Goal: Task Accomplishment & Management: Manage account settings

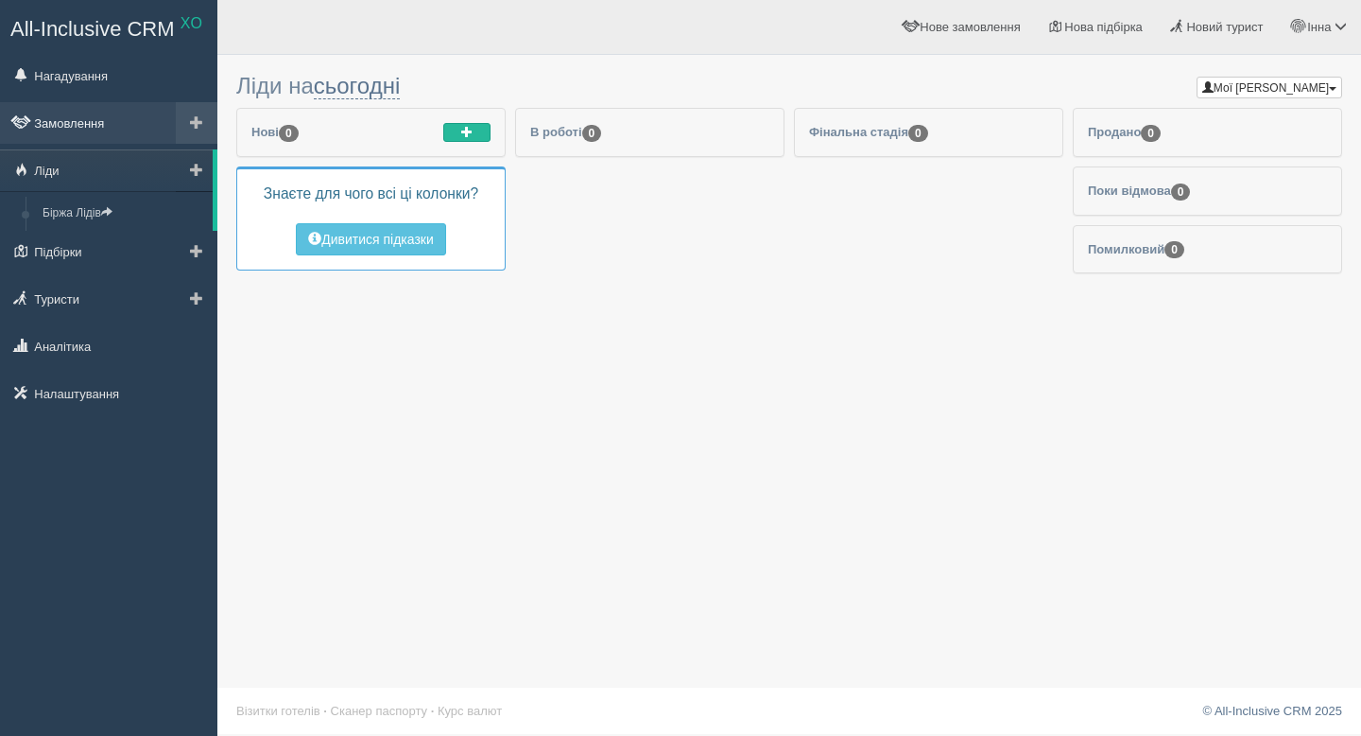
click at [90, 133] on link "Замовлення" at bounding box center [108, 123] width 217 height 42
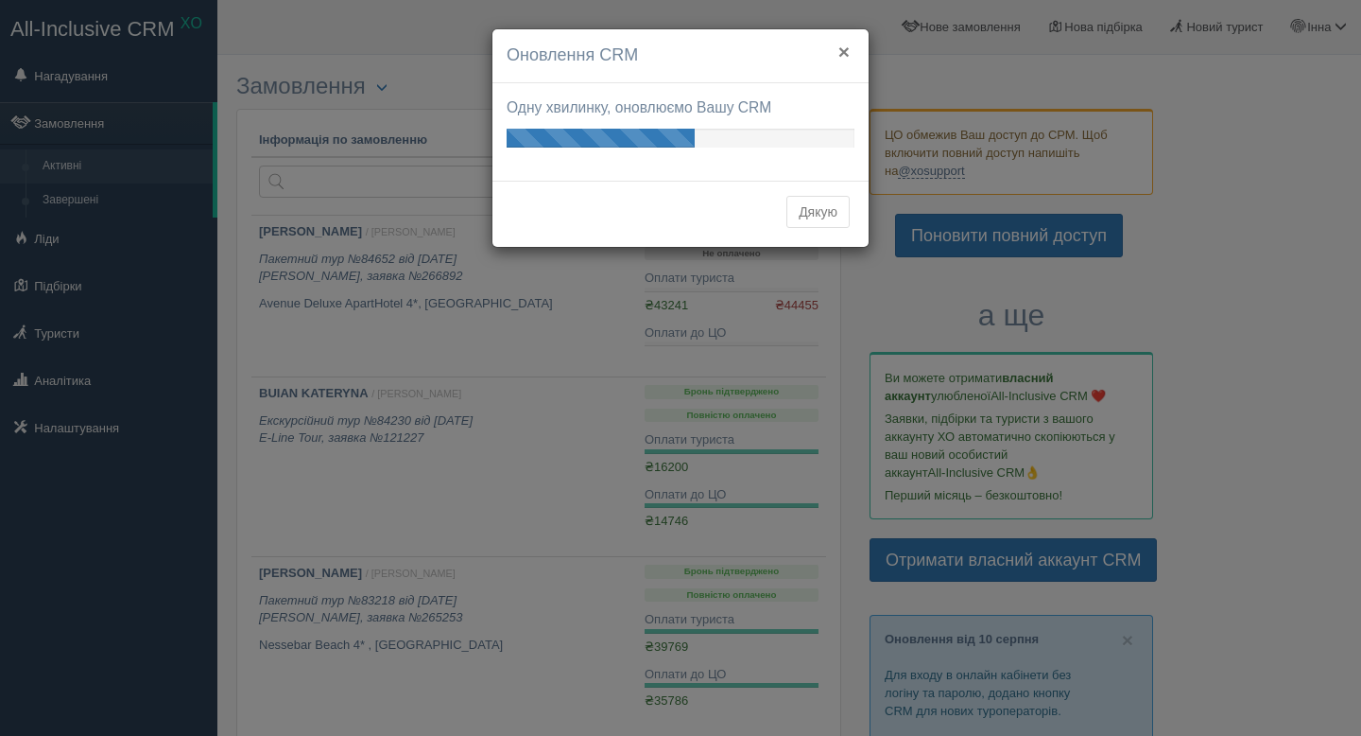
click at [846, 51] on button "×" at bounding box center [844, 52] width 11 height 20
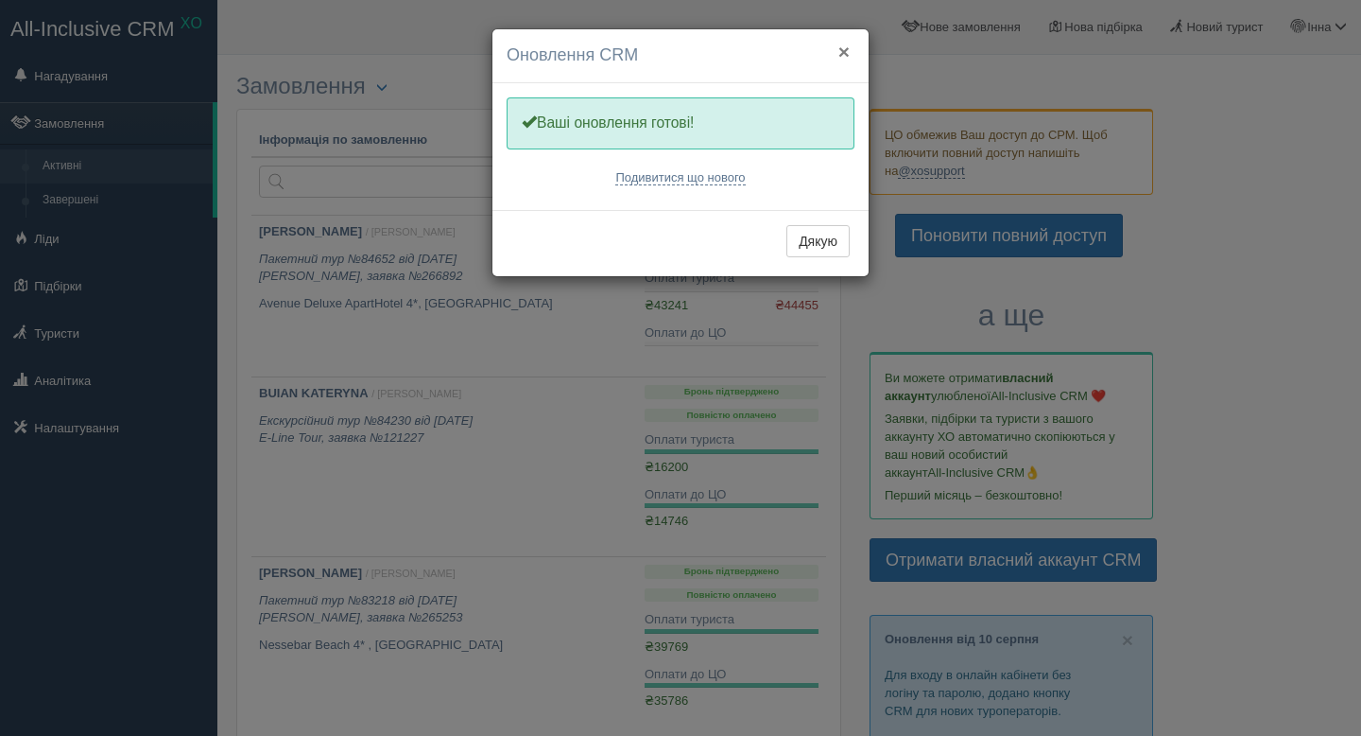
click at [842, 60] on button "×" at bounding box center [844, 52] width 11 height 20
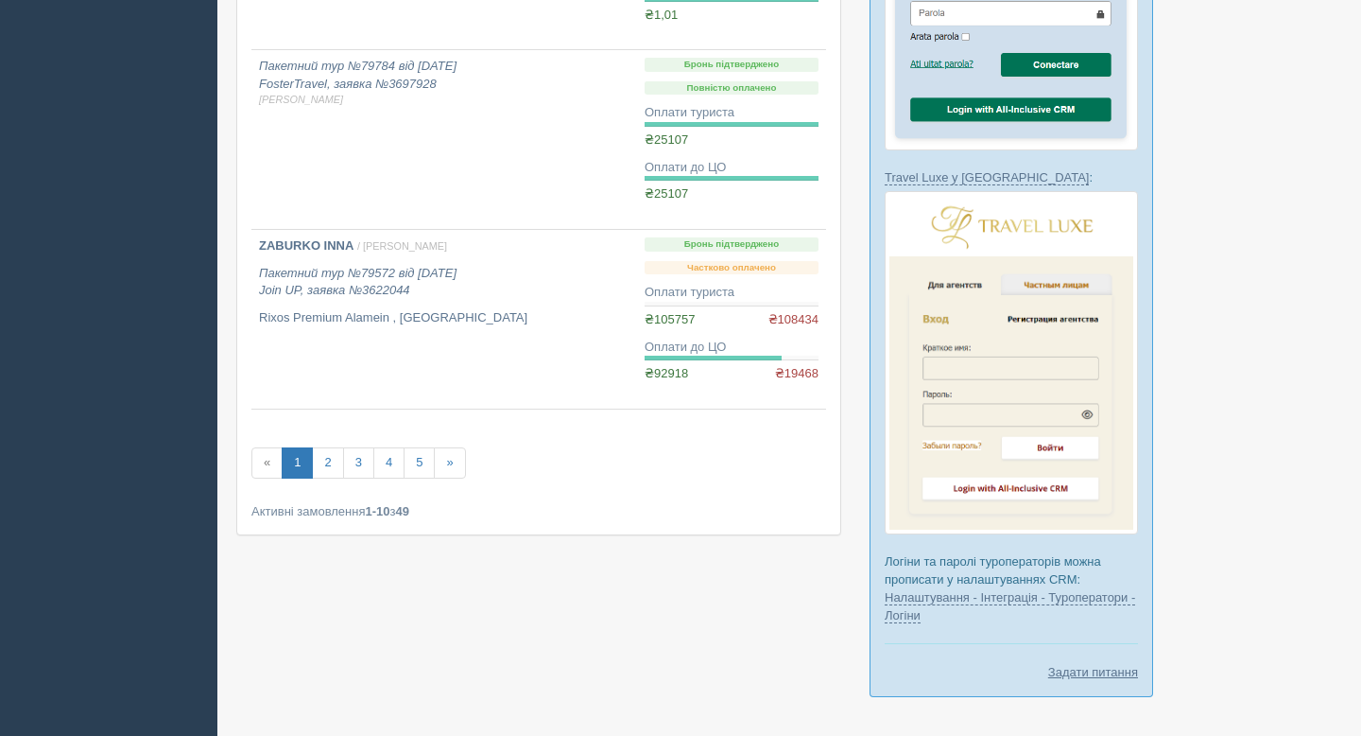
scroll to position [1557, 0]
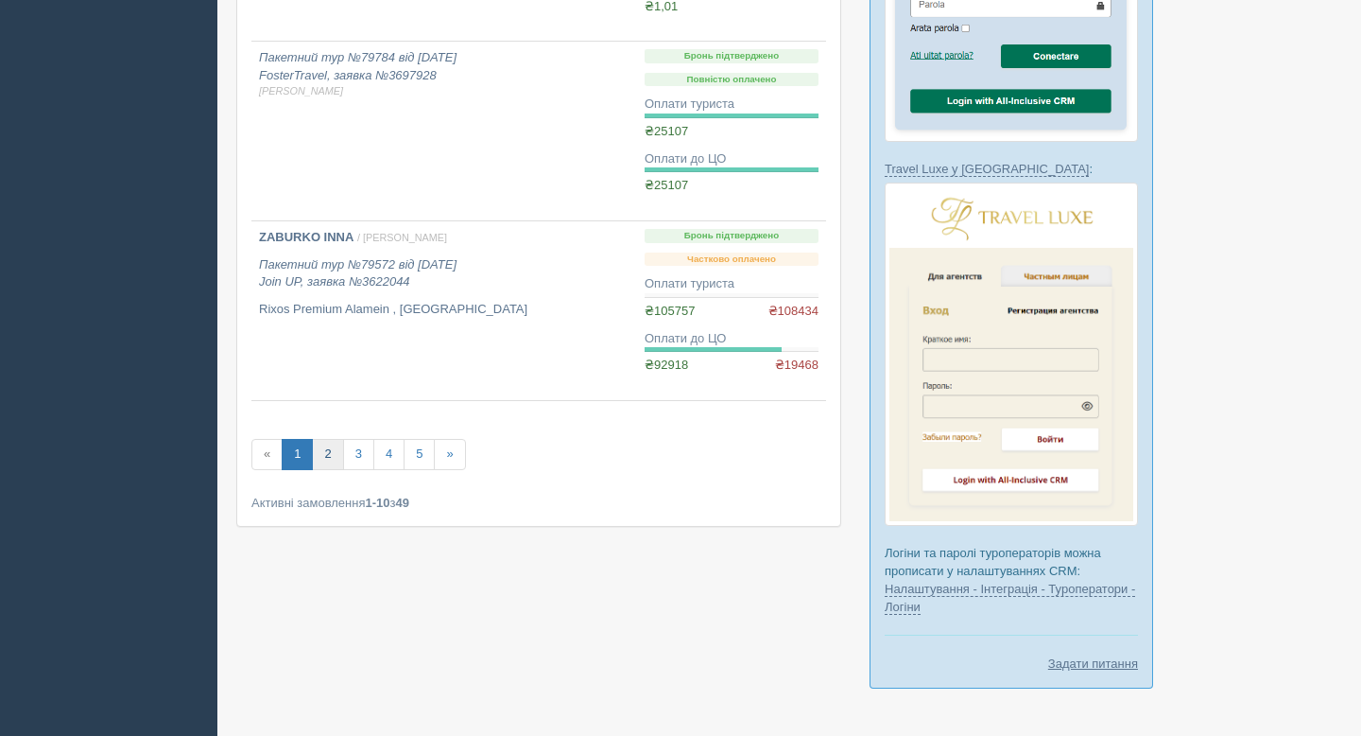
click at [331, 458] on link "2" at bounding box center [327, 454] width 31 height 31
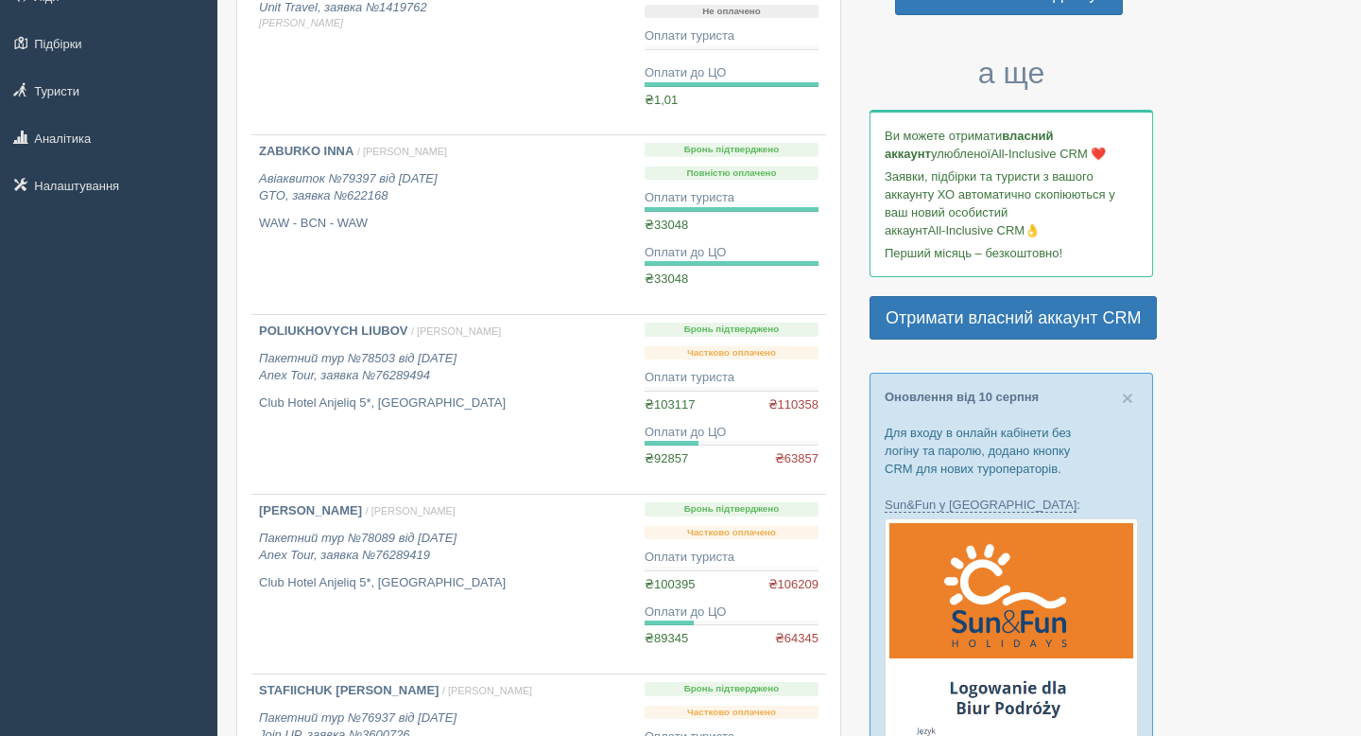
scroll to position [244, 0]
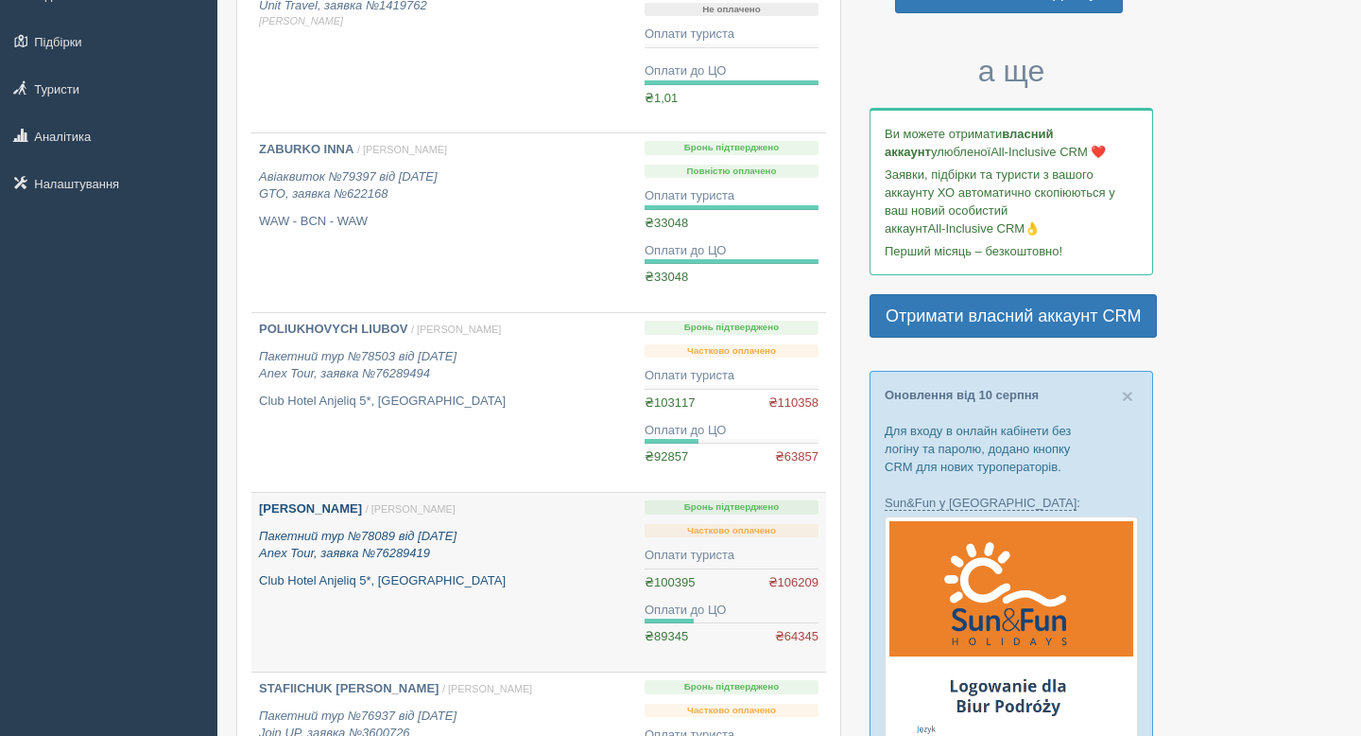
click at [327, 512] on b "[PERSON_NAME]" at bounding box center [310, 508] width 103 height 14
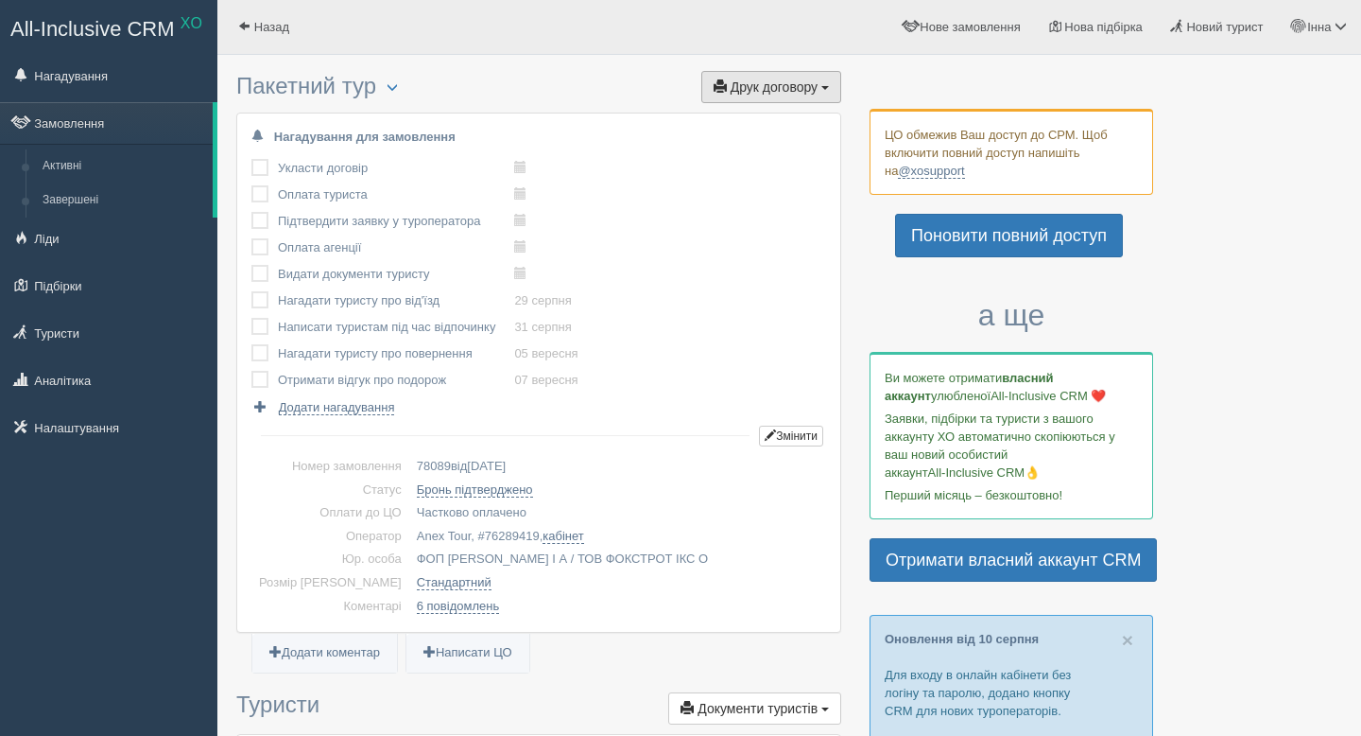
click at [752, 77] on button "Друк договору Друк" at bounding box center [771, 87] width 140 height 32
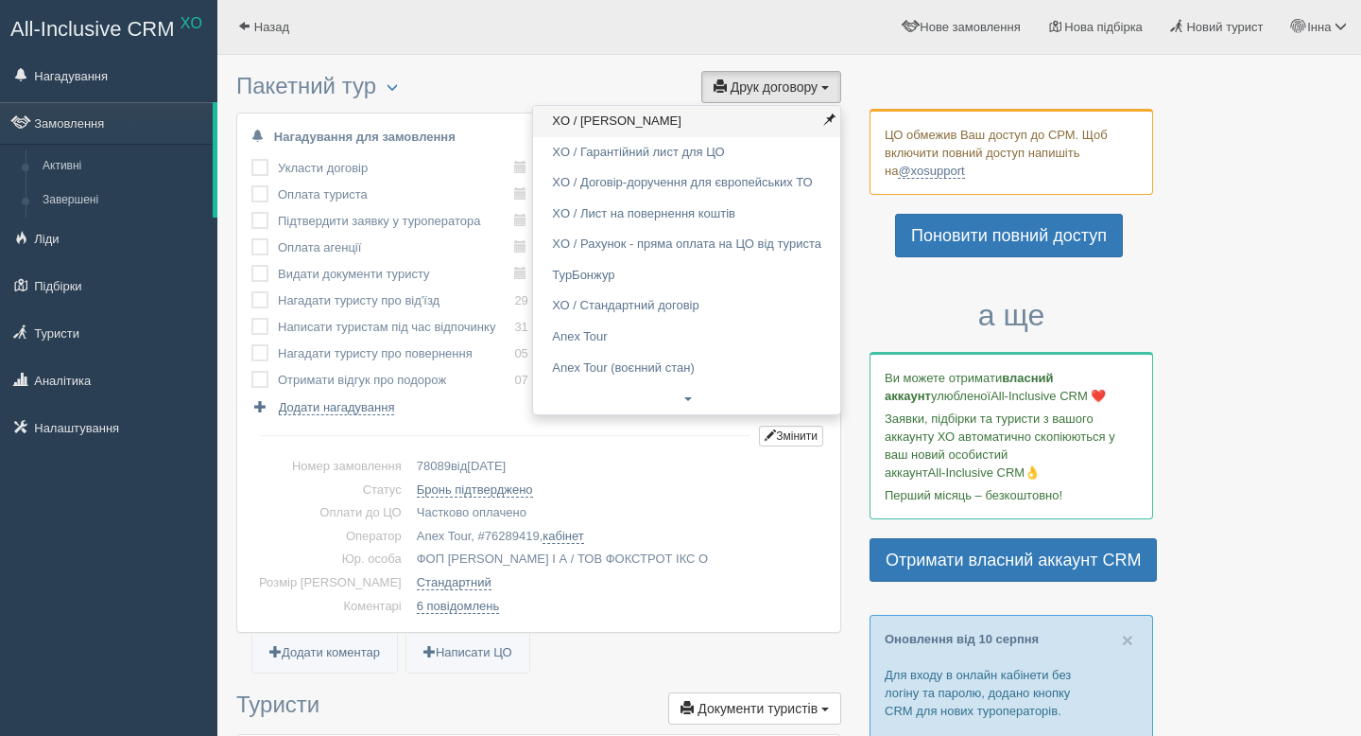
click at [717, 119] on link "XO / Анекс Тур" at bounding box center [686, 121] width 307 height 31
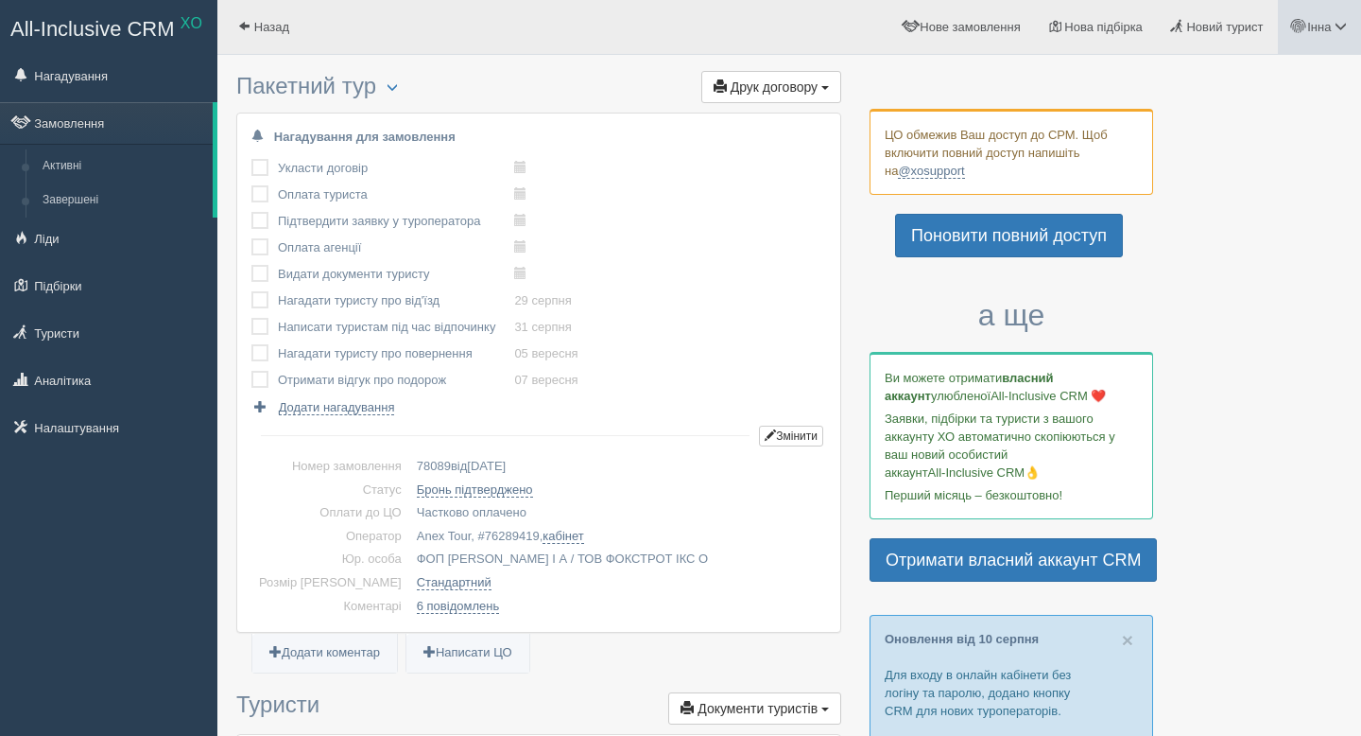
click at [1317, 25] on span "Інна" at bounding box center [1319, 27] width 24 height 14
click at [1238, 85] on span "Мій профіль" at bounding box center [1228, 84] width 70 height 14
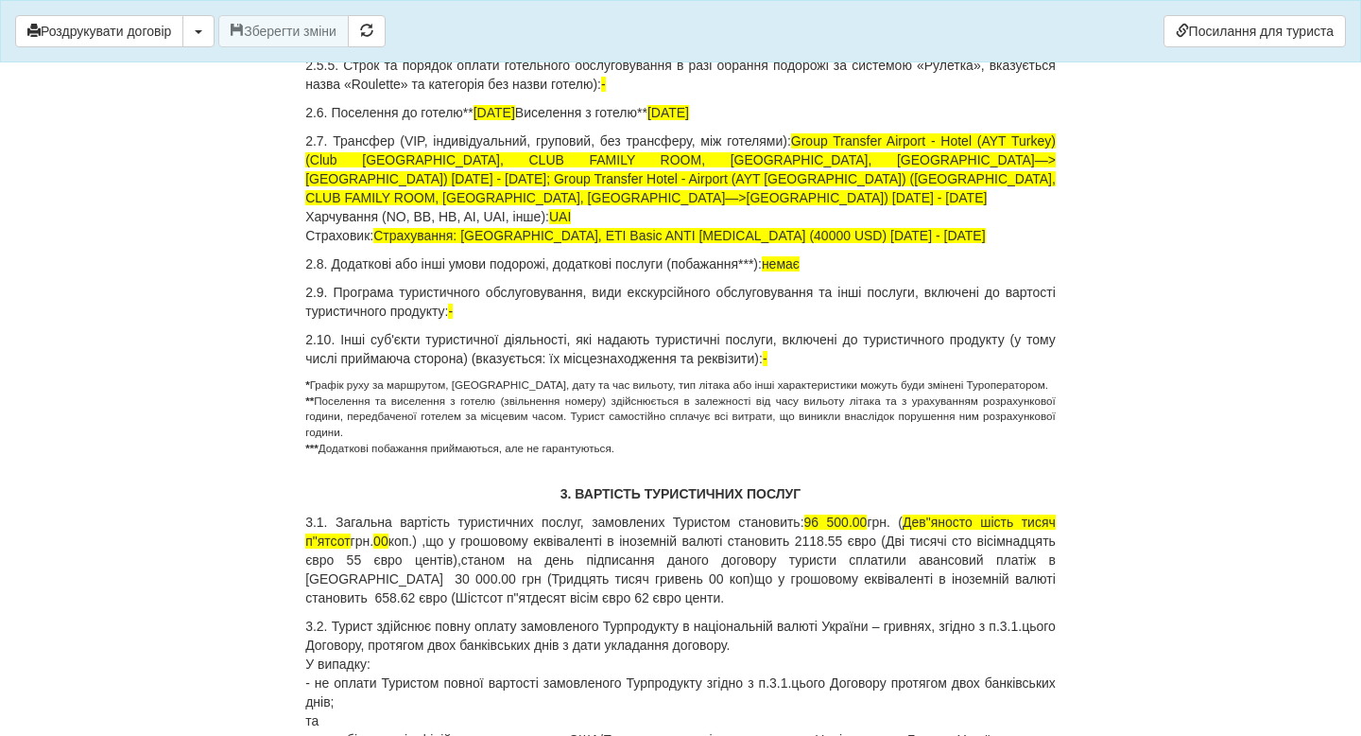
scroll to position [1162, 0]
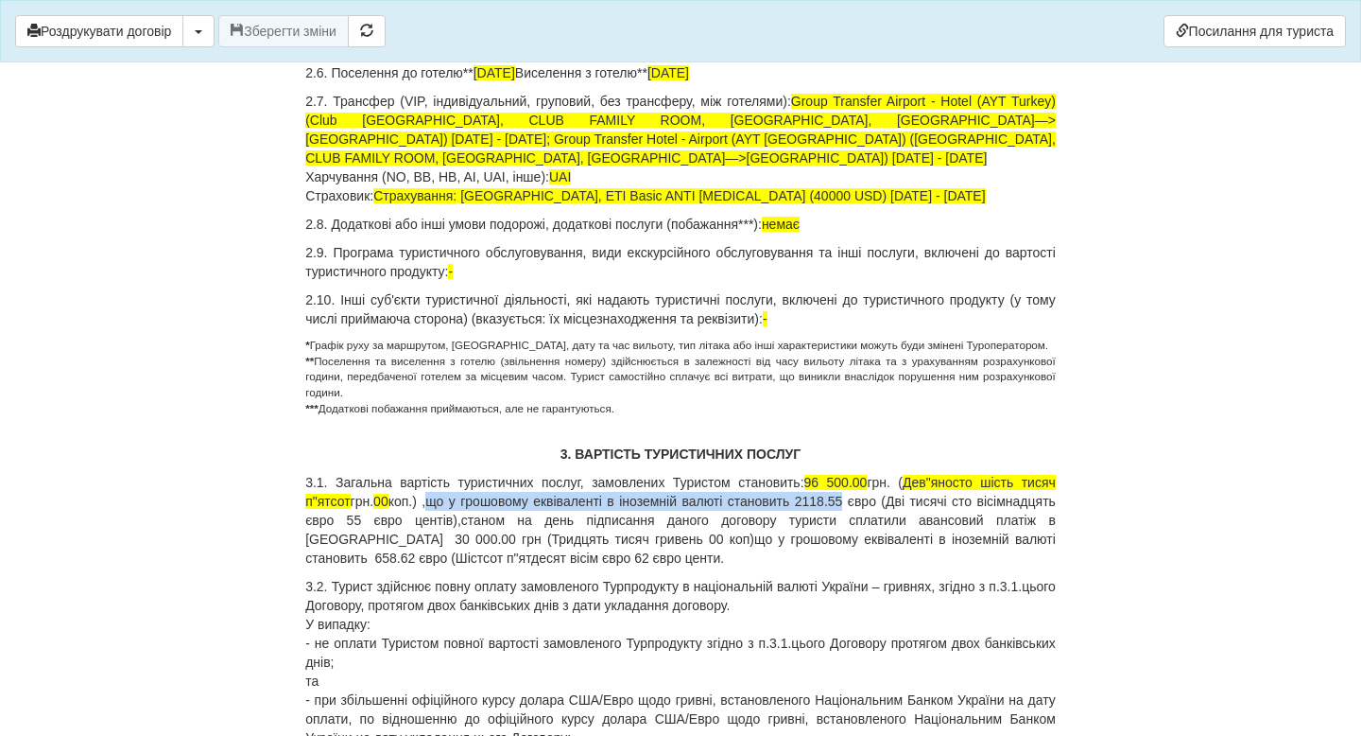
drag, startPoint x: 470, startPoint y: 518, endPoint x: 914, endPoint y: 518, distance: 444.3
click at [914, 518] on span "що у грошовому еквіваленті в іноземній валюті становить 2118.55 євро (Дві тисяч…" at bounding box center [680, 510] width 751 height 34
drag, startPoint x: 955, startPoint y: 522, endPoint x: 470, endPoint y: 517, distance: 485.0
click at [470, 517] on span "що у грошовому еквіваленті в іноземній валюті становить 2118.55 євро (Дві тисяч…" at bounding box center [680, 510] width 751 height 34
copy span "що у грошовому еквіваленті в іноземній валюті становить 2118.55 євро"
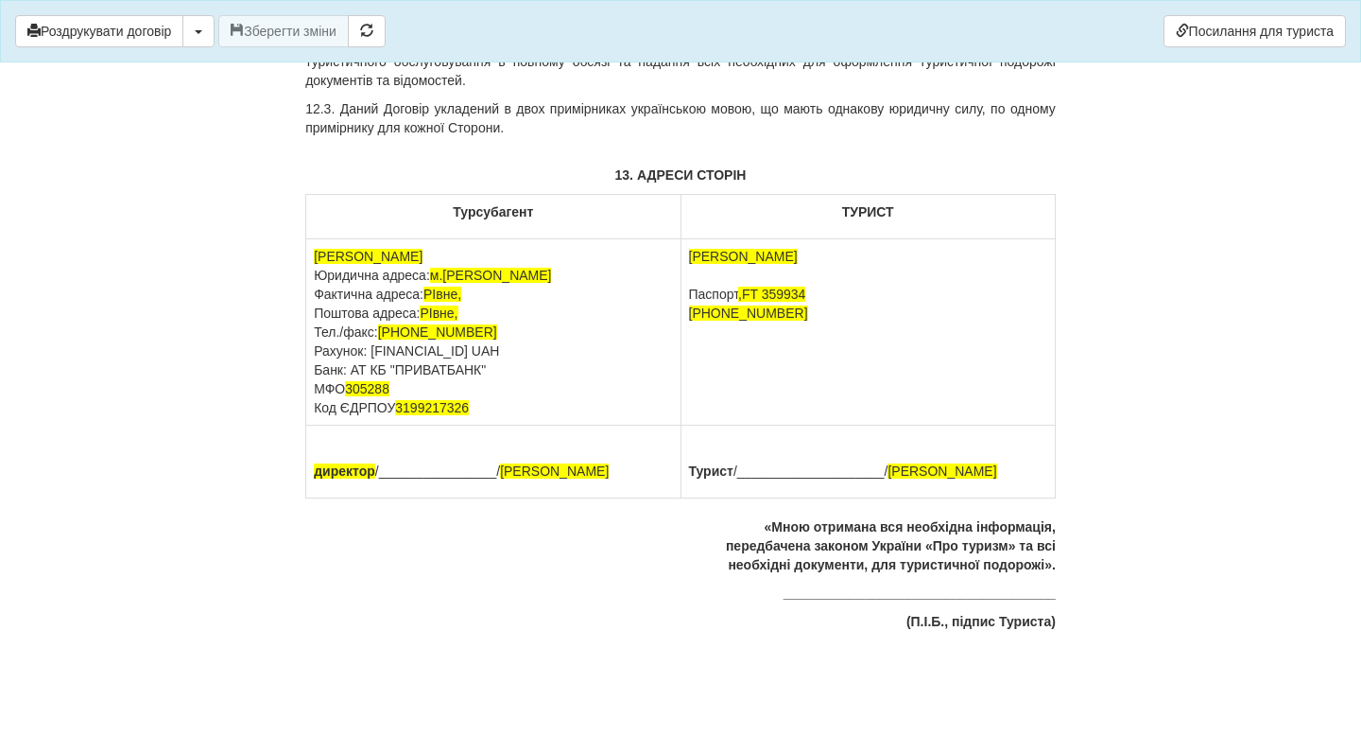
scroll to position [8900, 0]
click at [473, 350] on td "ФОП Забурко І А Юридична адреса: м.Рівне Шухевича Фактична адреса: РІвне, Пошто…" at bounding box center [493, 332] width 374 height 186
copy td "UA393052990000026002040708103"
click at [414, 370] on td "ФОП Забурко І А Юридична адреса: м.Рівне Шухевича Фактична адреса: РІвне, Пошто…" at bounding box center [493, 332] width 374 height 186
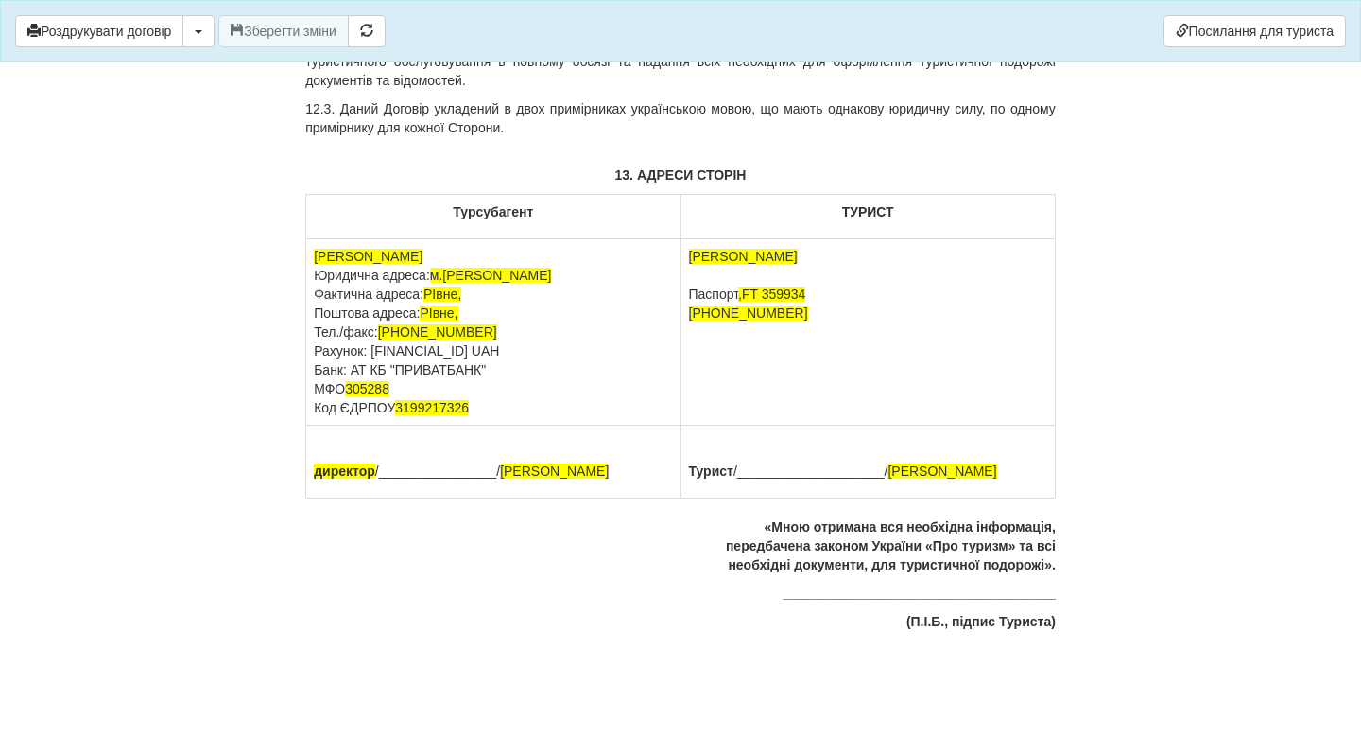
drag, startPoint x: 353, startPoint y: 370, endPoint x: 500, endPoint y: 365, distance: 147.6
click at [500, 366] on td "ФОП Забурко І А Юридична адреса: м.Рівне Шухевича Фактична адреса: РІвне, Пошто…" at bounding box center [493, 332] width 374 height 186
copy td "АТ КБ "ПРИВАТБАНК""
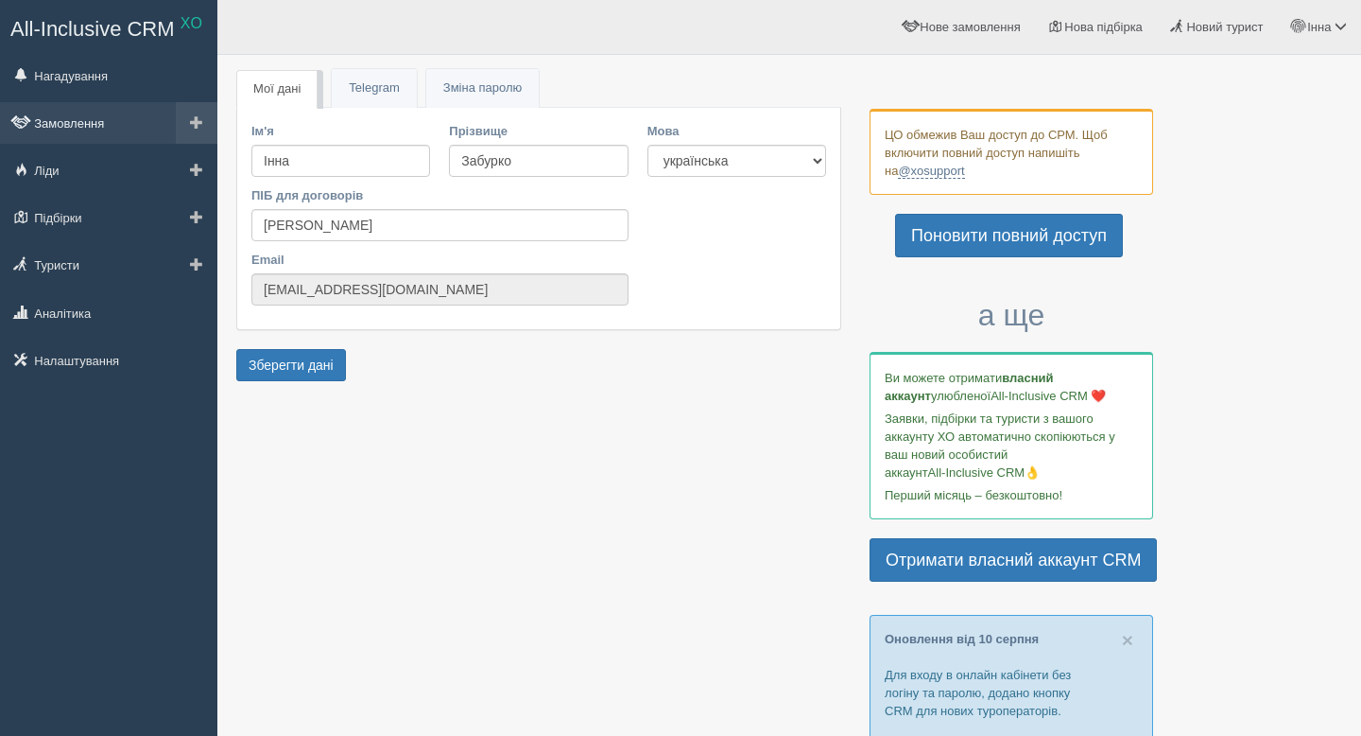
click at [96, 122] on link "Замовлення" at bounding box center [108, 123] width 217 height 42
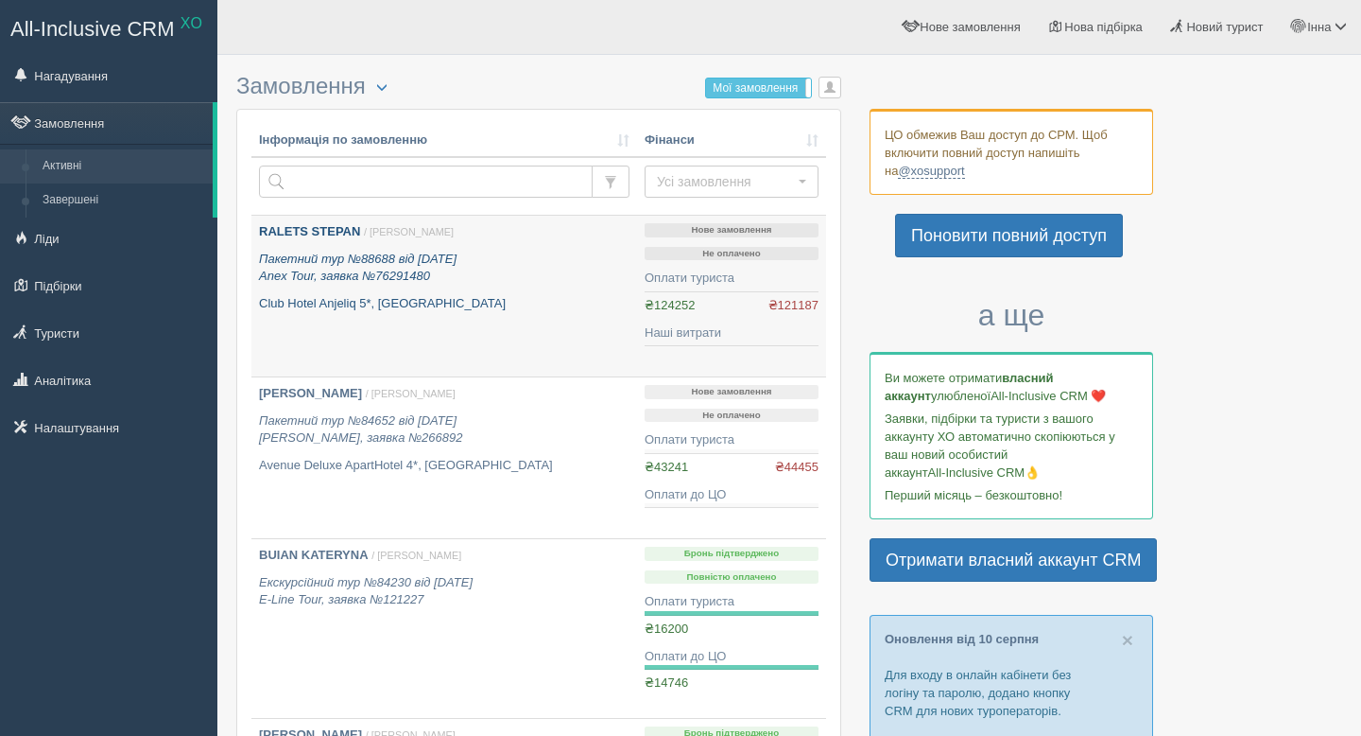
click at [331, 233] on b "RALETS STEPAN" at bounding box center [309, 231] width 101 height 14
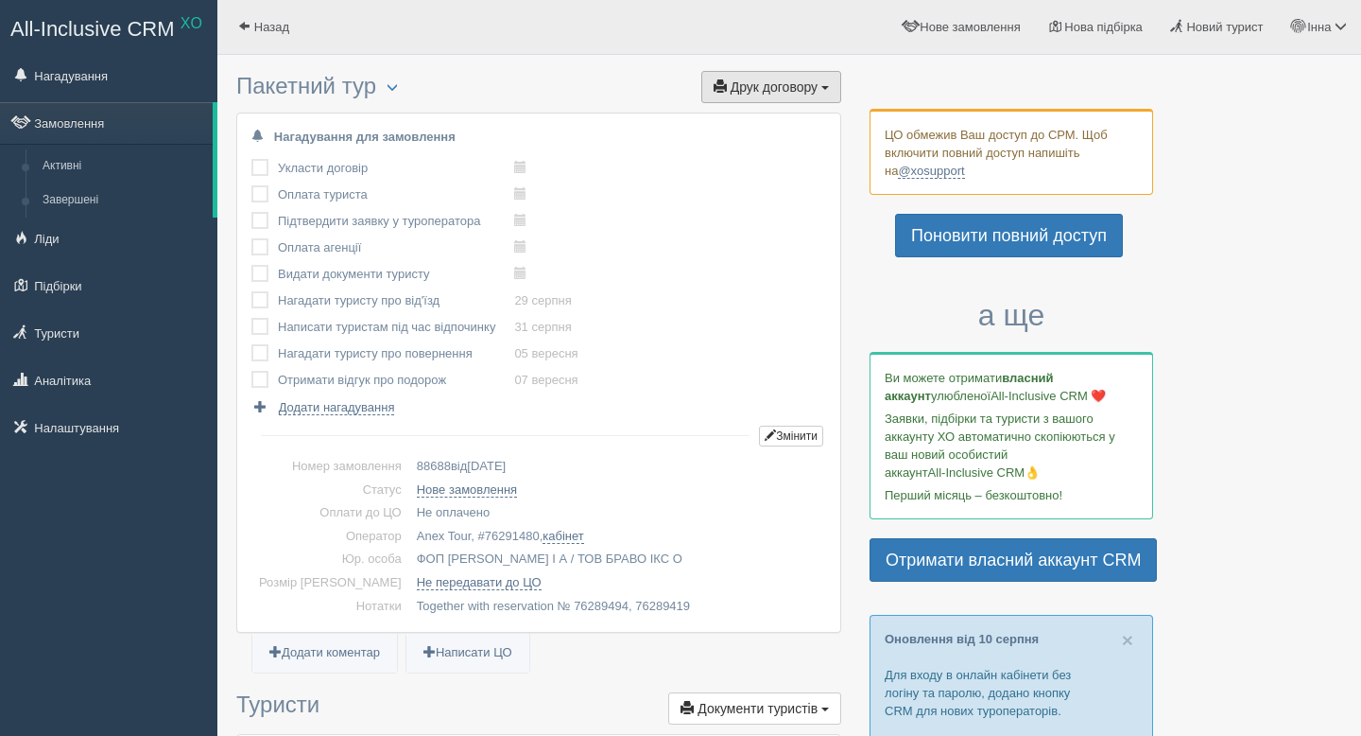
click at [758, 94] on span "Друк договору" at bounding box center [774, 86] width 87 height 15
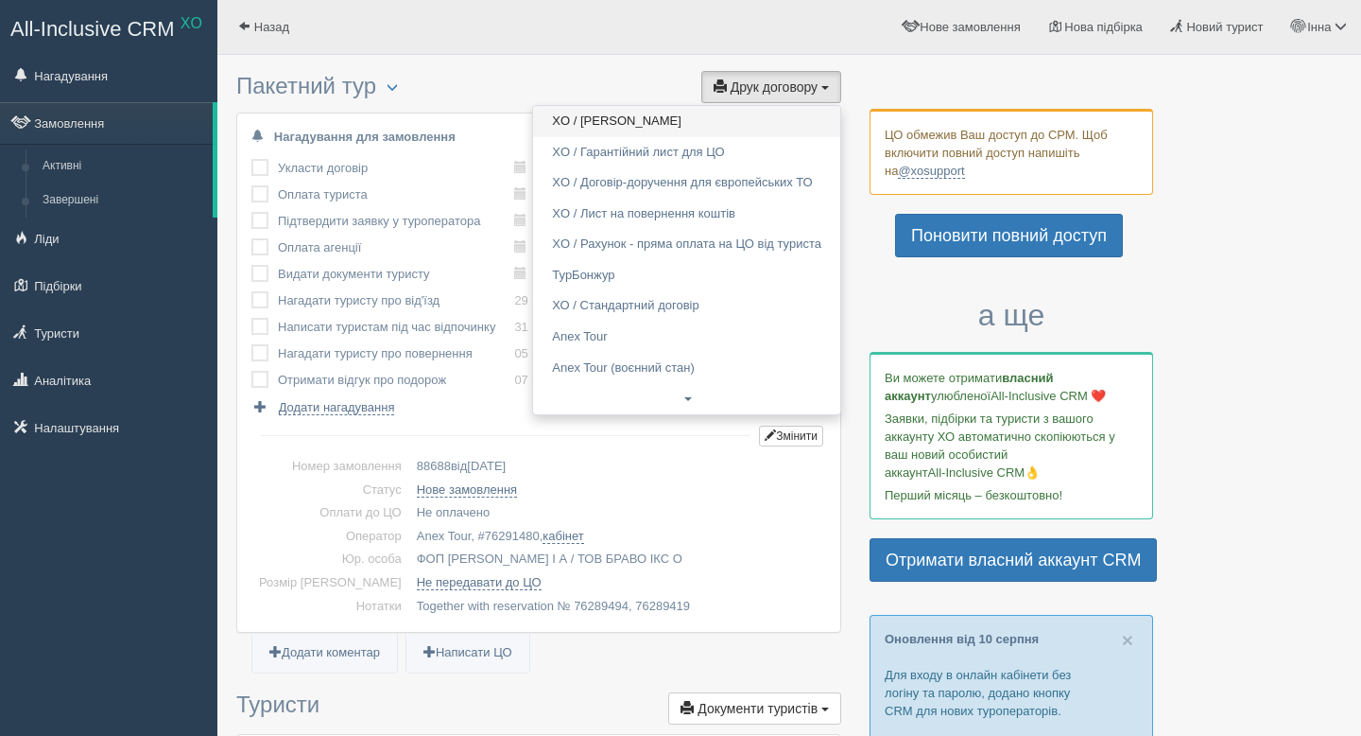
click at [707, 115] on link "XO / Анекс Тур" at bounding box center [686, 121] width 307 height 31
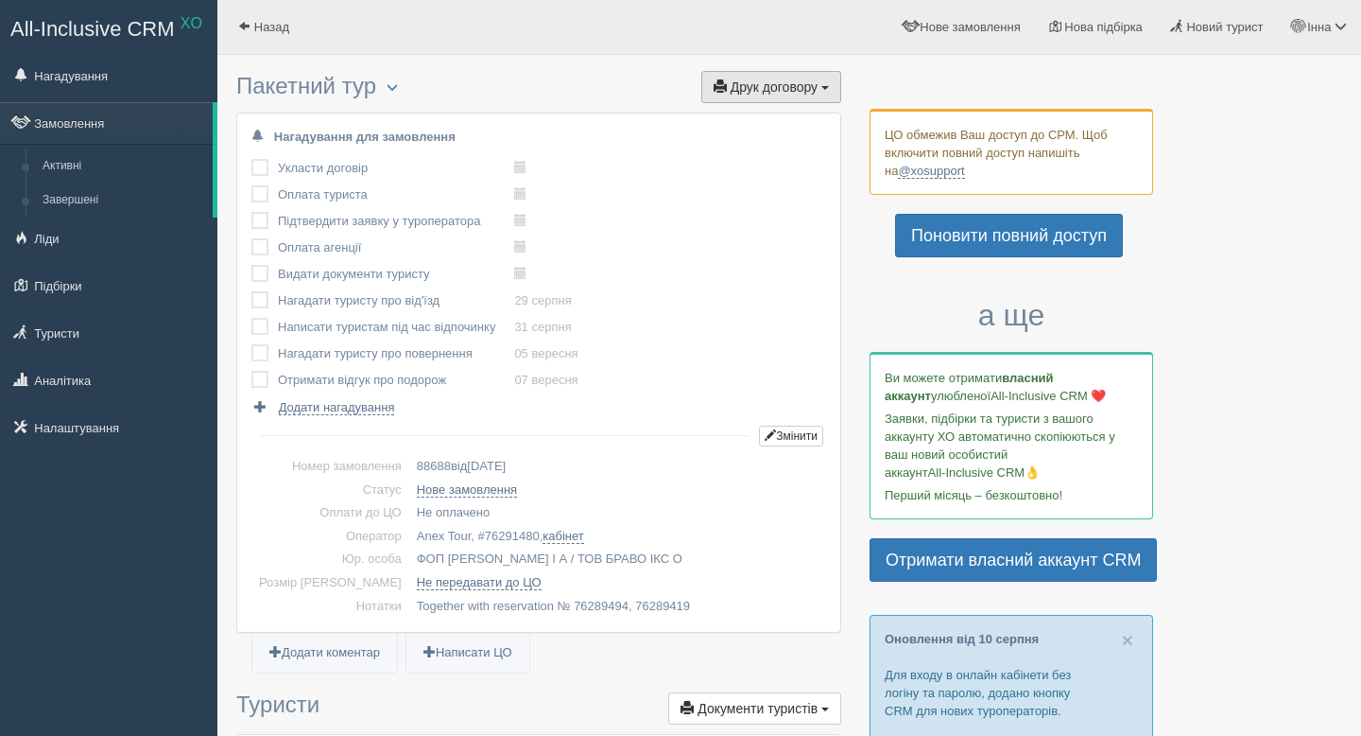
click at [771, 87] on span "Друк договору" at bounding box center [774, 86] width 87 height 15
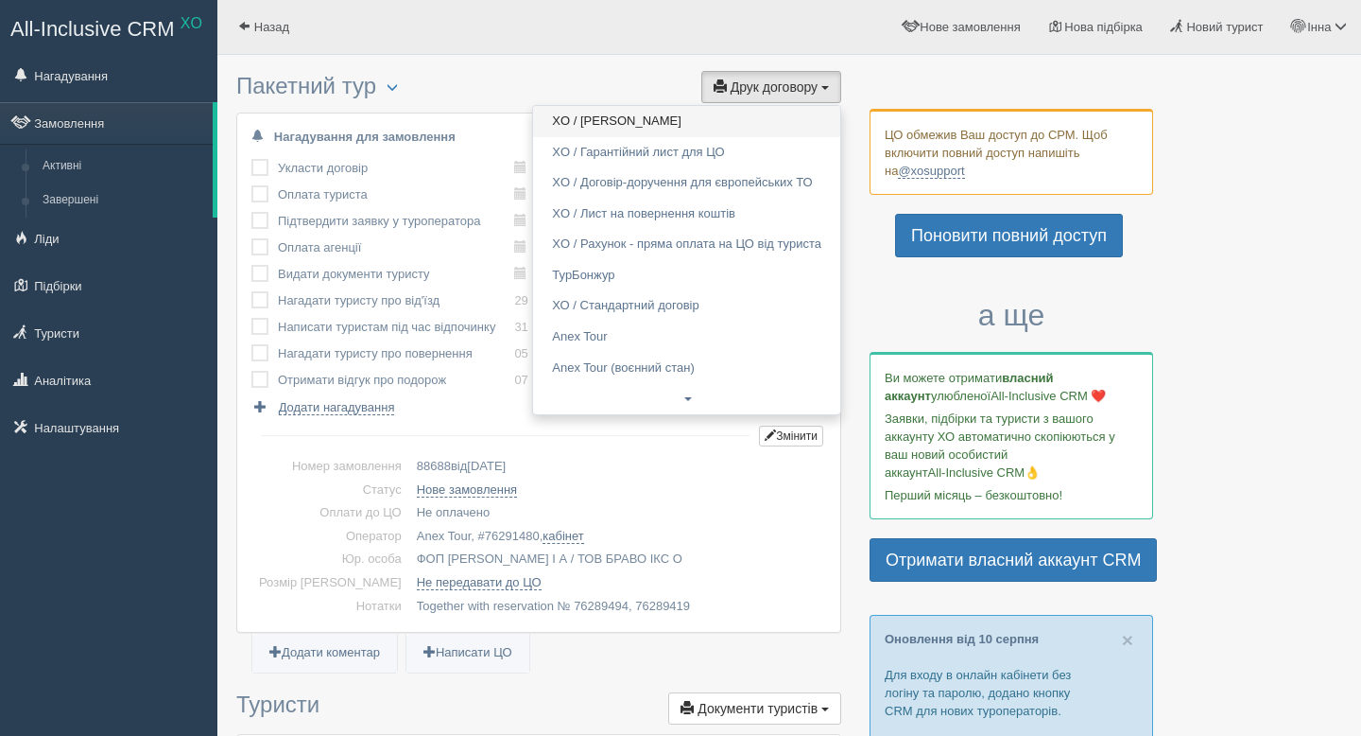
click at [689, 125] on link "XO / Анекс Тур" at bounding box center [686, 121] width 307 height 31
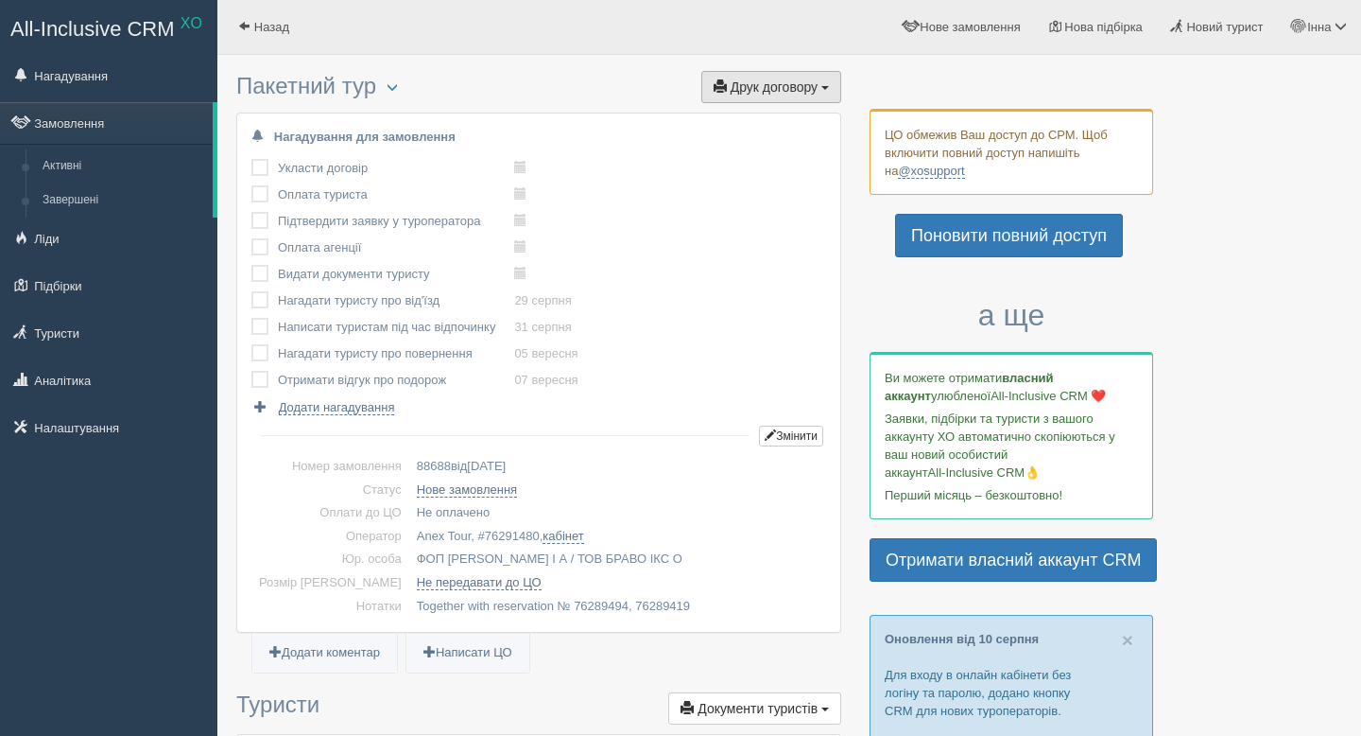
click at [789, 93] on span "Друк договору" at bounding box center [774, 86] width 87 height 15
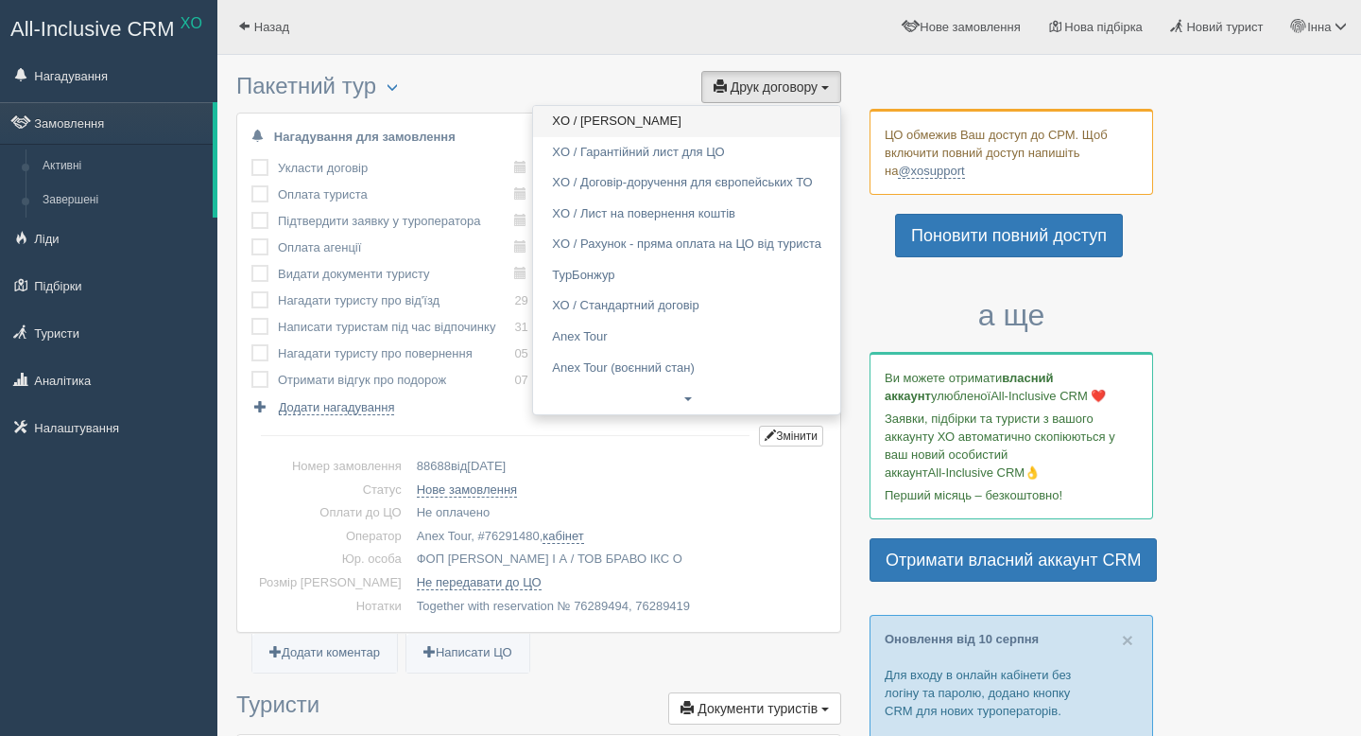
click at [724, 118] on link "XO / Анекс Тур" at bounding box center [686, 121] width 307 height 31
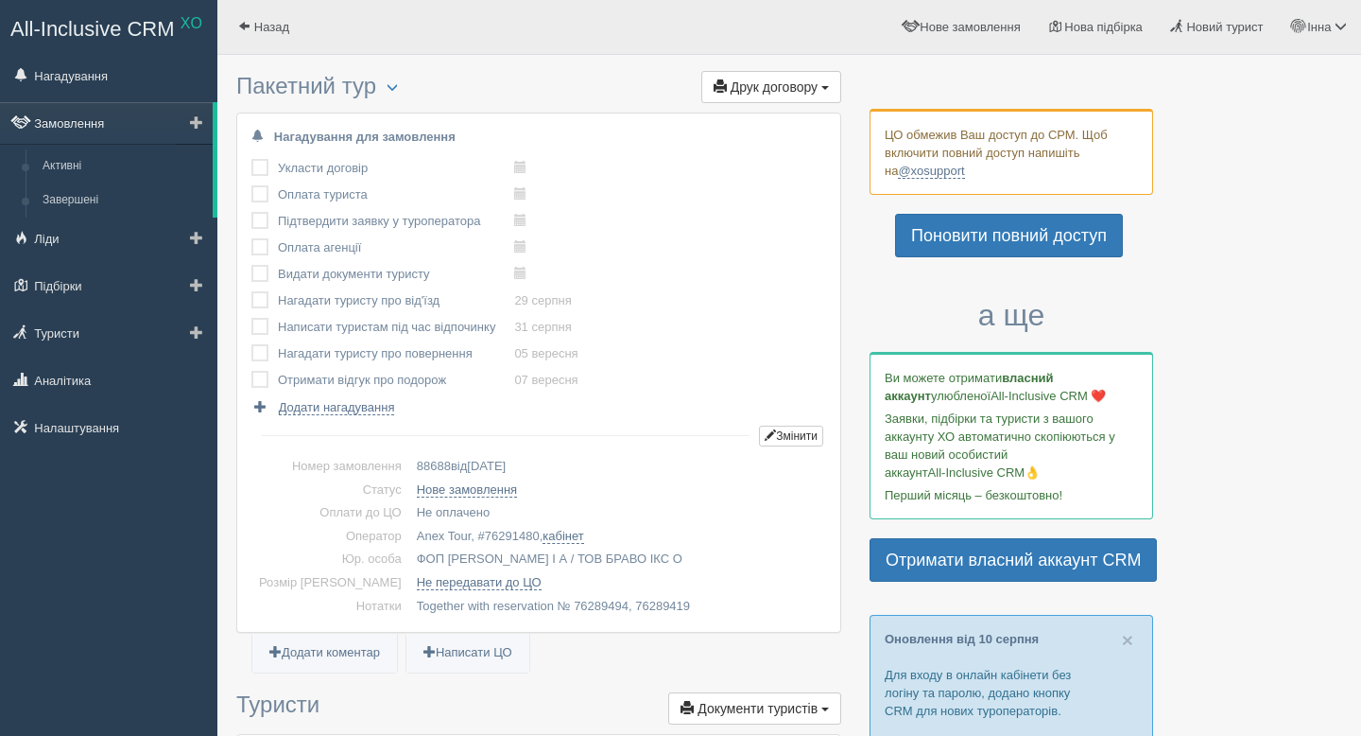
click at [82, 127] on link "Замовлення" at bounding box center [106, 123] width 213 height 42
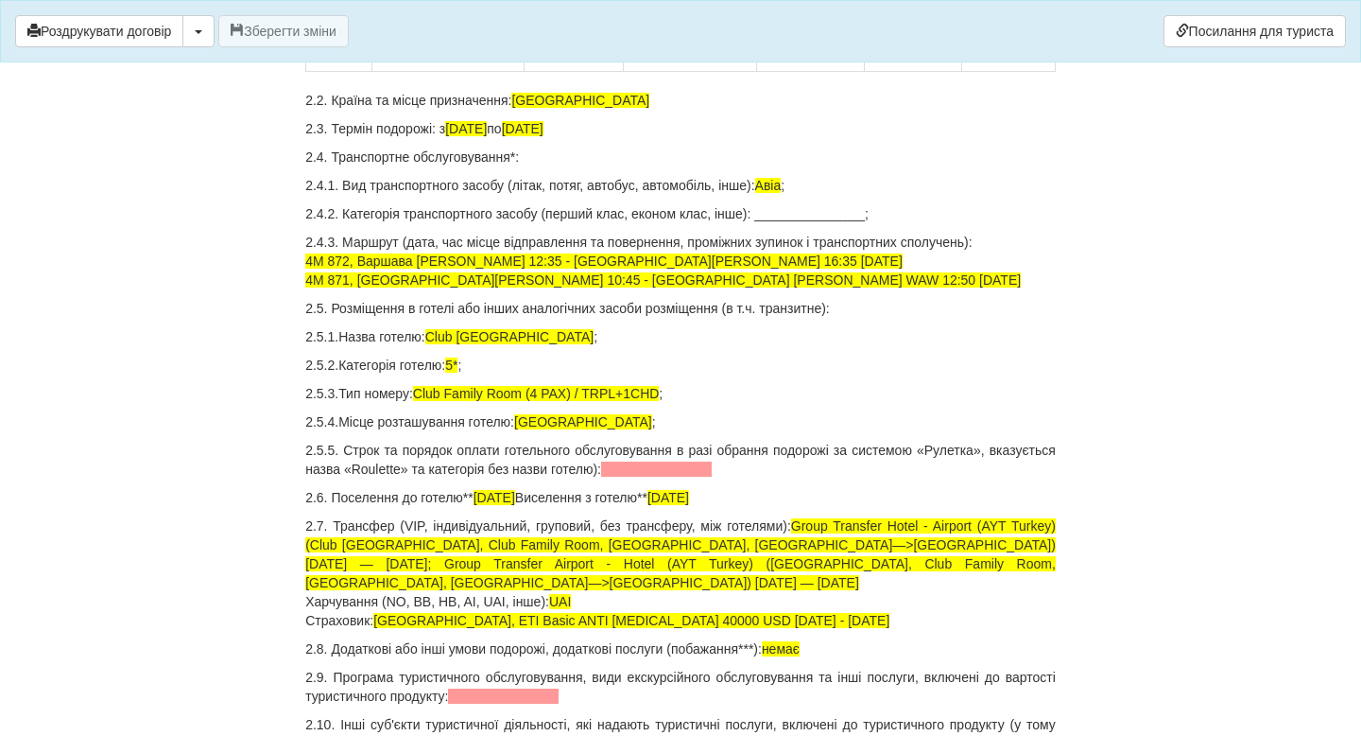
scroll to position [924, 0]
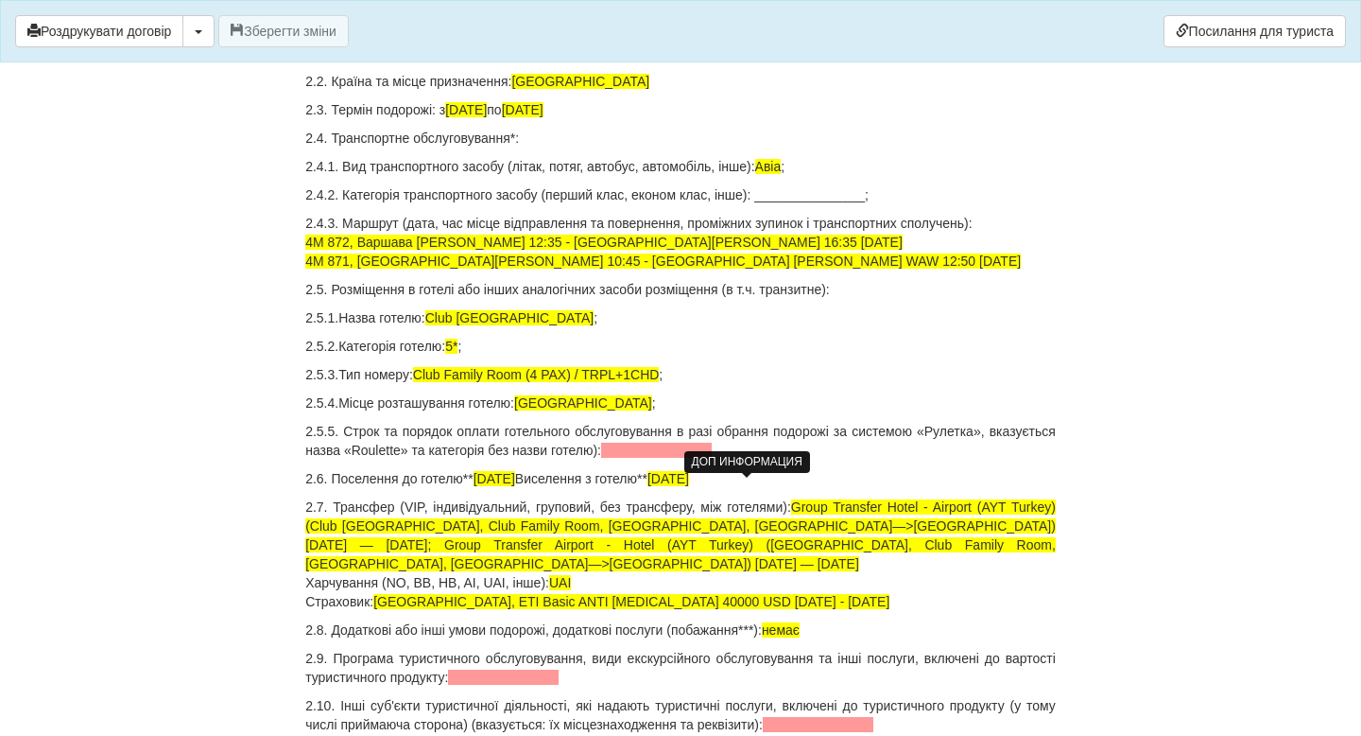
click at [712, 458] on span at bounding box center [656, 449] width 111 height 15
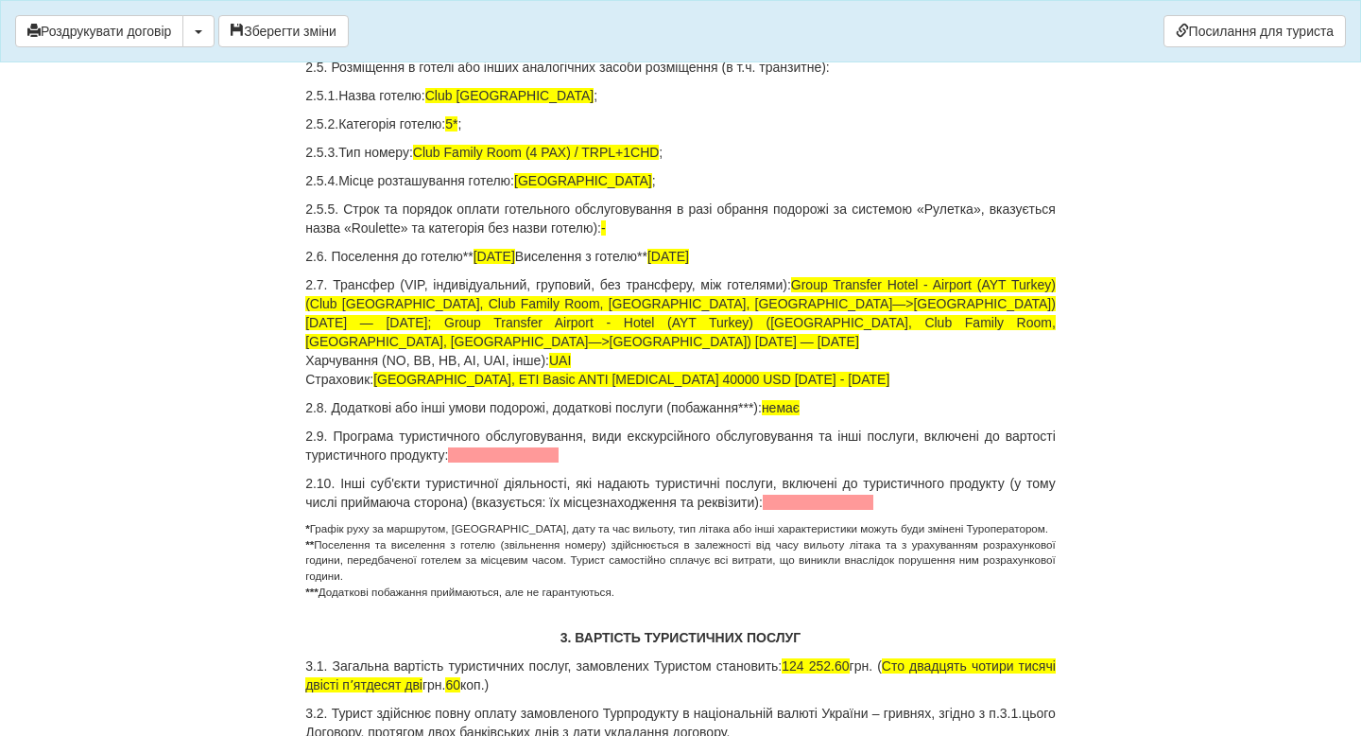
scroll to position [1144, 0]
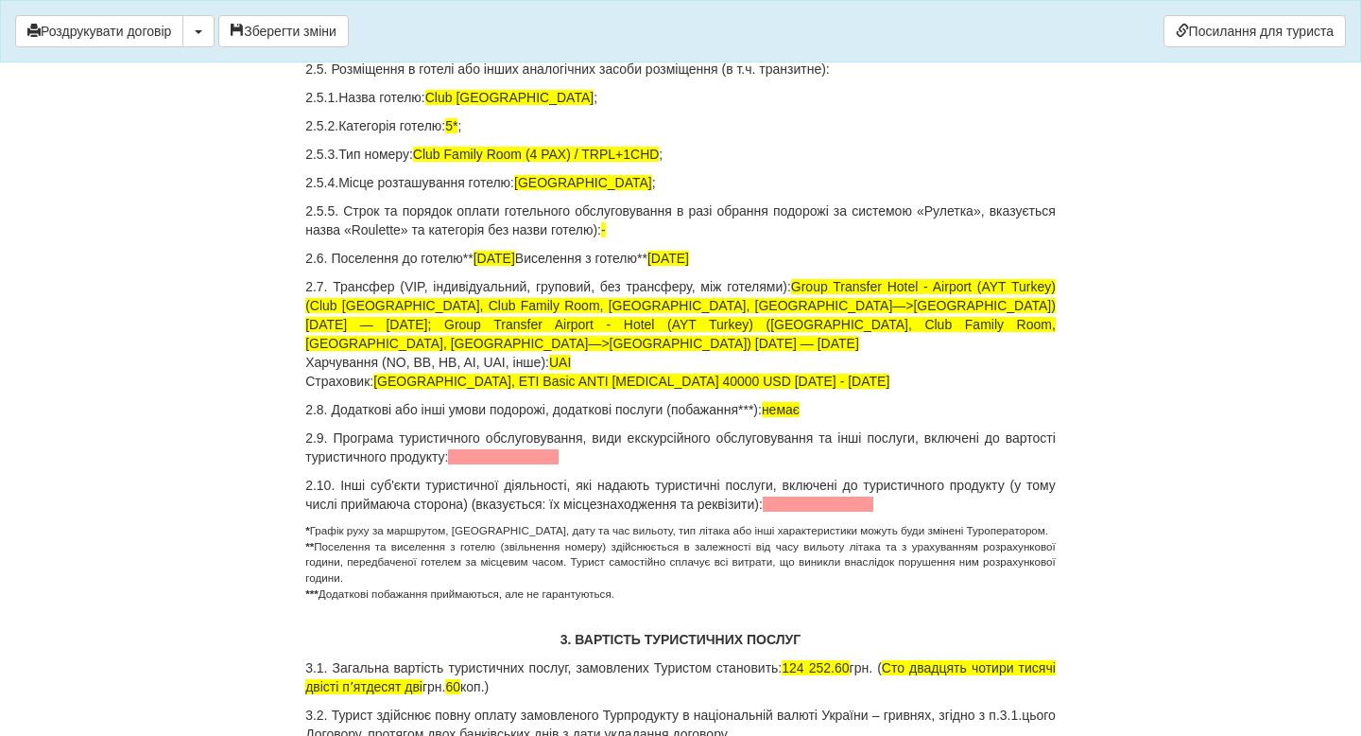
click at [559, 464] on span at bounding box center [503, 456] width 111 height 15
click at [874, 511] on span at bounding box center [818, 503] width 111 height 15
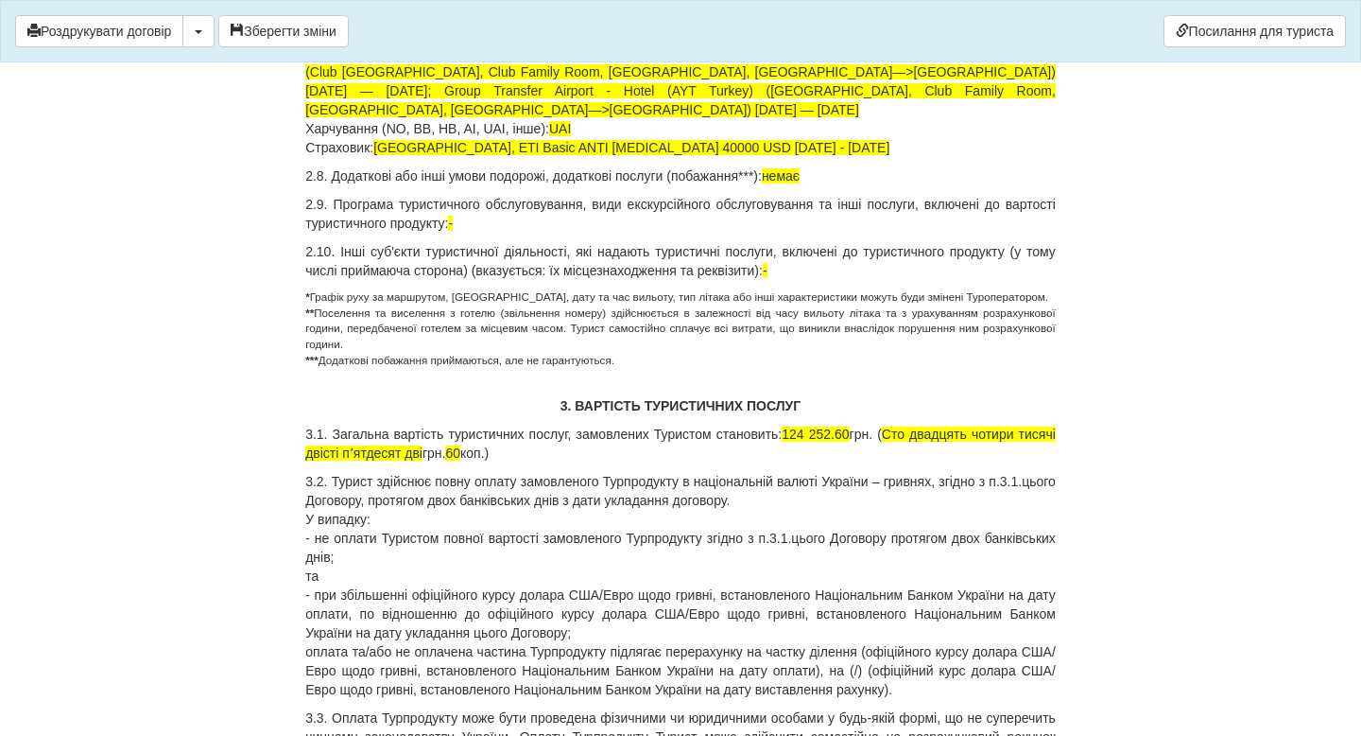
scroll to position [1400, 0]
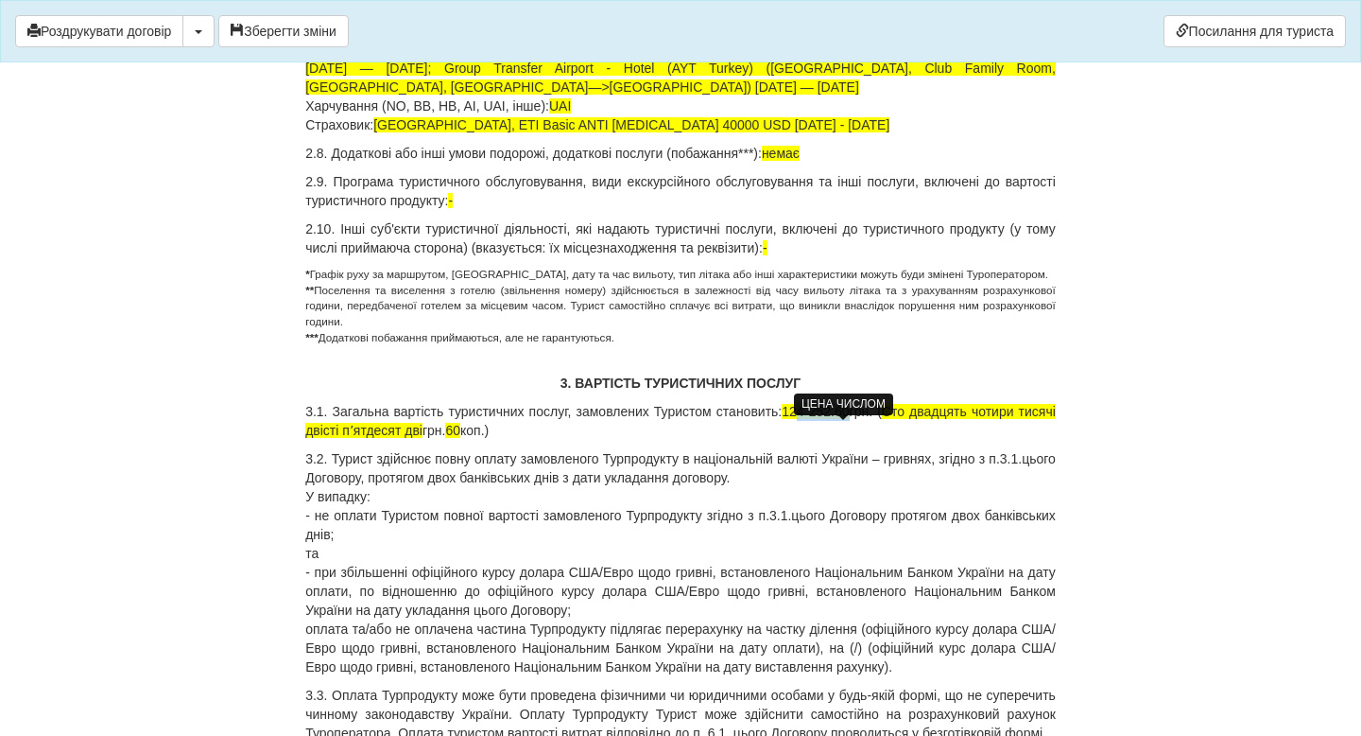
drag, startPoint x: 877, startPoint y: 429, endPoint x: 820, endPoint y: 429, distance: 57.7
click at [820, 419] on span "124 252.60" at bounding box center [815, 411] width 67 height 15
drag, startPoint x: 1012, startPoint y: 429, endPoint x: 1055, endPoint y: 433, distance: 43.7
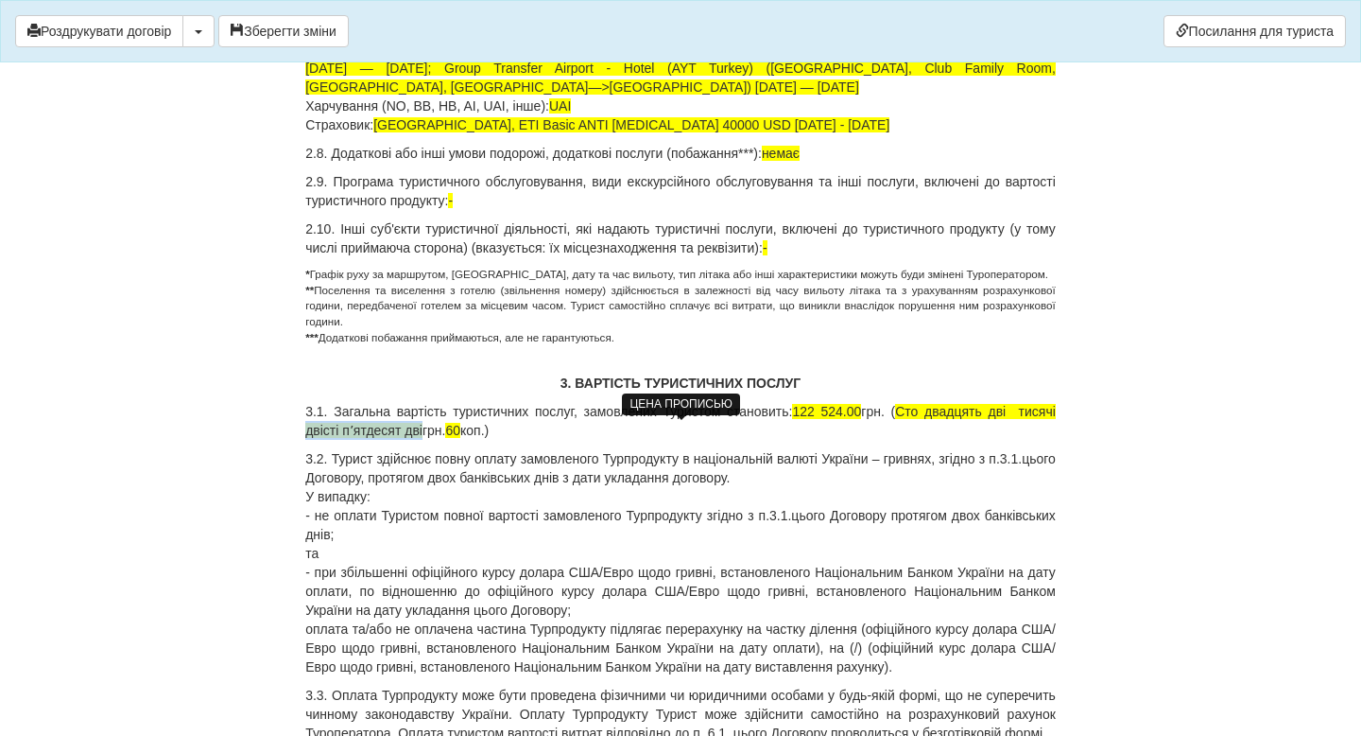
drag, startPoint x: 471, startPoint y: 452, endPoint x: 352, endPoint y: 449, distance: 119.2
click at [352, 440] on p "3.1. Загальна вартість туристичних послуг, замовлених Туристом становить: 122 5…" at bounding box center [680, 421] width 751 height 38
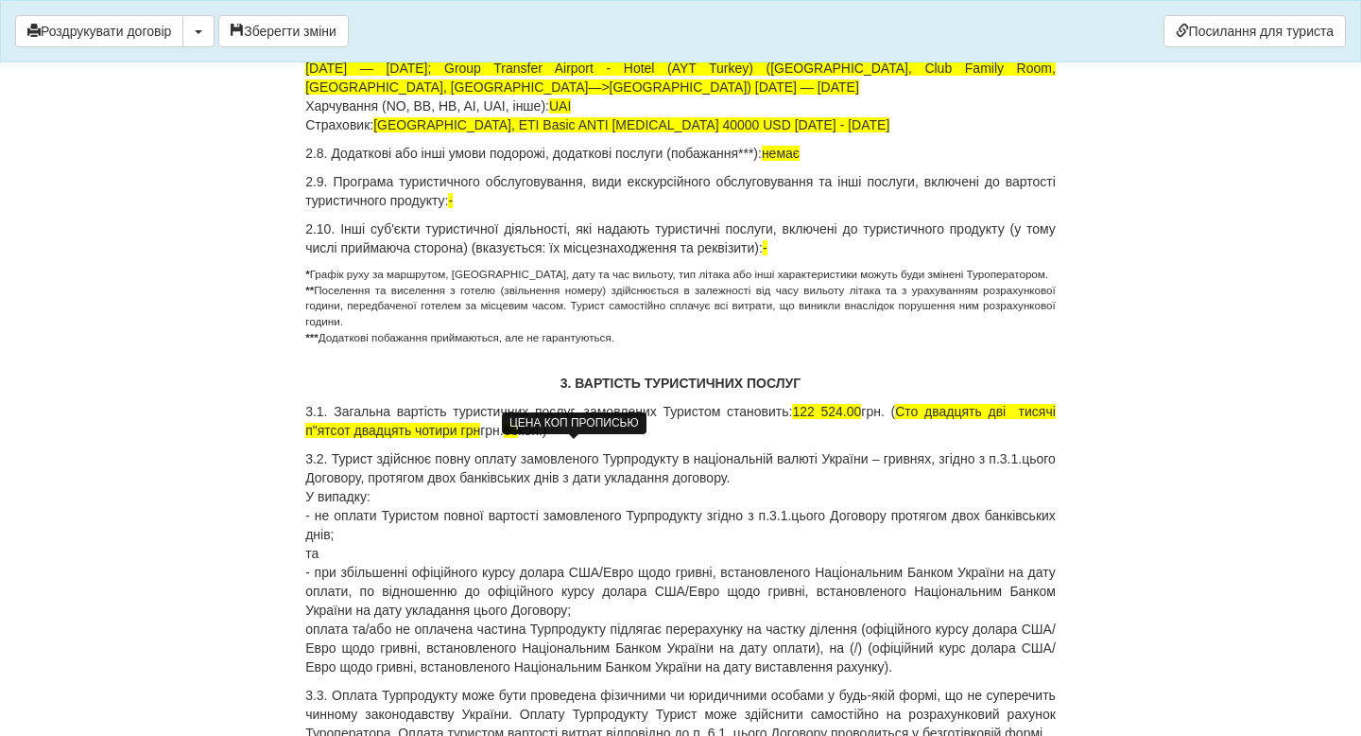
click at [519, 438] on span "60" at bounding box center [511, 430] width 15 height 15
click at [638, 440] on p "3.1. Загальна вартість туристичних послуг, замовлених Туристом становить: 122 5…" at bounding box center [680, 421] width 751 height 38
click at [564, 440] on p "3.1. Загальна вартість туристичних послуг, замовлених Туристом становить: 122 5…" at bounding box center [680, 421] width 751 height 38
click at [624, 440] on p "3.1. Загальна вартість туристичних послуг, замовлених Туристом становить: 122 5…" at bounding box center [680, 421] width 751 height 38
click at [1037, 440] on p "3.1. Загальна вартість туристичних послуг, замовлених Туристом становить: 122 5…" at bounding box center [680, 421] width 751 height 38
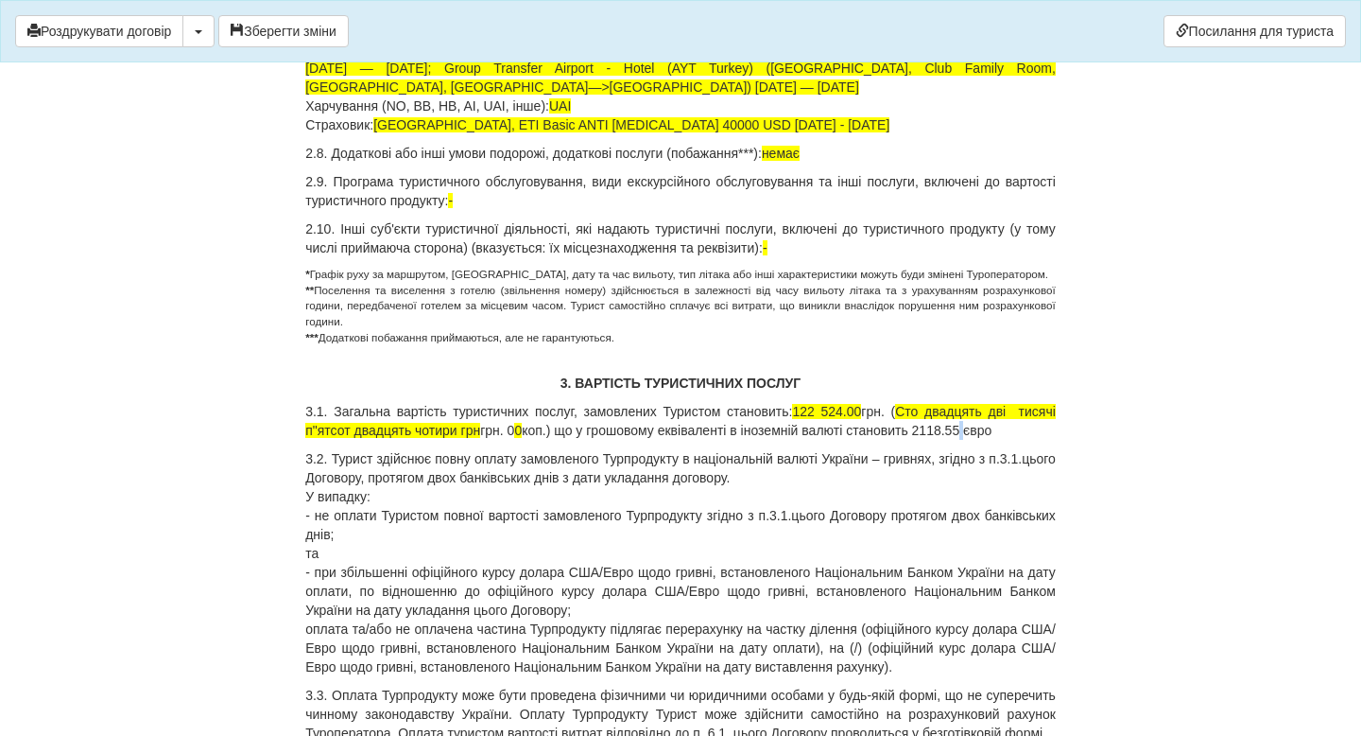
click at [1051, 440] on p "3.1. Загальна вартість туристичних послуг, замовлених Туристом становить: 122 5…" at bounding box center [680, 421] width 751 height 38
click at [727, 440] on p "3.1. Загальна вартість туристичних послуг, замовлених Туристом становить: 122 5…" at bounding box center [680, 421] width 751 height 38
click at [465, 440] on p "3.1. Загальна вартість туристичних послуг, замовлених Туристом становить: 122 5…" at bounding box center [680, 421] width 751 height 38
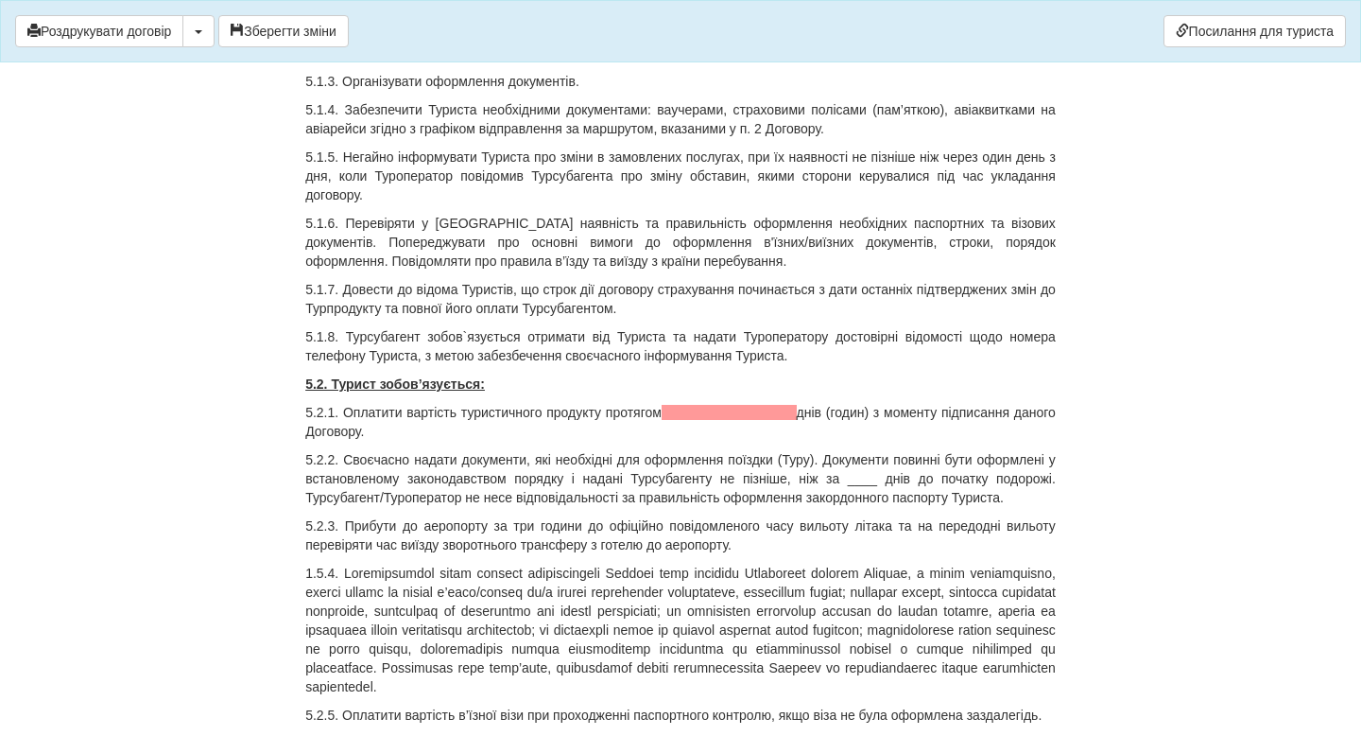
scroll to position [3241, 0]
click at [754, 422] on span at bounding box center [729, 414] width 135 height 15
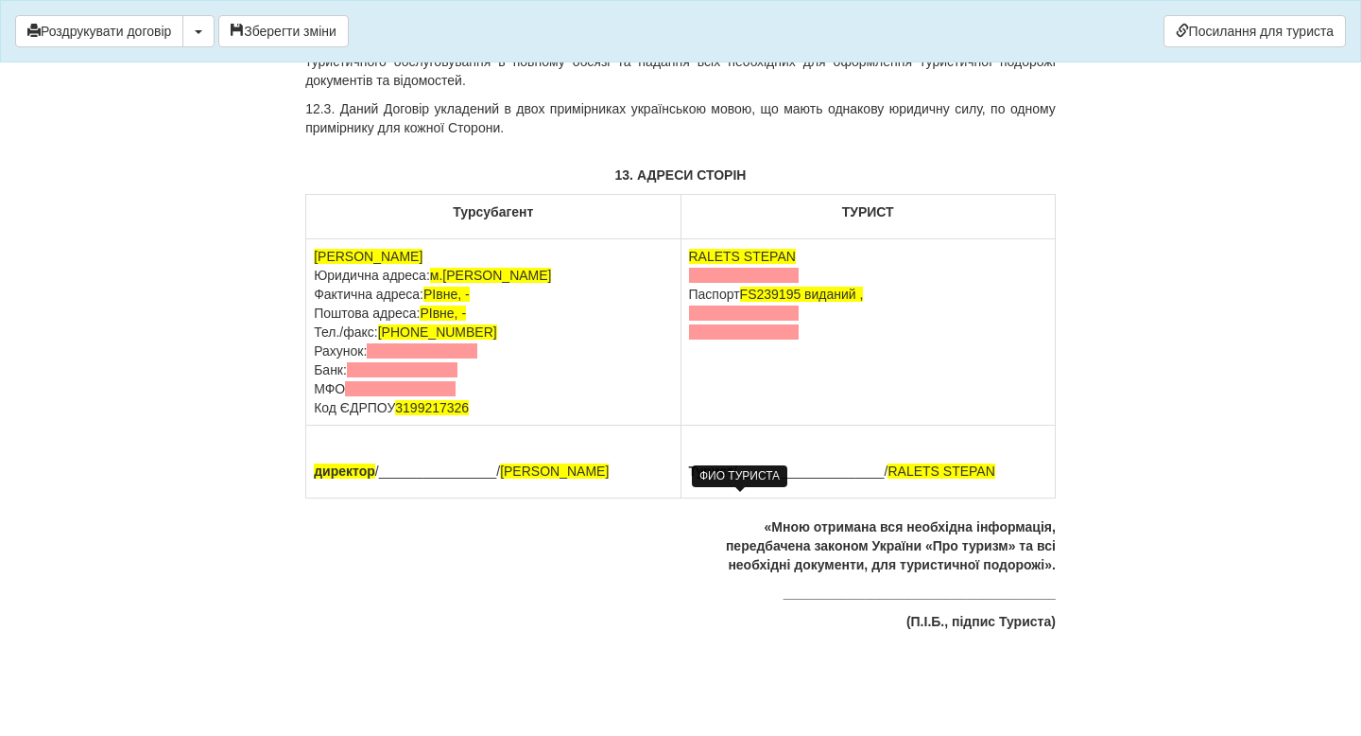
scroll to position [8922, 0]
click at [480, 402] on td "ФОП Забурко І А Юридична адреса: м.Рівне Шухевича Фактична адреса: РІвне, - Пош…" at bounding box center [493, 332] width 374 height 186
click at [477, 421] on td "ФОП Забурко І А Юридична адреса: м.Рівне Шухевича Фактична адреса: РІвне, Пошто…" at bounding box center [493, 332] width 374 height 186
click at [375, 358] on span at bounding box center [422, 350] width 111 height 15
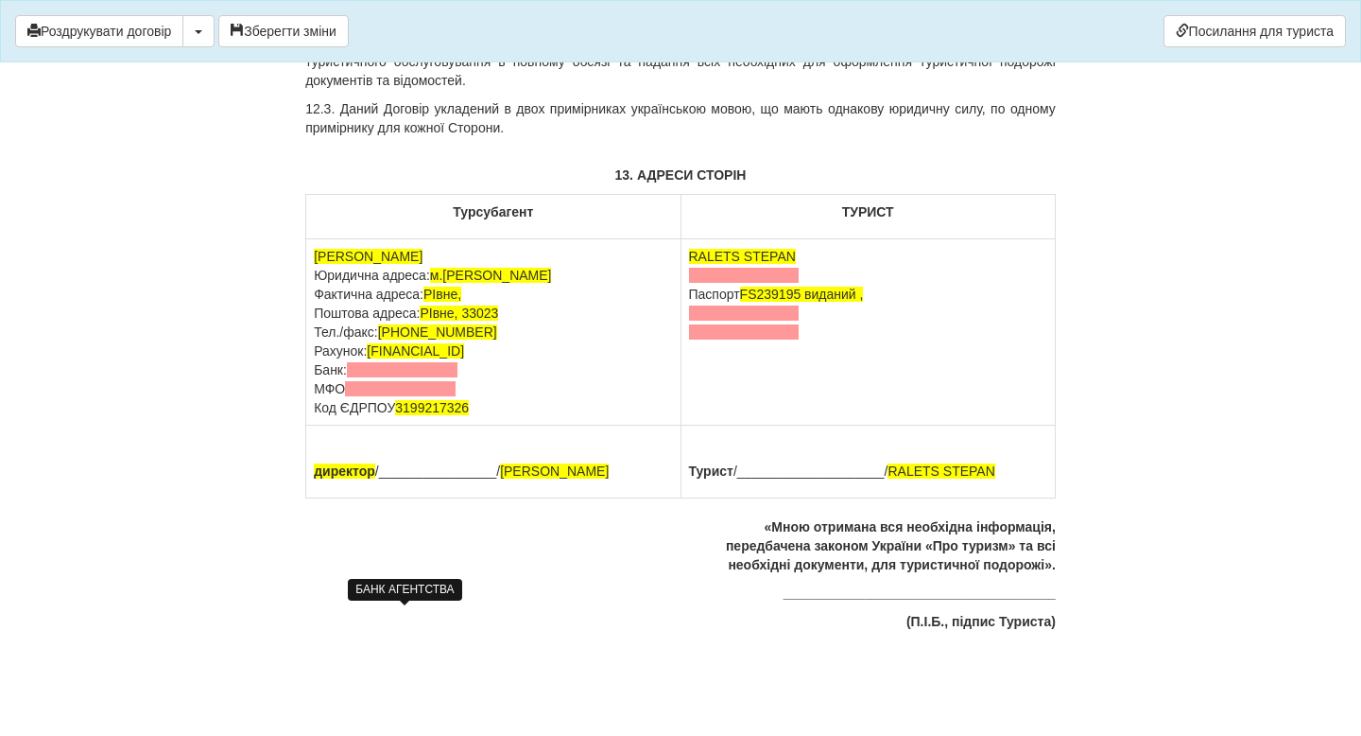
click at [440, 377] on span at bounding box center [402, 369] width 111 height 15
click at [410, 396] on span at bounding box center [400, 388] width 111 height 15
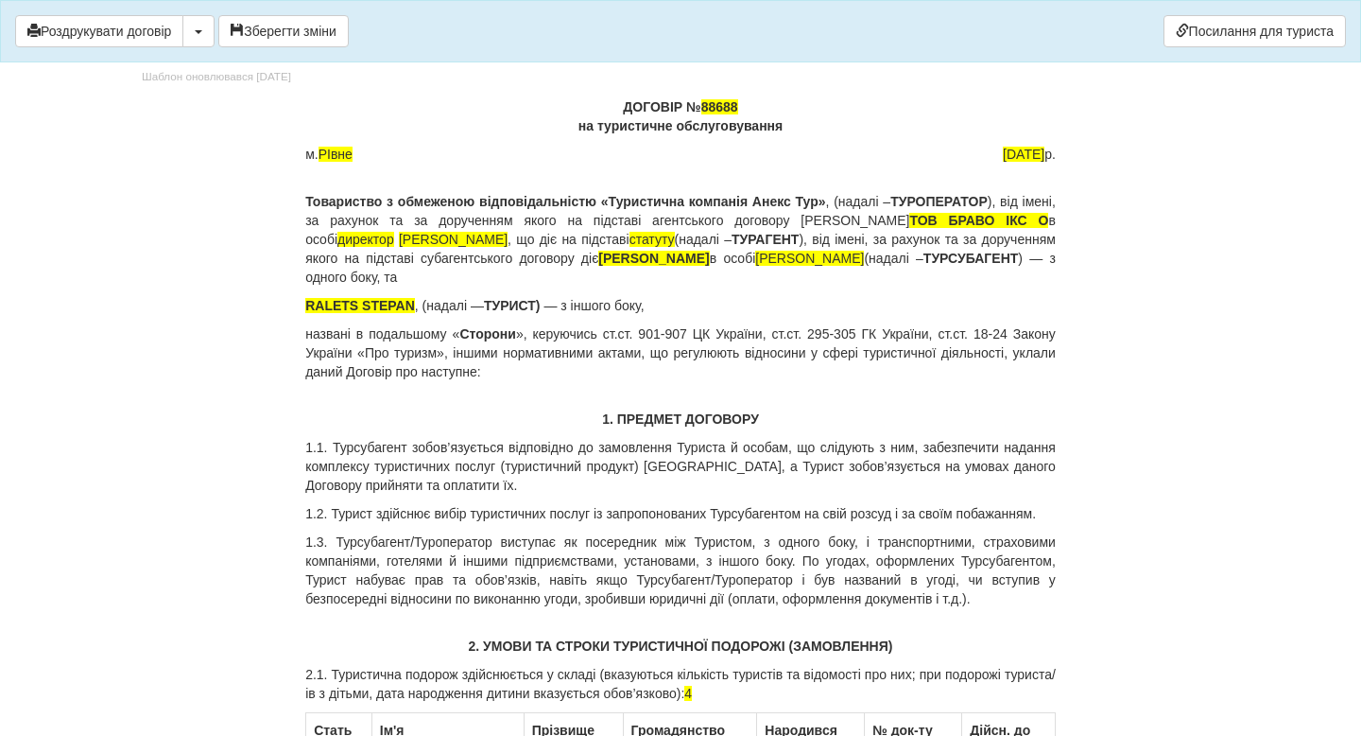
scroll to position [85, 0]
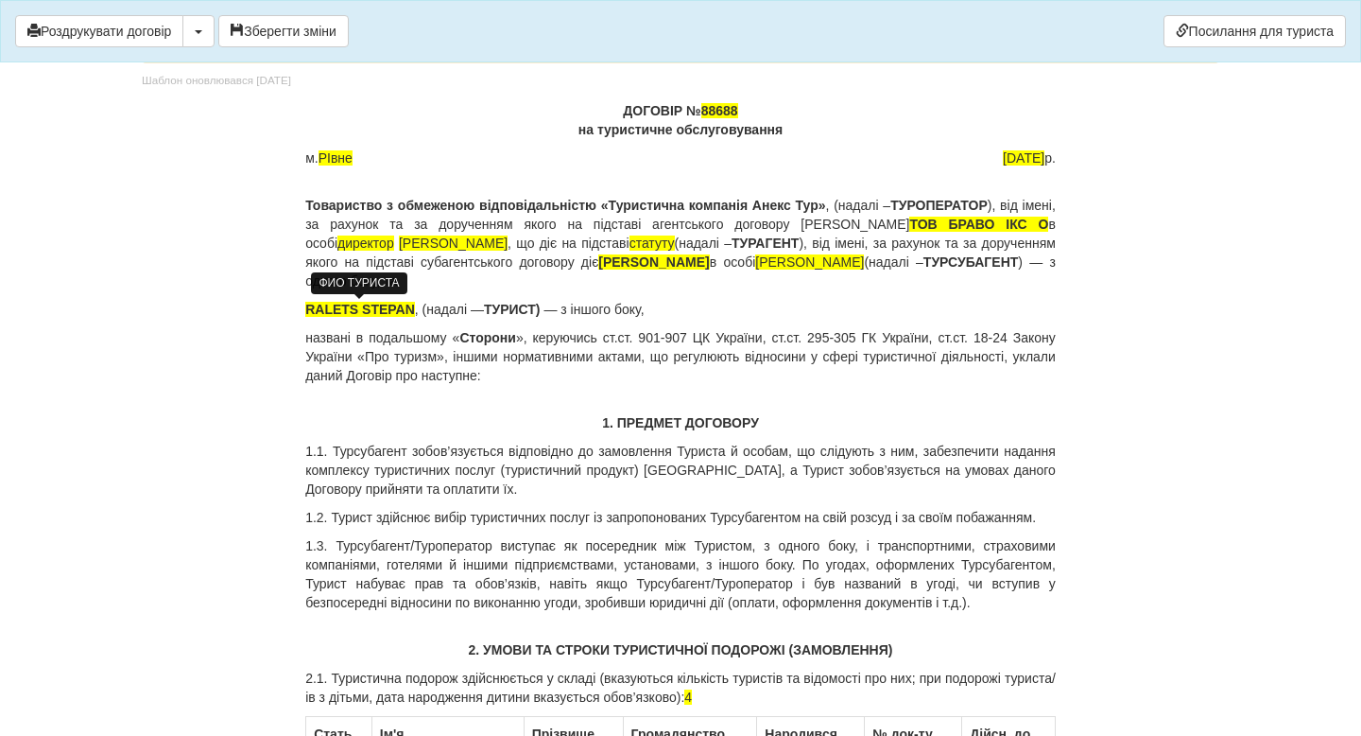
click at [411, 312] on span "RALETS STEPAN" at bounding box center [360, 309] width 110 height 15
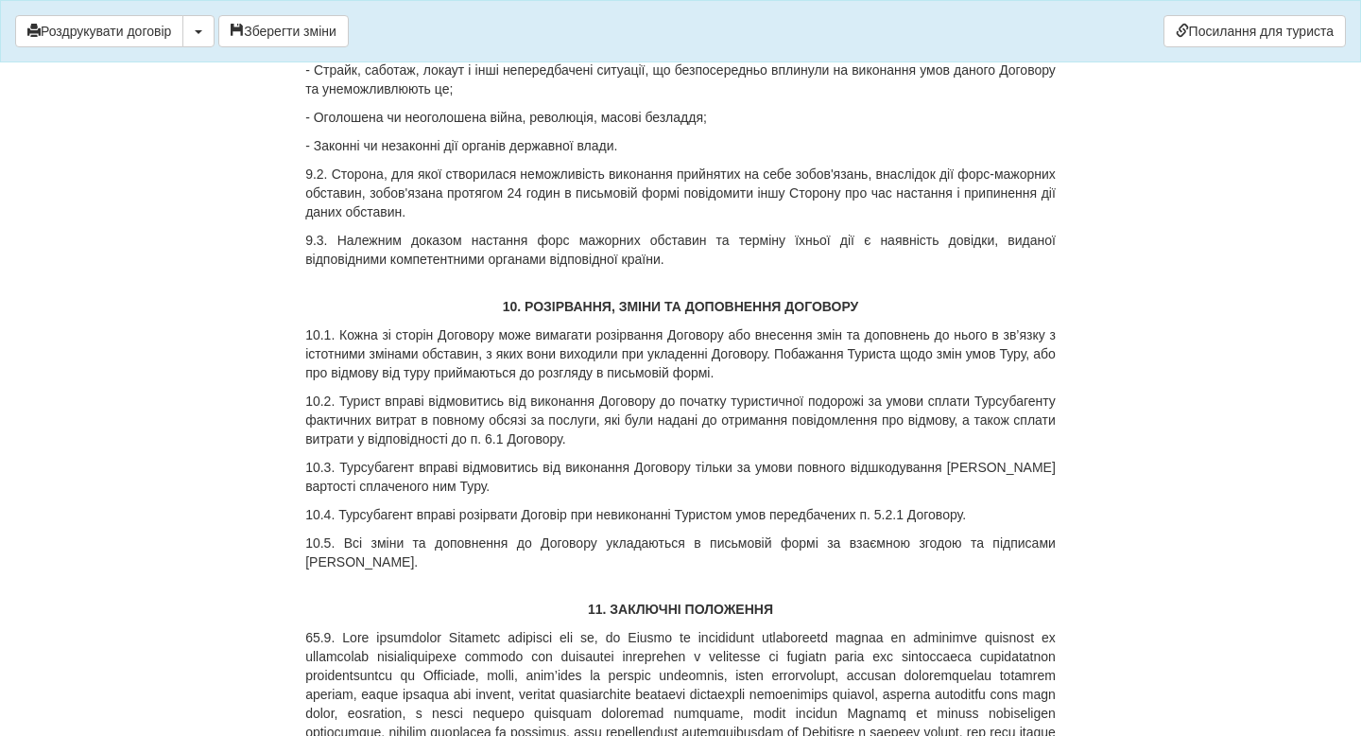
scroll to position [9029, 0]
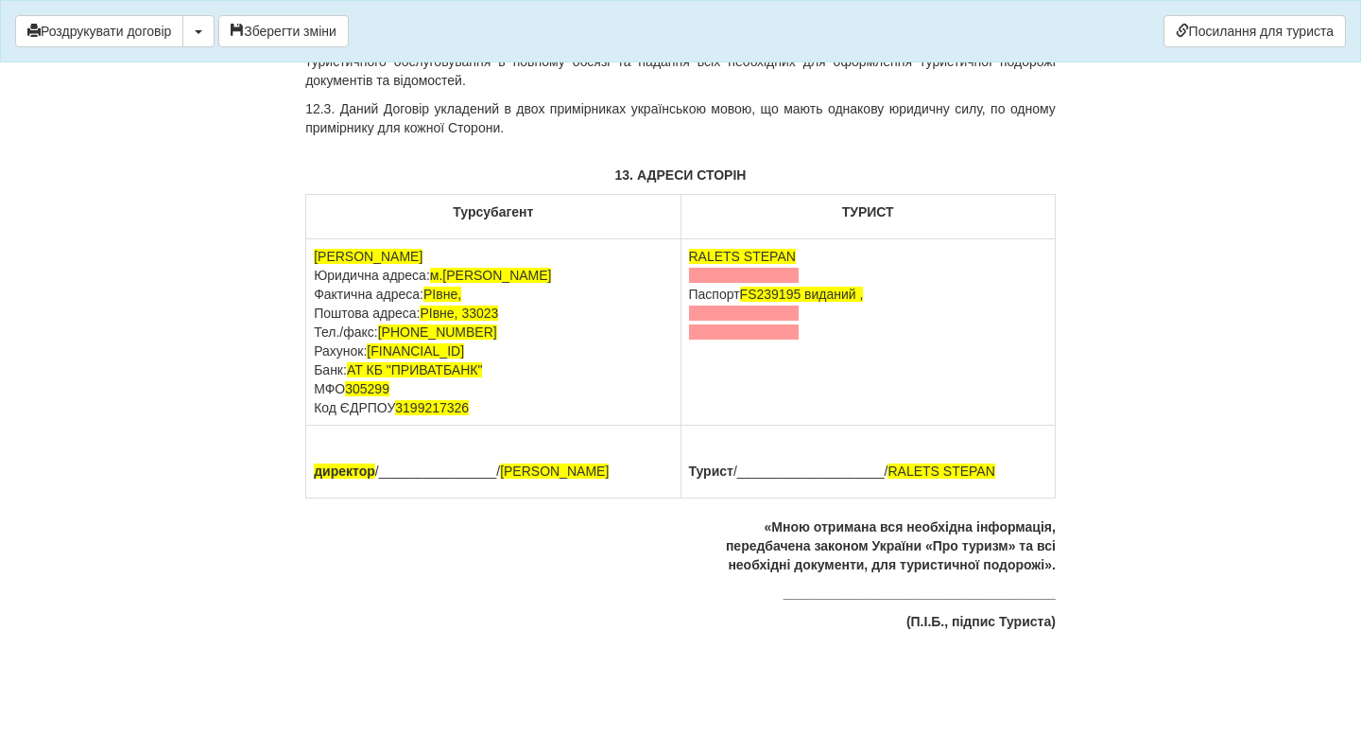
click at [793, 256] on td "RALETS STEPAN Паспорт FS239195 виданий ," at bounding box center [868, 332] width 374 height 186
click at [789, 310] on span at bounding box center [744, 312] width 111 height 15
click at [782, 342] on td "RALETS INNA Паспорт FS239195 виданий ," at bounding box center [868, 332] width 374 height 186
click at [781, 339] on td "RALETS INNA Паспорт FS239195 виданий ," at bounding box center [868, 332] width 374 height 186
drag, startPoint x: 788, startPoint y: 332, endPoint x: 684, endPoint y: 328, distance: 104.1
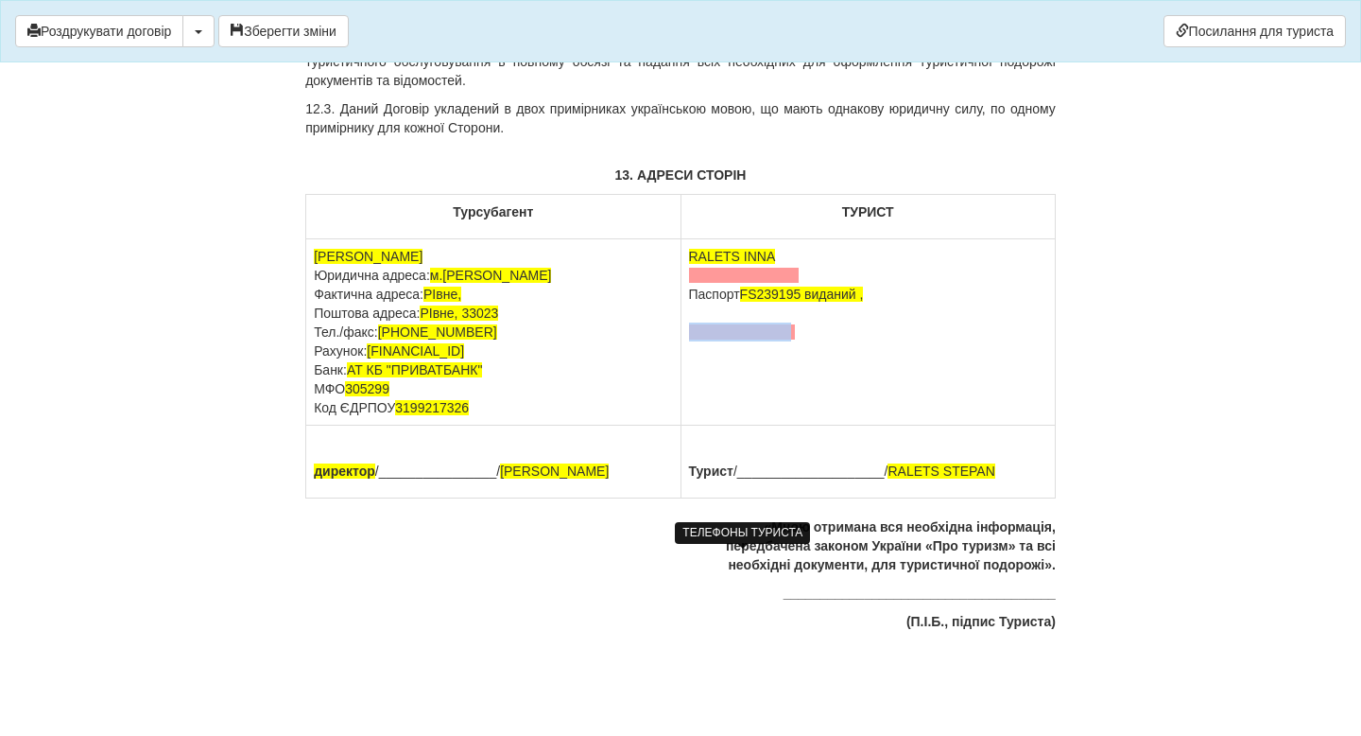
click at [684, 329] on td "RALETS INNA Паспорт FS239195 виданий ," at bounding box center [868, 332] width 374 height 186
click at [714, 326] on td "RALETS INNA Паспорт FS239195 виданий ," at bounding box center [868, 332] width 374 height 186
click at [996, 471] on p "Турист /____________________/ RALETS STEPAN" at bounding box center [868, 470] width 358 height 19
click at [901, 303] on td "RALETS INNA Паспорт FS239195 виданий ," at bounding box center [868, 332] width 374 height 186
click at [850, 307] on td "RALETS INNA Паспорт FS239195 виданий ," at bounding box center [868, 332] width 374 height 186
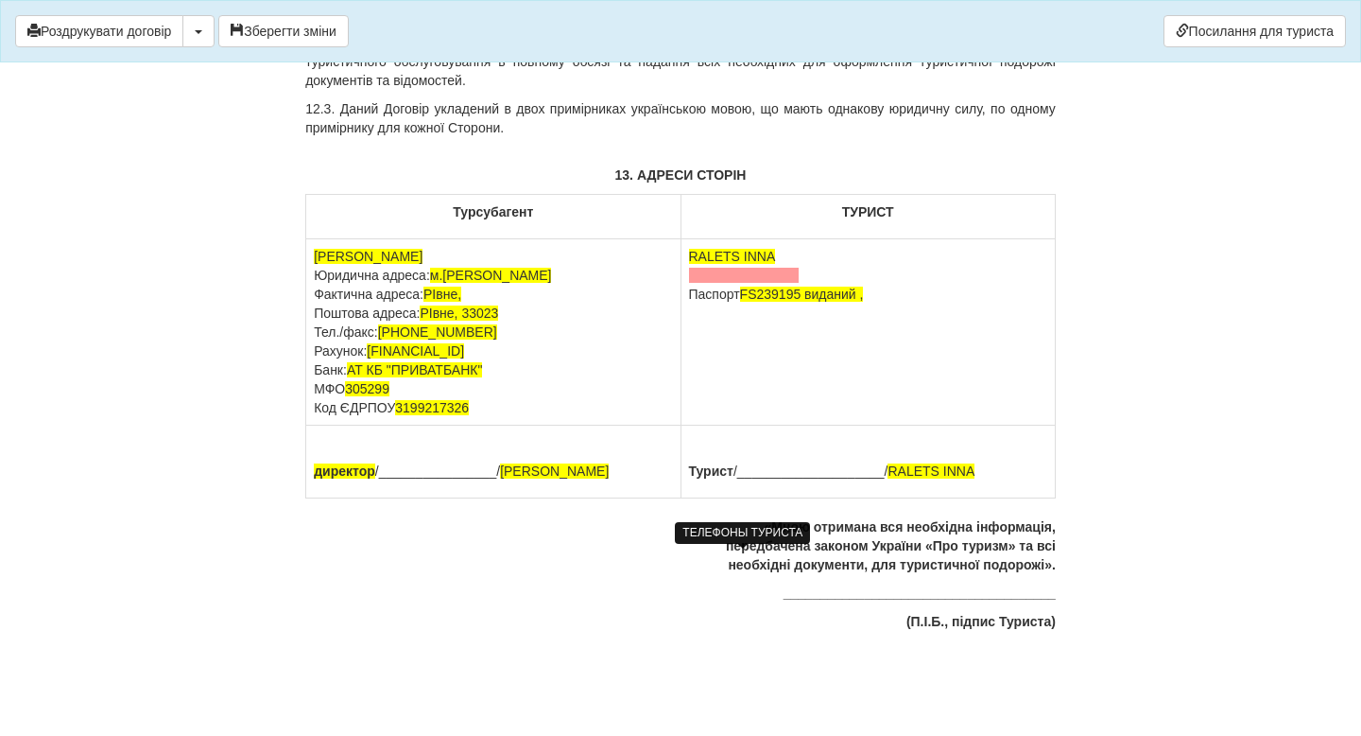
click at [885, 316] on td "RALETS INNA Паспорт FS239195 виданий ," at bounding box center [868, 332] width 374 height 186
click at [779, 522] on div "ТЕЛЕФОНЫ ТУРИСТА" at bounding box center [742, 533] width 135 height 22
click at [768, 522] on div "ТЕЛЕФОНЫ ТУРИСТА" at bounding box center [742, 533] width 135 height 22
click at [739, 544] on div at bounding box center [742, 546] width 9 height 5
click at [739, 522] on div "ТЕЛЕФОНЫ ТУРИСТА" at bounding box center [742, 533] width 135 height 22
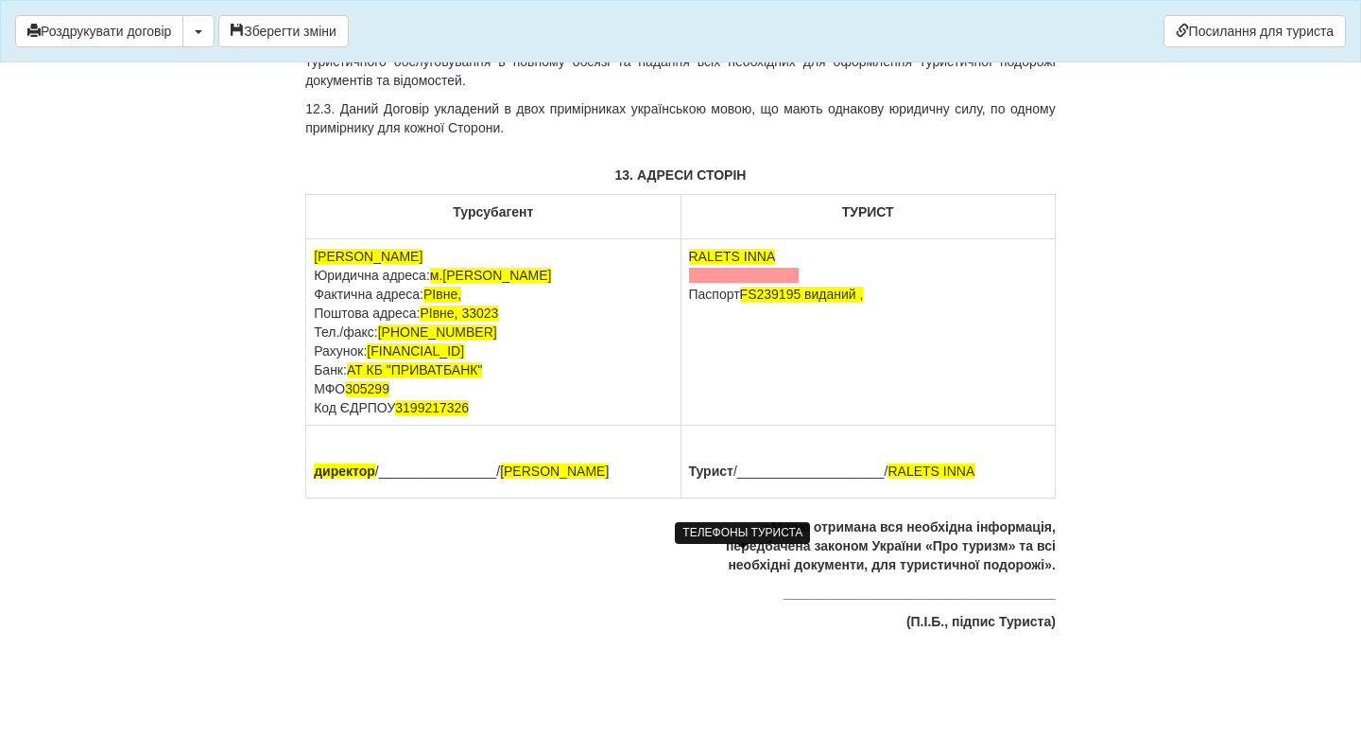
click at [789, 322] on td "RALETS INNA Паспорт FS239195 виданий ," at bounding box center [868, 332] width 374 height 186
click at [329, 32] on button "Зберегти зміни" at bounding box center [283, 31] width 130 height 32
click at [762, 283] on span at bounding box center [744, 275] width 111 height 15
click at [822, 425] on td "RALETS INNA Паспорт FS239195 виданий ," at bounding box center [868, 332] width 374 height 186
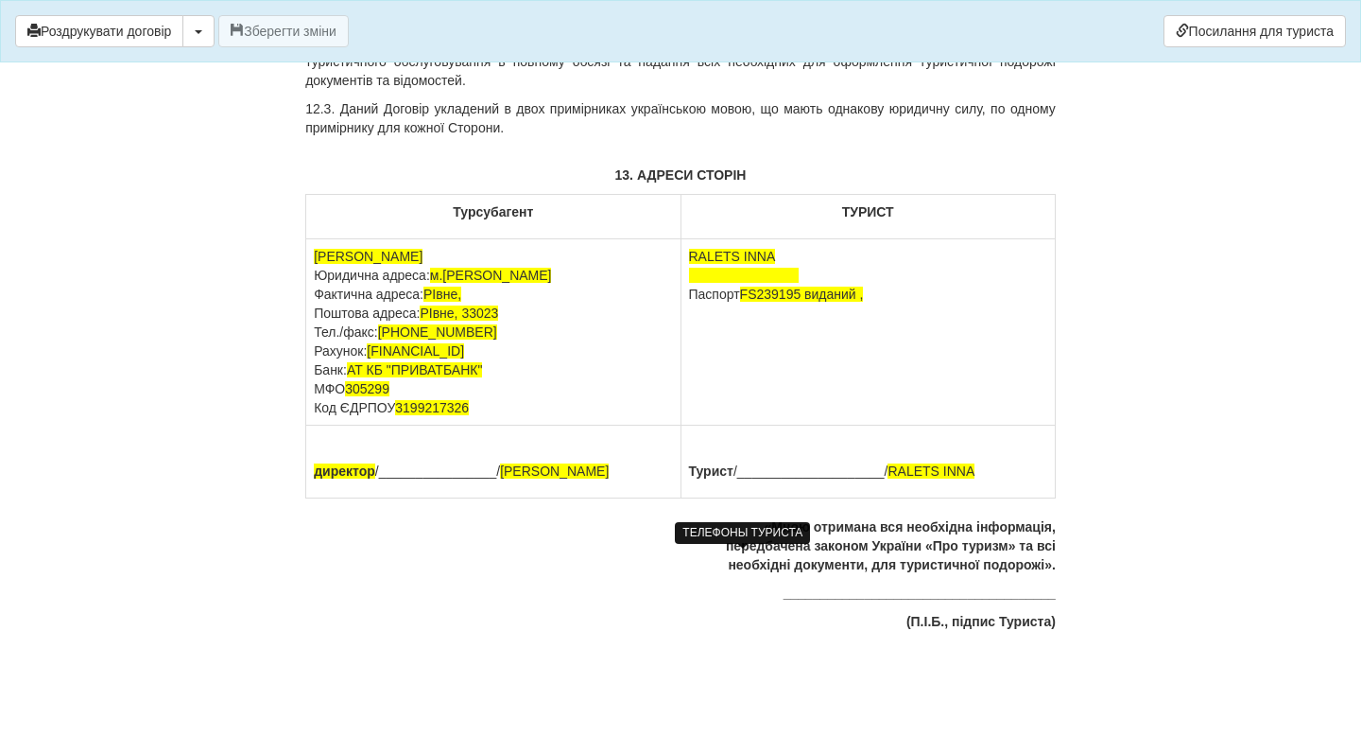
click at [737, 522] on div "ТЕЛЕФОНЫ ТУРИСТА" at bounding box center [742, 533] width 135 height 22
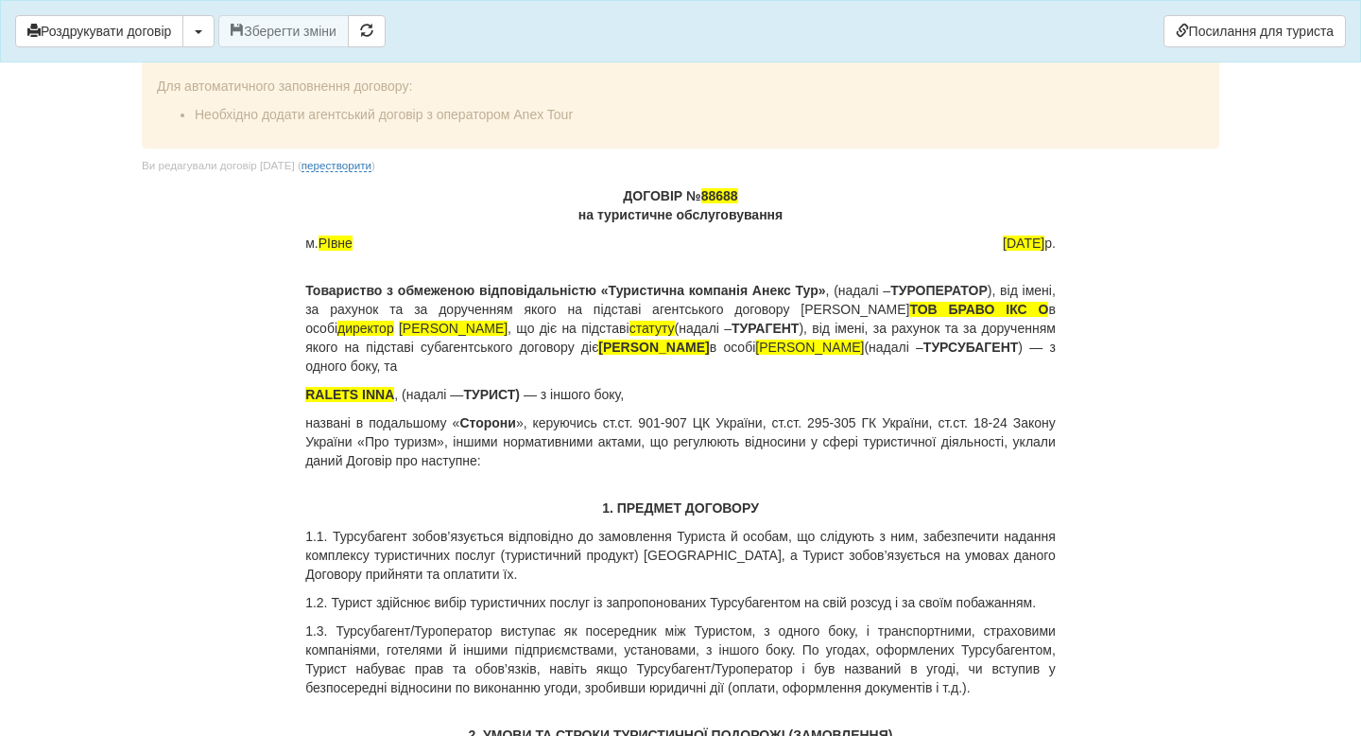
scroll to position [8713, 0]
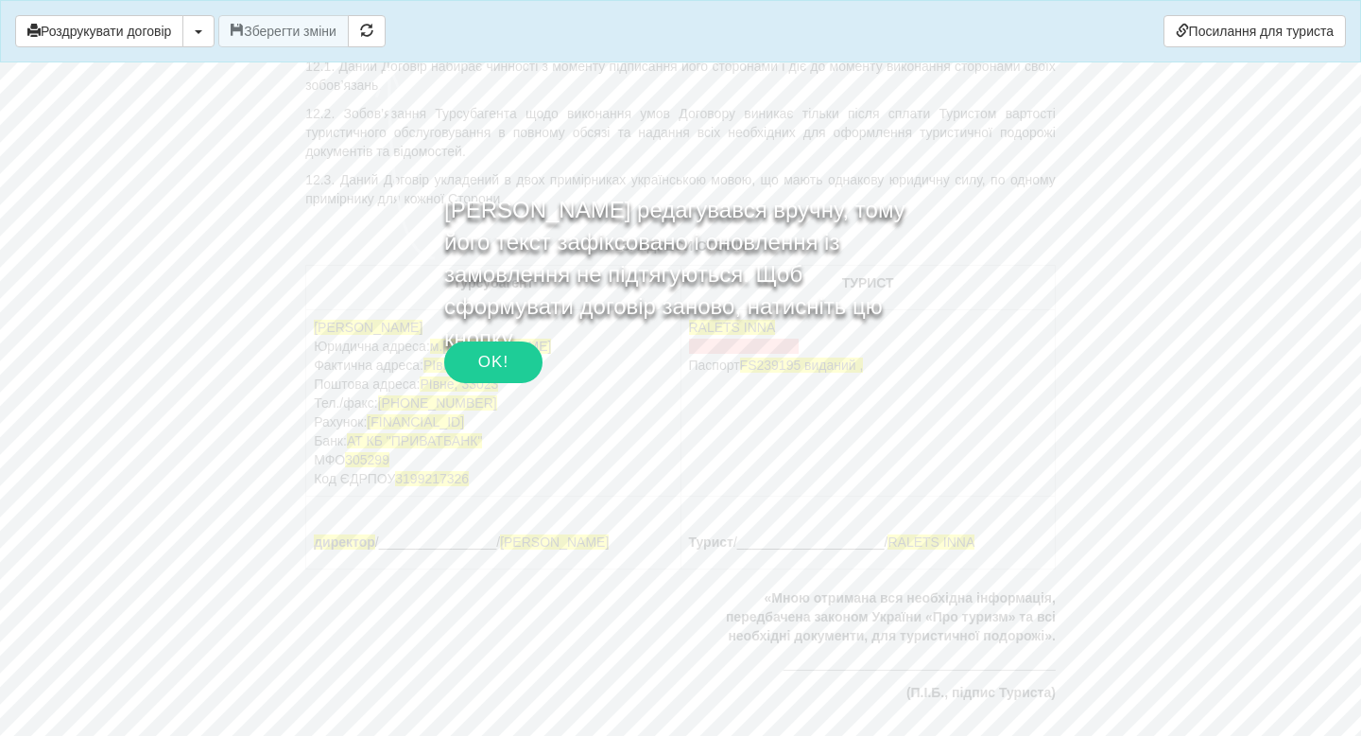
click at [476, 372] on div "OK!" at bounding box center [493, 362] width 98 height 42
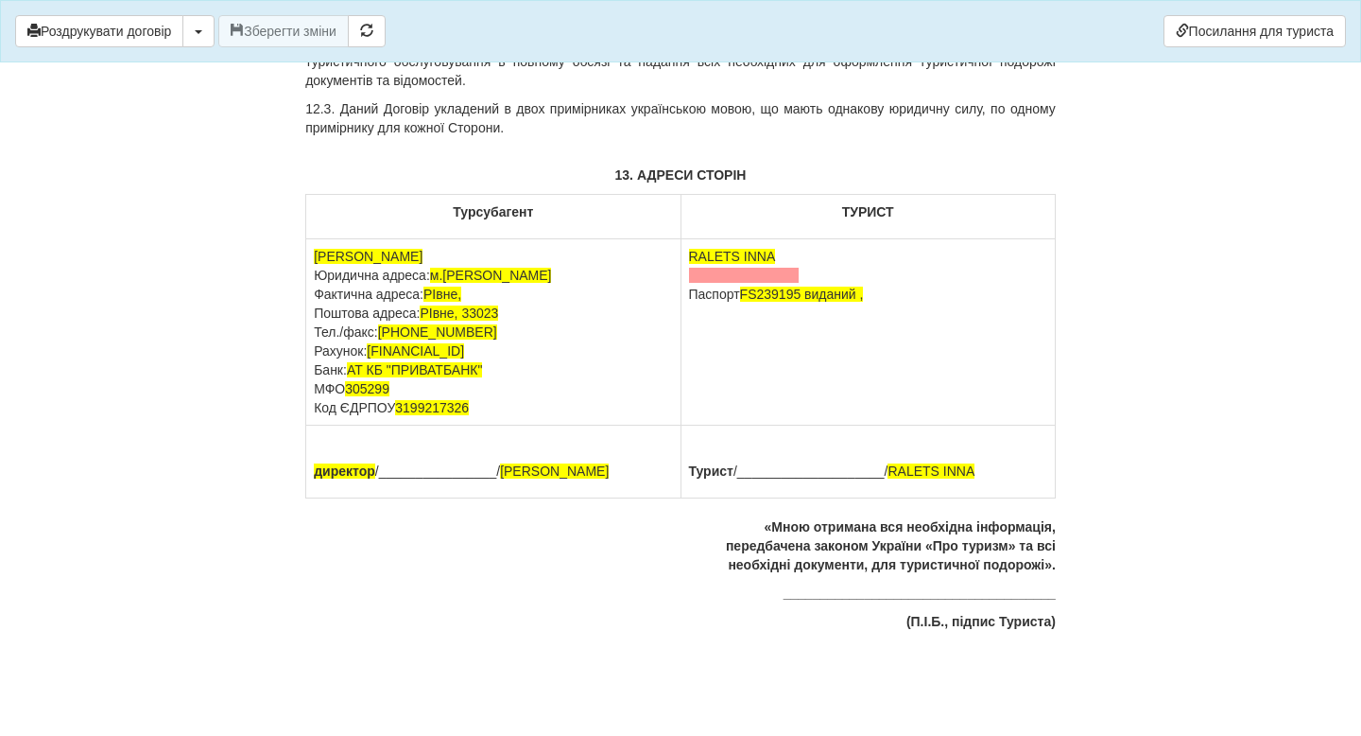
scroll to position [8927, 0]
click at [770, 283] on span at bounding box center [744, 275] width 111 height 15
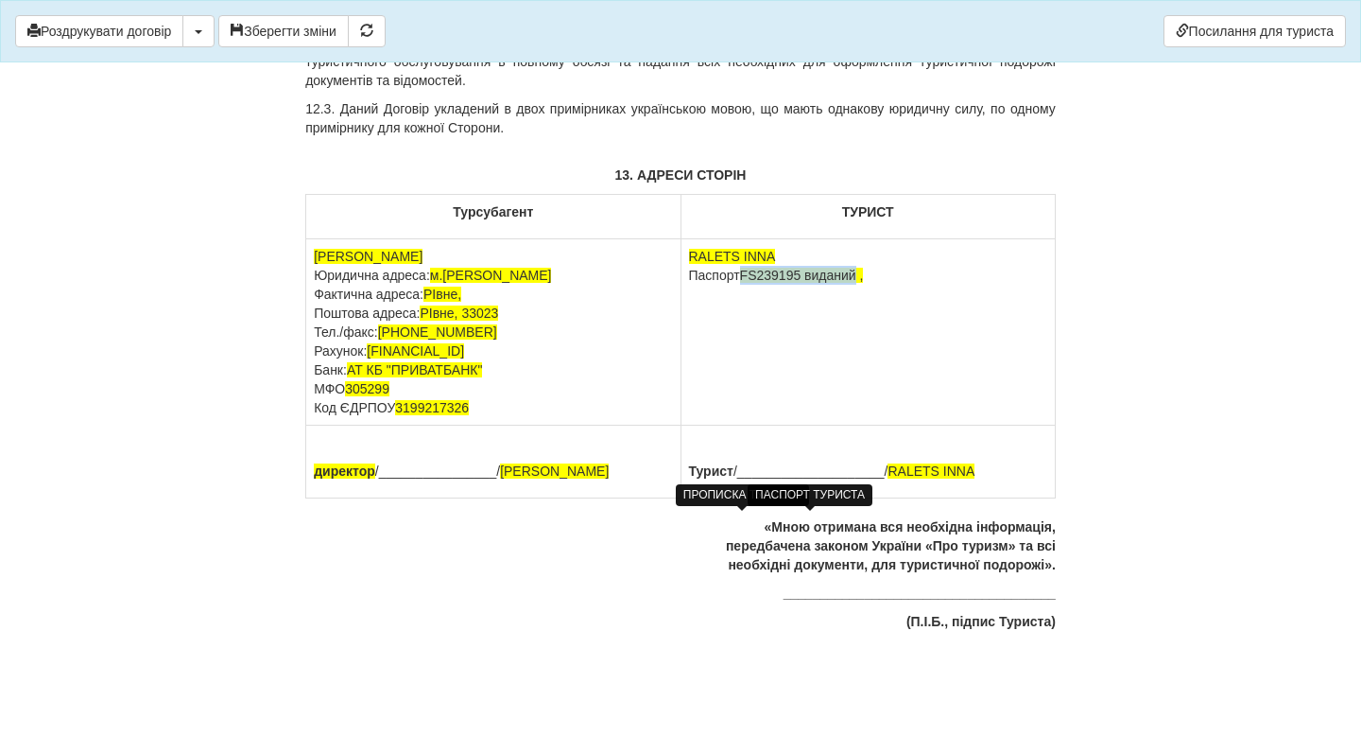
drag, startPoint x: 867, startPoint y: 379, endPoint x: 749, endPoint y: 375, distance: 118.2
click at [748, 283] on span "FS239195 виданий ," at bounding box center [802, 275] width 124 height 15
click at [755, 379] on td "RALETS INNA Паспорт ," at bounding box center [868, 332] width 374 height 186
drag, startPoint x: 728, startPoint y: 401, endPoint x: 688, endPoint y: 401, distance: 39.7
click at [688, 401] on td "RALETS INNA Паспорт GC 461933 +380" at bounding box center [868, 332] width 374 height 186
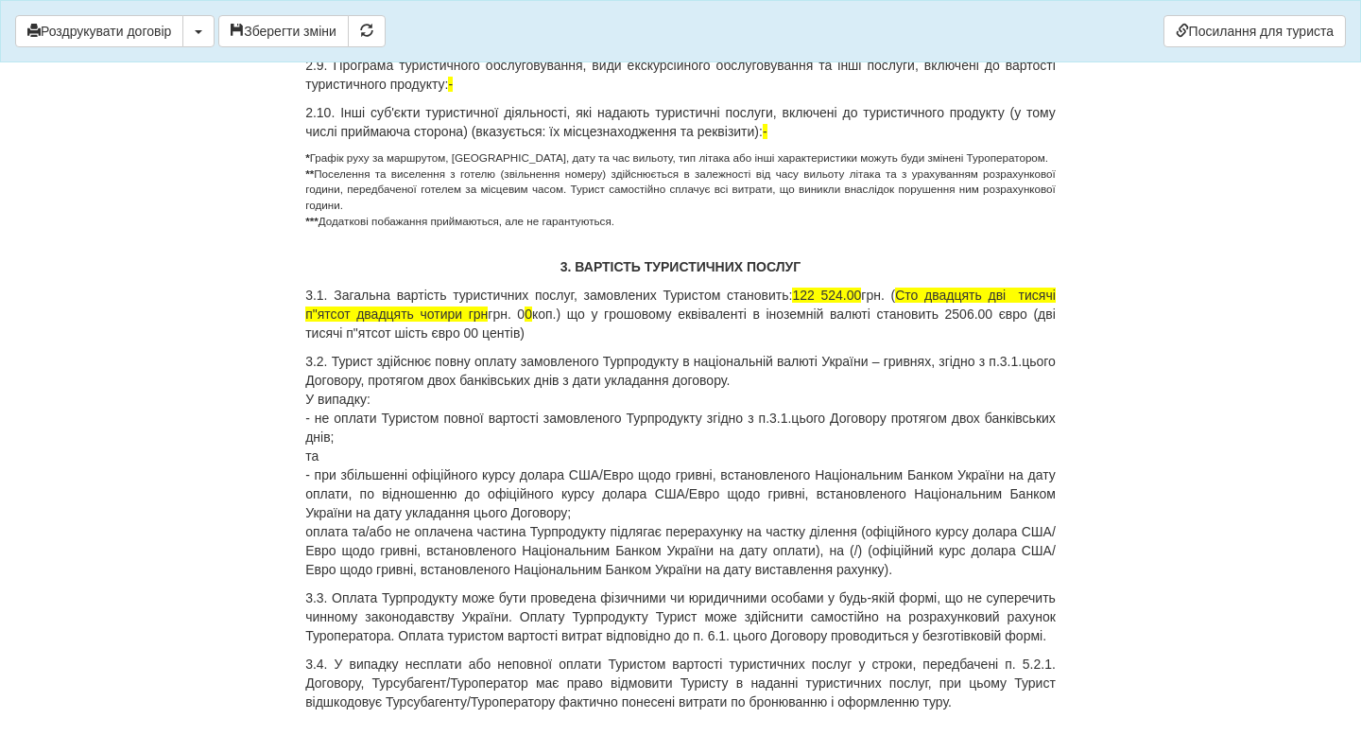
scroll to position [1501, 0]
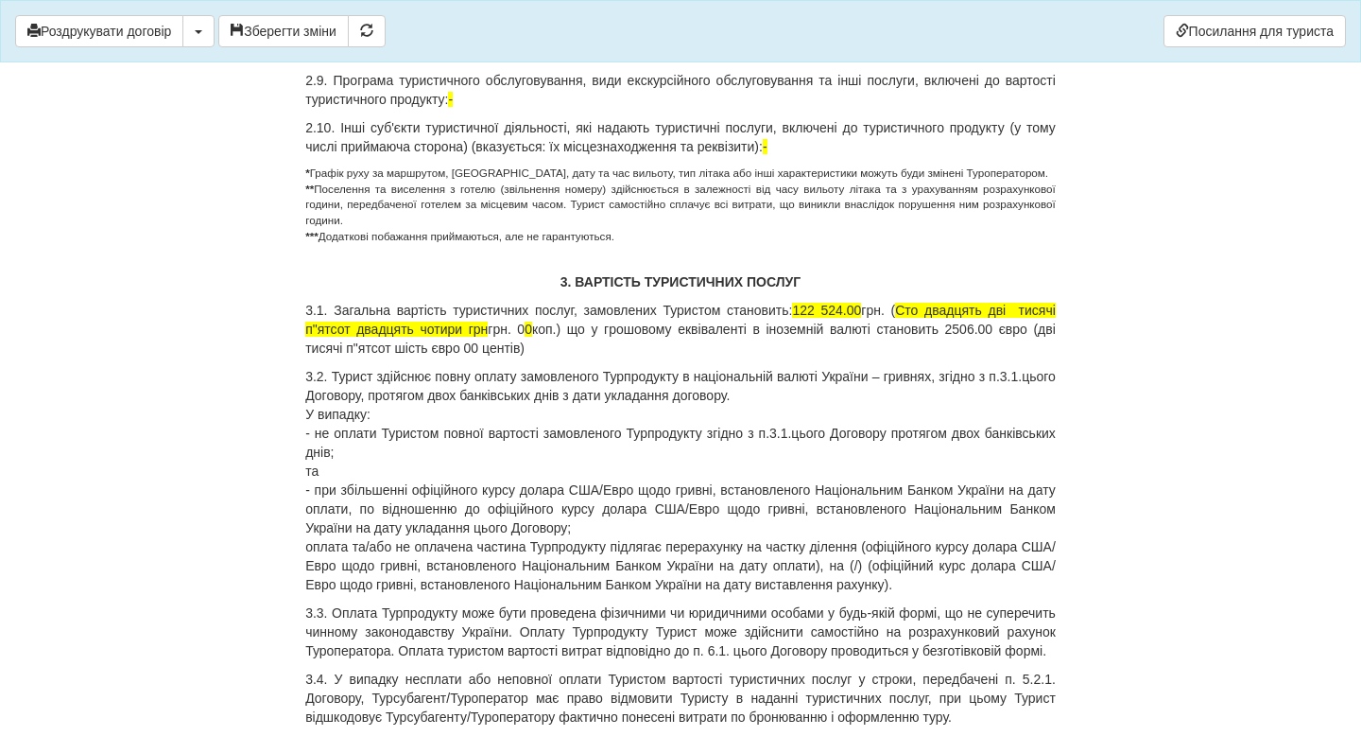
click at [560, 350] on p "3.1. Загальна вартість туристичних послуг, замовлених Туристом становить: 122 5…" at bounding box center [680, 329] width 751 height 57
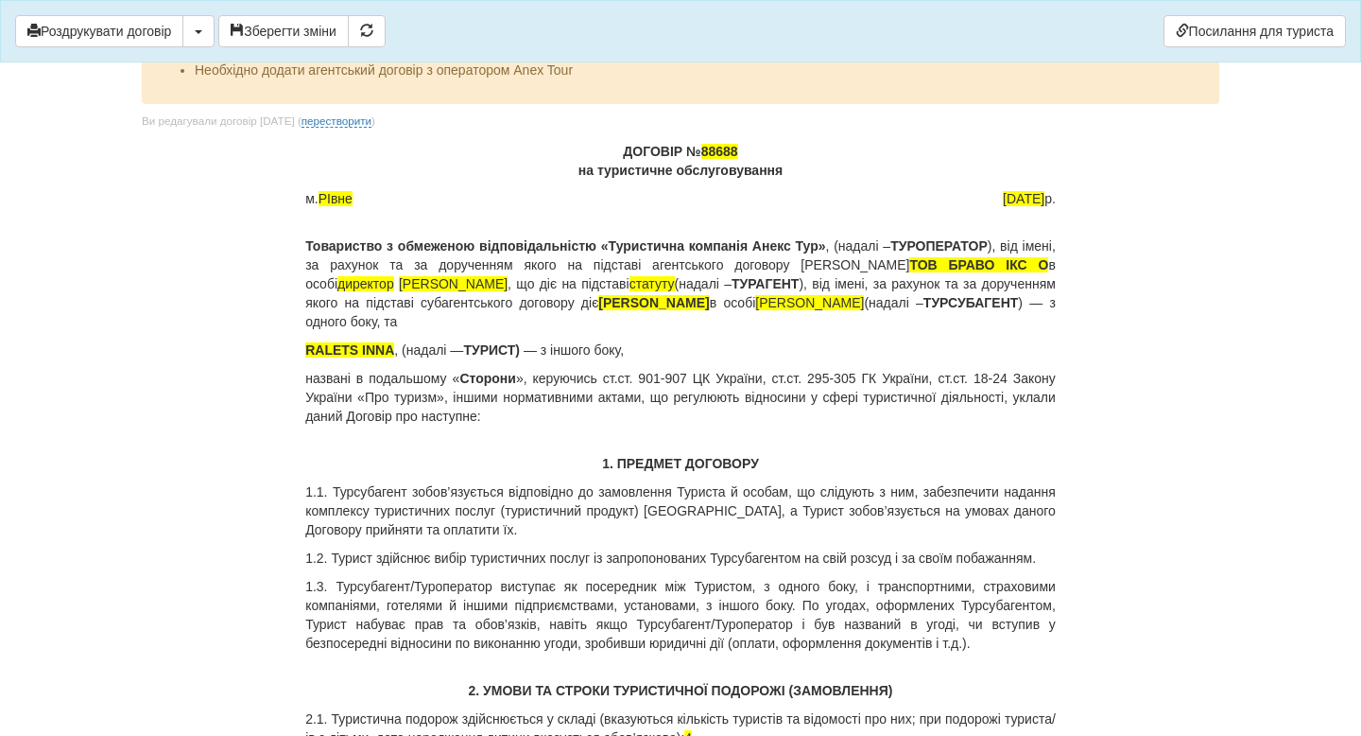
scroll to position [33, 0]
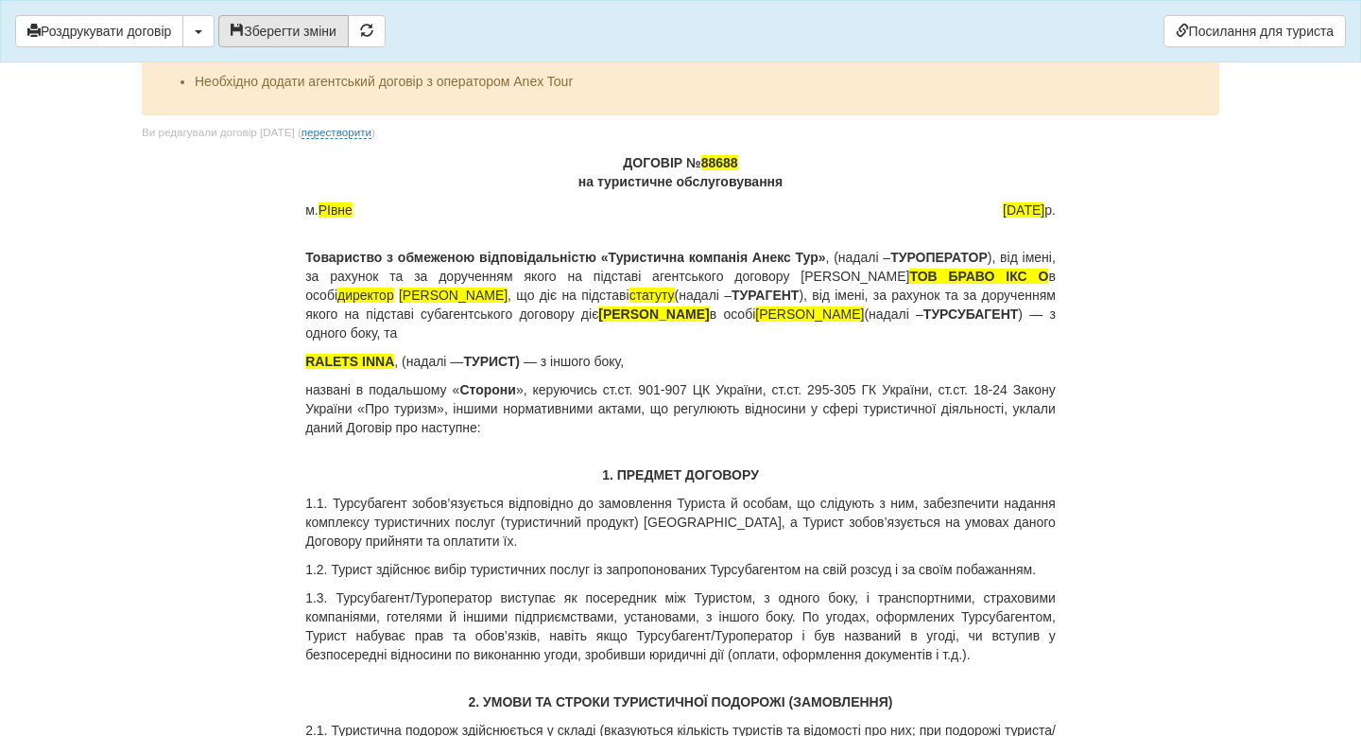
click at [347, 37] on button "Зберегти зміни" at bounding box center [283, 31] width 130 height 32
click at [1262, 34] on link "Посилання для туриста" at bounding box center [1255, 31] width 182 height 32
click at [365, 367] on span "RALETS INNA" at bounding box center [349, 361] width 89 height 15
click at [388, 366] on span "RALETS INNA" at bounding box center [349, 361] width 89 height 15
click at [392, 364] on span "RALETS INNA" at bounding box center [349, 361] width 89 height 15
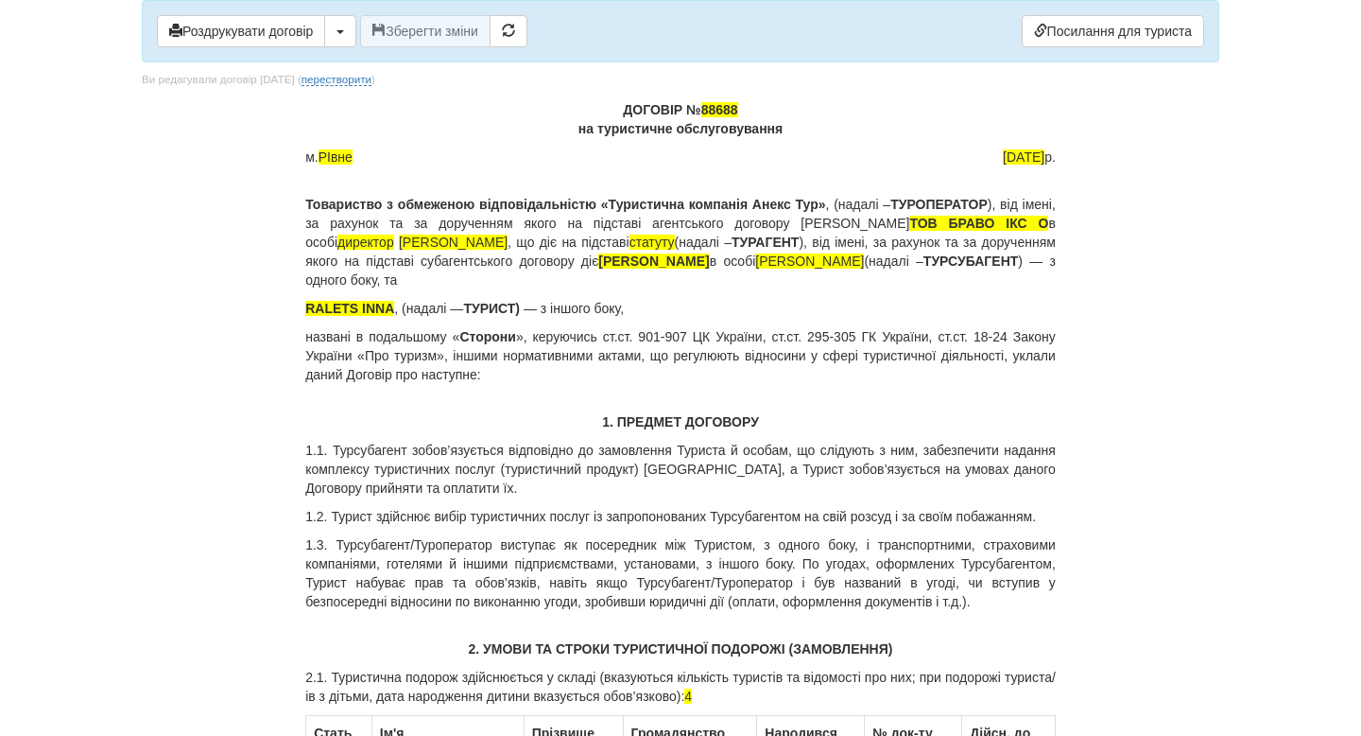
click at [392, 313] on span "RALETS INNA" at bounding box center [349, 308] width 89 height 15
click at [355, 309] on span "RALETS YURCHUK SRRHII" at bounding box center [390, 308] width 171 height 15
click at [393, 307] on span "YURCHUK SRRHII" at bounding box center [362, 308] width 114 height 15
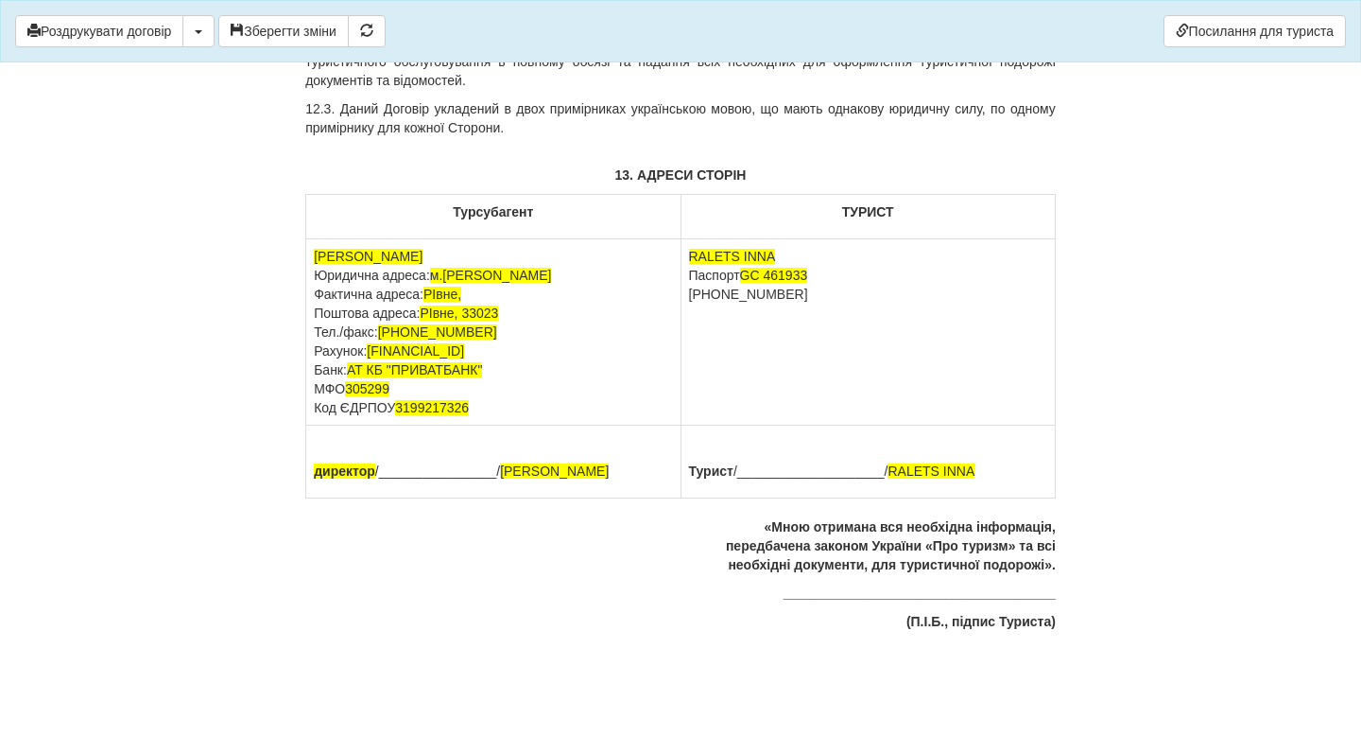
scroll to position [8862, 0]
drag, startPoint x: 771, startPoint y: 256, endPoint x: 692, endPoint y: 256, distance: 79.4
click at [692, 256] on span "RALETS INNA" at bounding box center [732, 256] width 87 height 15
drag, startPoint x: 831, startPoint y: 274, endPoint x: 751, endPoint y: 276, distance: 80.4
click at [751, 276] on td "[PERSON_NAME] Паспорт [PASSPORT] [PHONE_NUMBER]" at bounding box center [868, 332] width 374 height 186
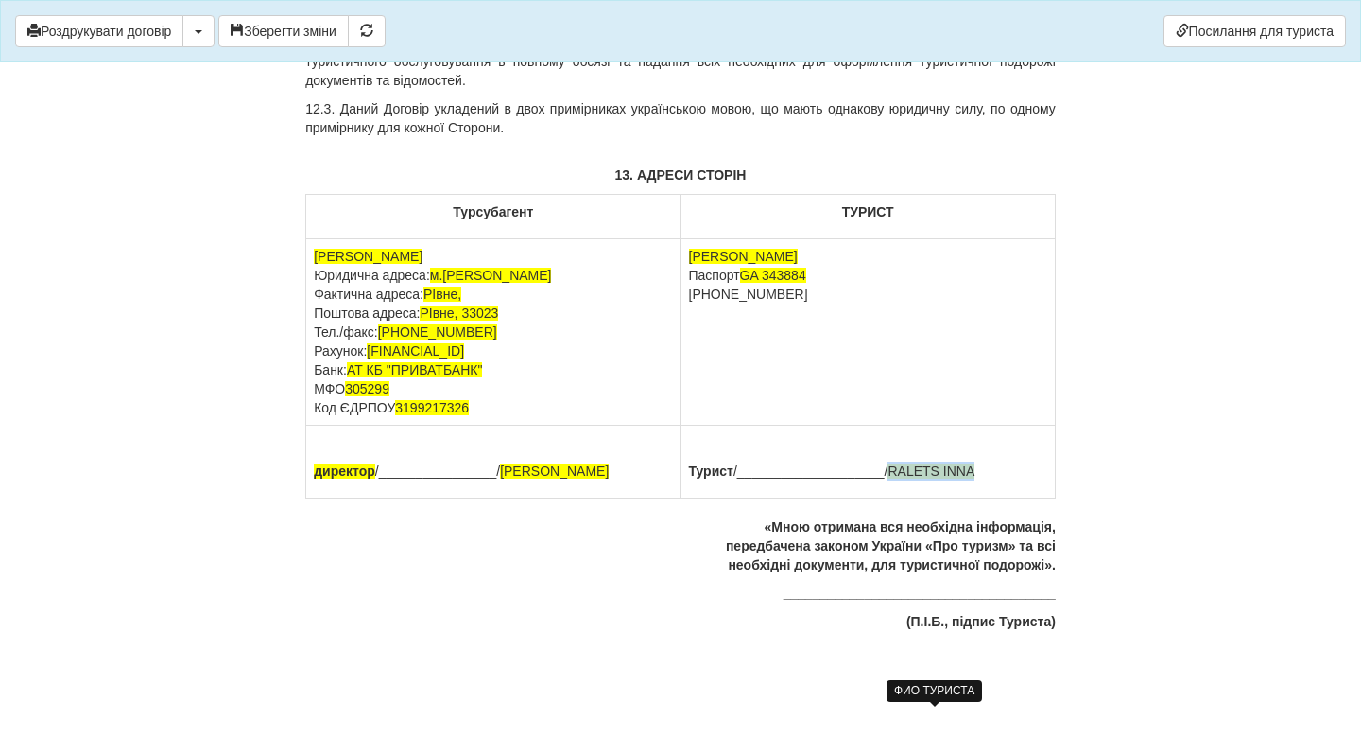
drag, startPoint x: 978, startPoint y: 476, endPoint x: 893, endPoint y: 471, distance: 85.2
click at [893, 471] on p "Турист /____________________/ RALETS INNA" at bounding box center [868, 470] width 358 height 19
drag, startPoint x: 804, startPoint y: 297, endPoint x: 690, endPoint y: 292, distance: 113.5
click at [690, 292] on td "[PERSON_NAME] Паспорт [PASSPORT] [PHONE_NUMBER]" at bounding box center [868, 332] width 374 height 186
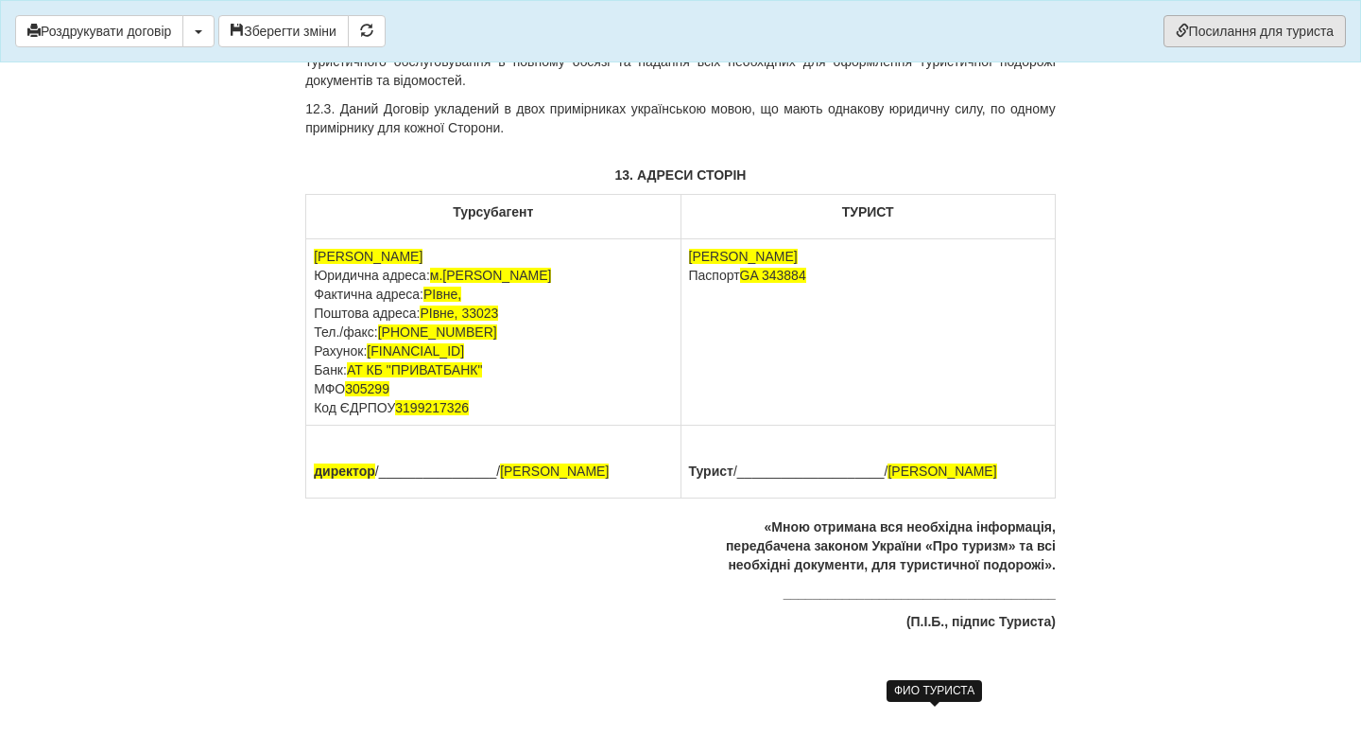
click at [1254, 36] on link "Посилання для туриста" at bounding box center [1255, 31] width 182 height 32
click at [330, 30] on button "Зберегти зміни" at bounding box center [283, 31] width 130 height 32
click at [1227, 29] on link "Посилання для туриста" at bounding box center [1255, 31] width 182 height 32
click at [840, 278] on td "[PERSON_NAME] Паспорт [PASSPORT]" at bounding box center [868, 332] width 374 height 186
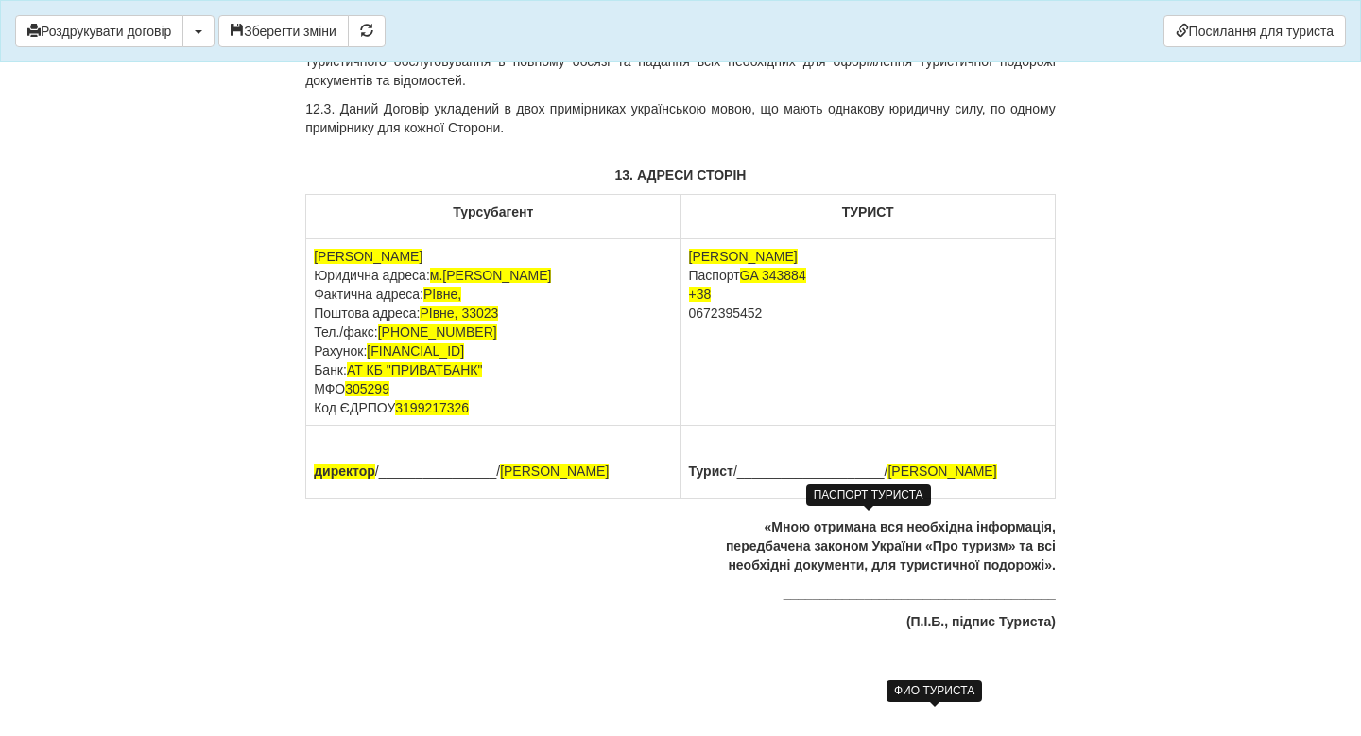
click at [692, 311] on p "0672395452" at bounding box center [868, 312] width 358 height 19
click at [339, 31] on button "Зберегти зміни" at bounding box center [283, 31] width 130 height 32
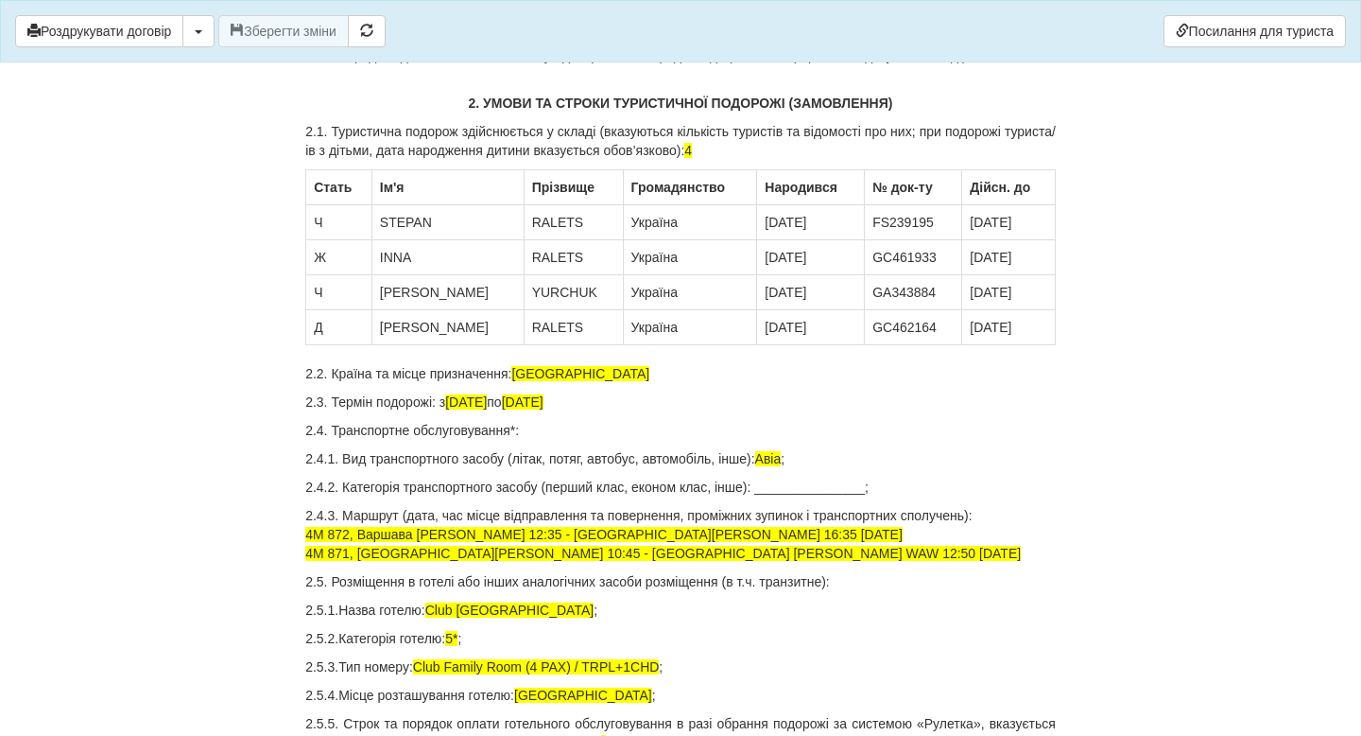
scroll to position [0, 0]
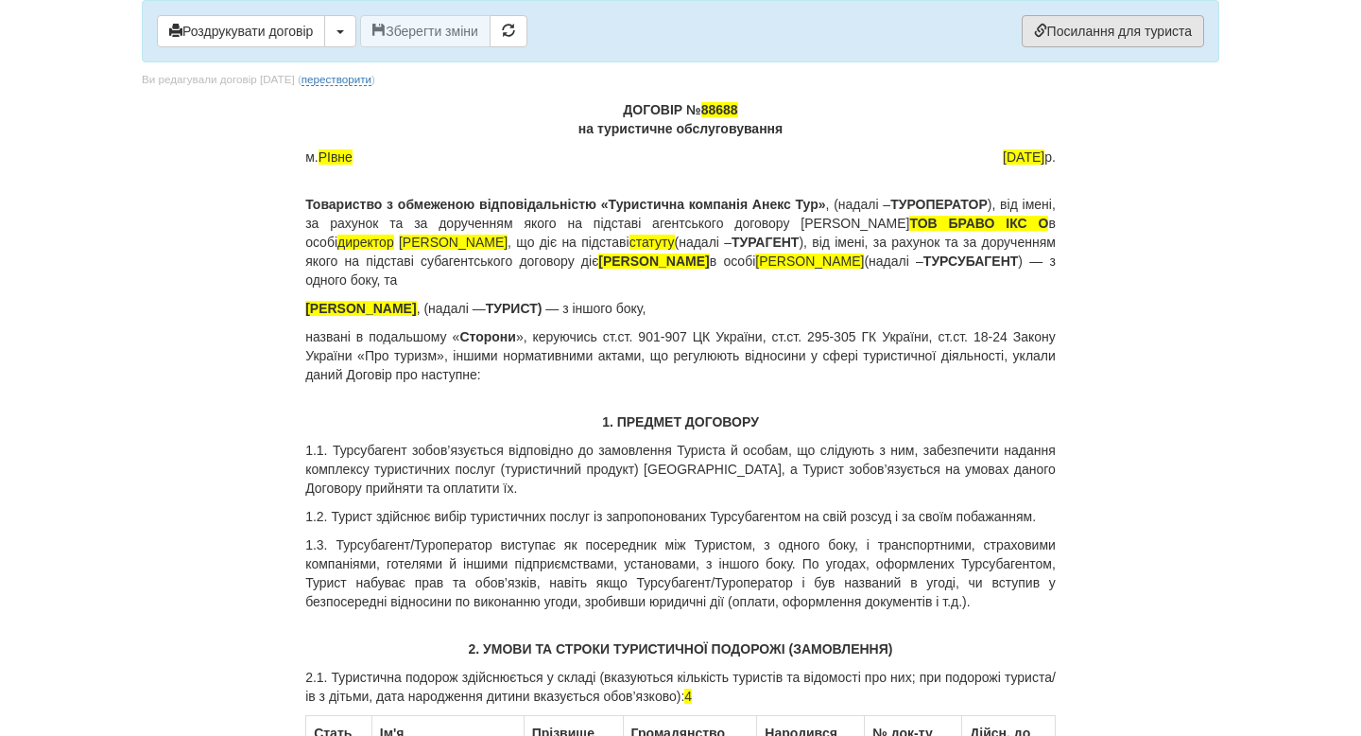
click at [1101, 34] on link "Посилання для туриста" at bounding box center [1113, 31] width 182 height 32
click at [344, 31] on span "button" at bounding box center [341, 32] width 8 height 4
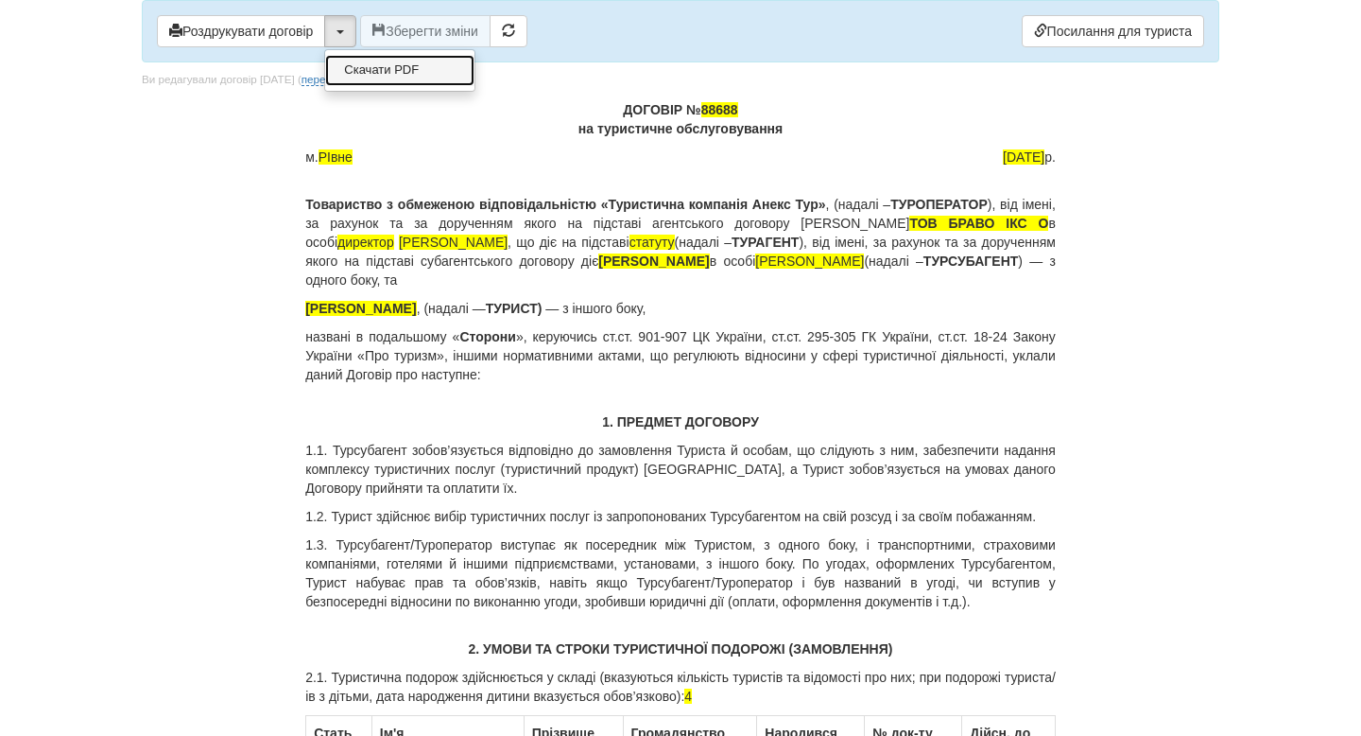
click at [380, 71] on link "Скачати PDF" at bounding box center [399, 70] width 149 height 31
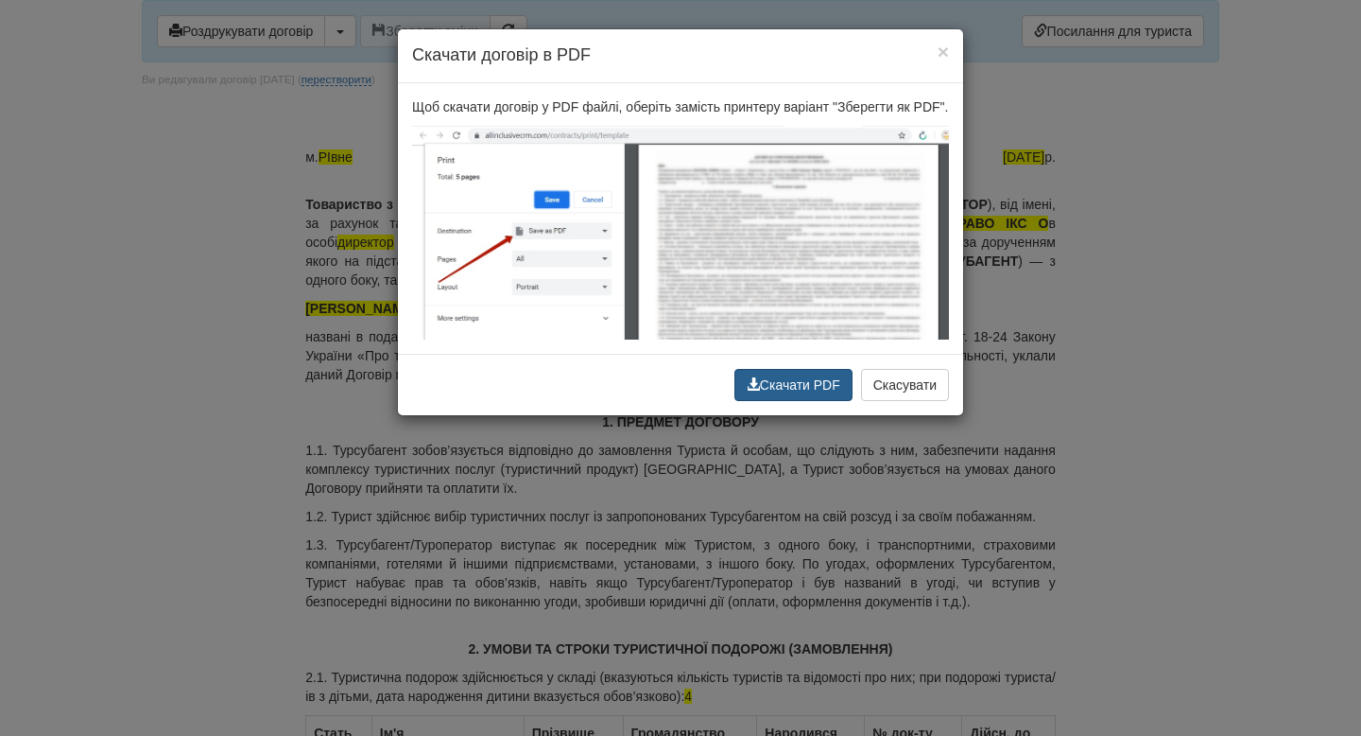
click at [794, 401] on button "Скачати PDF" at bounding box center [794, 385] width 118 height 32
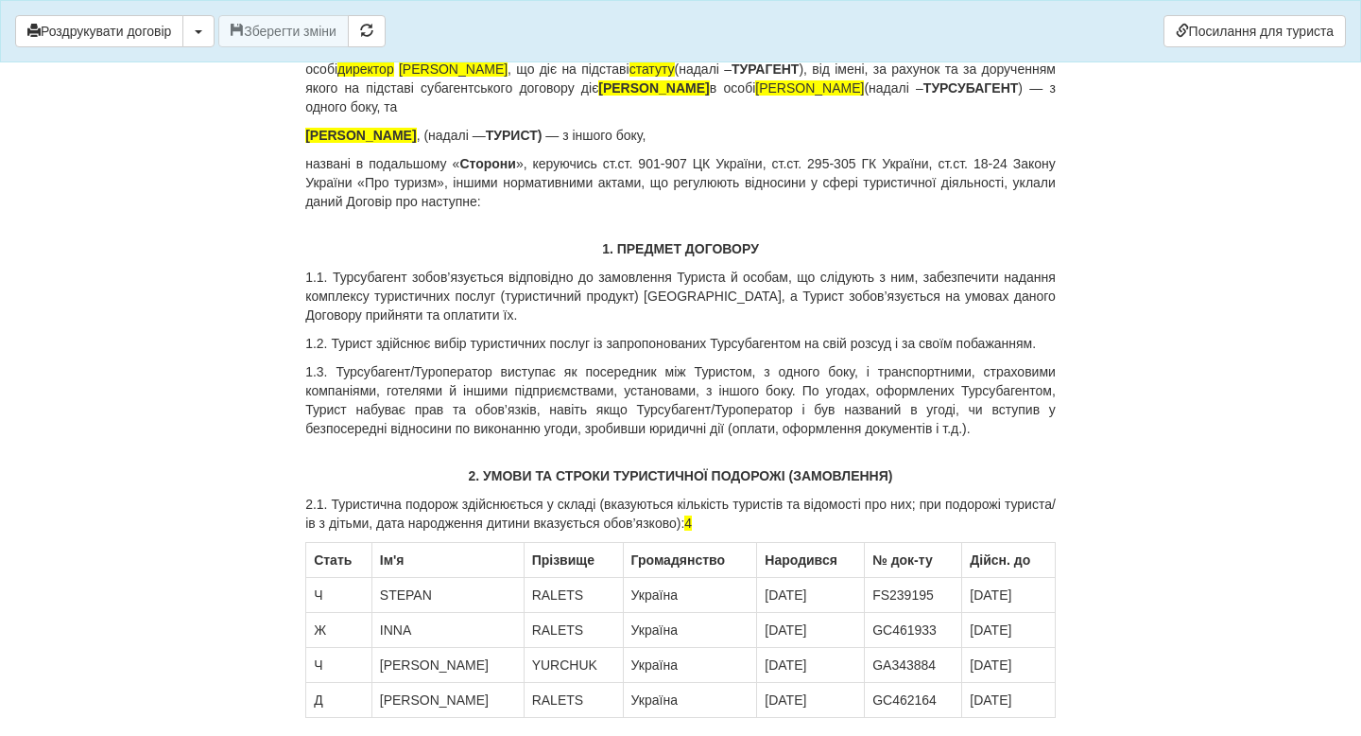
scroll to position [95, 0]
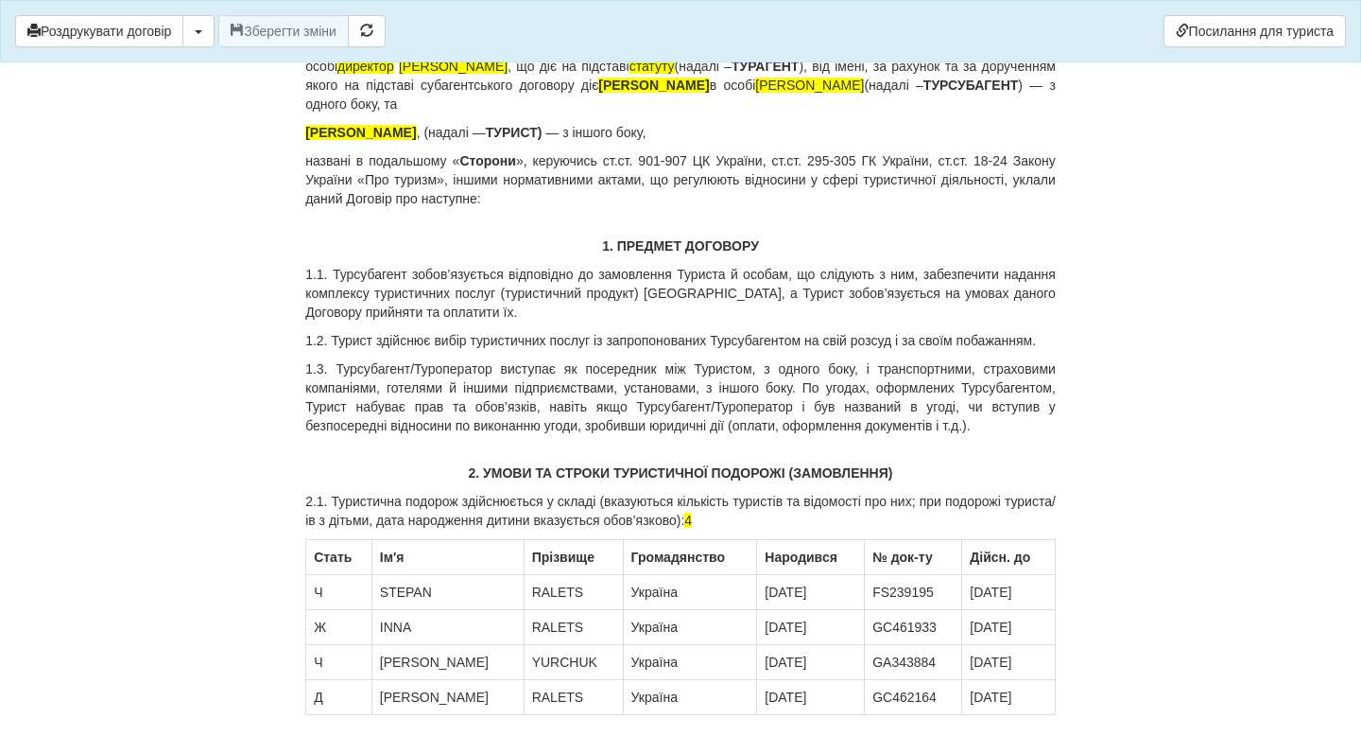
click at [424, 134] on p "YURCHUK SERHII , (надалі — ТУРИСТ) — з іншого боку," at bounding box center [680, 132] width 751 height 19
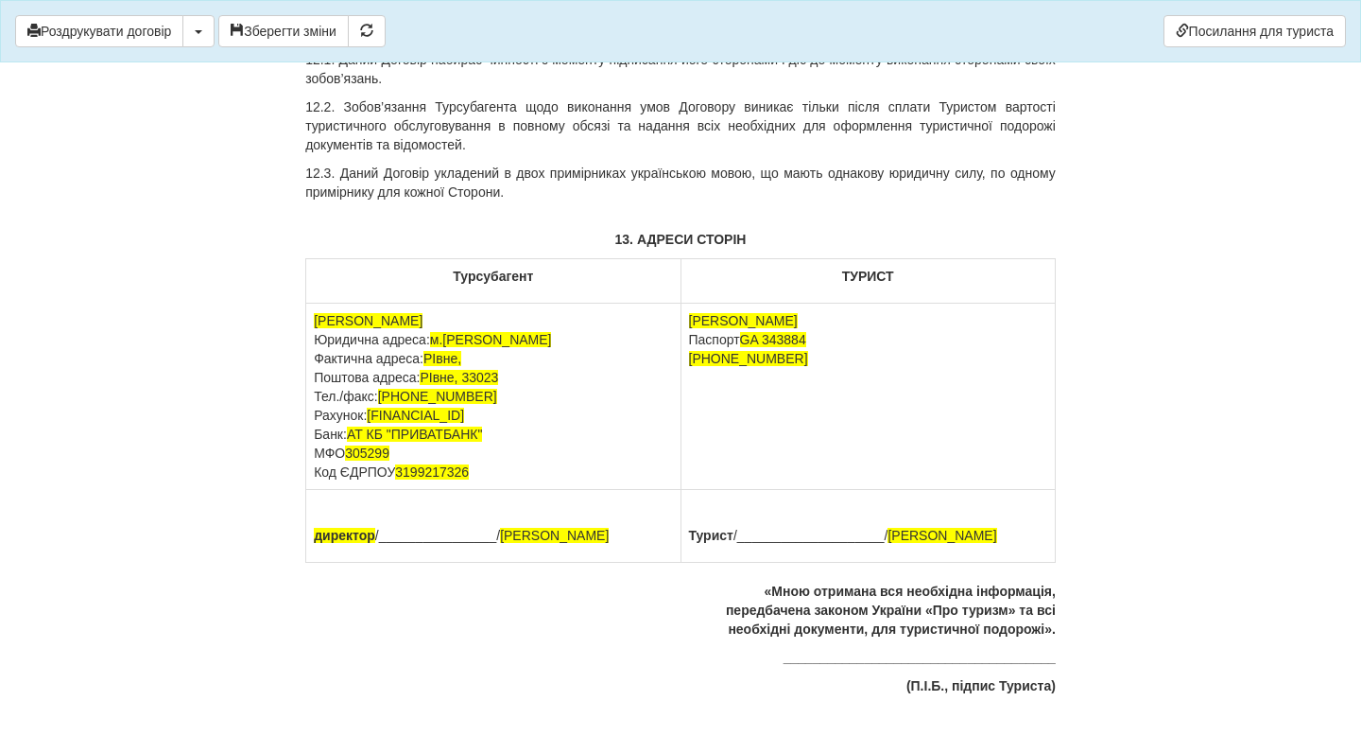
scroll to position [8862, 0]
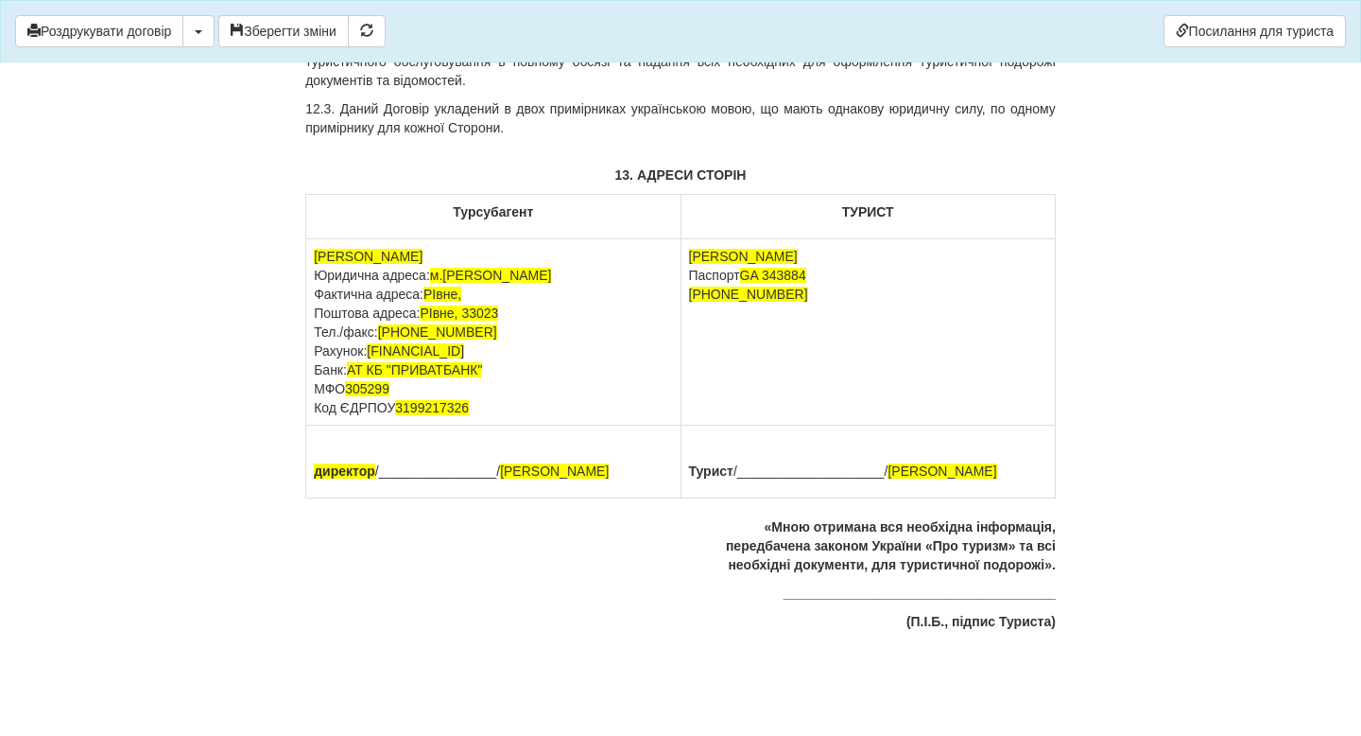
click at [797, 255] on td "YURCHUK SERHII Паспорт GA 343884 +380672395452" at bounding box center [868, 332] width 374 height 186
click at [808, 276] on span "GA 343884 +380672395452" at bounding box center [748, 285] width 119 height 34
click at [808, 277] on span "GA 343884 +380672395452" at bounding box center [748, 285] width 119 height 34
drag, startPoint x: 800, startPoint y: 294, endPoint x: 692, endPoint y: 290, distance: 107.8
click at [692, 290] on td "RALETS INNA Паспорт GC 461933 +380672395452" at bounding box center [868, 332] width 374 height 186
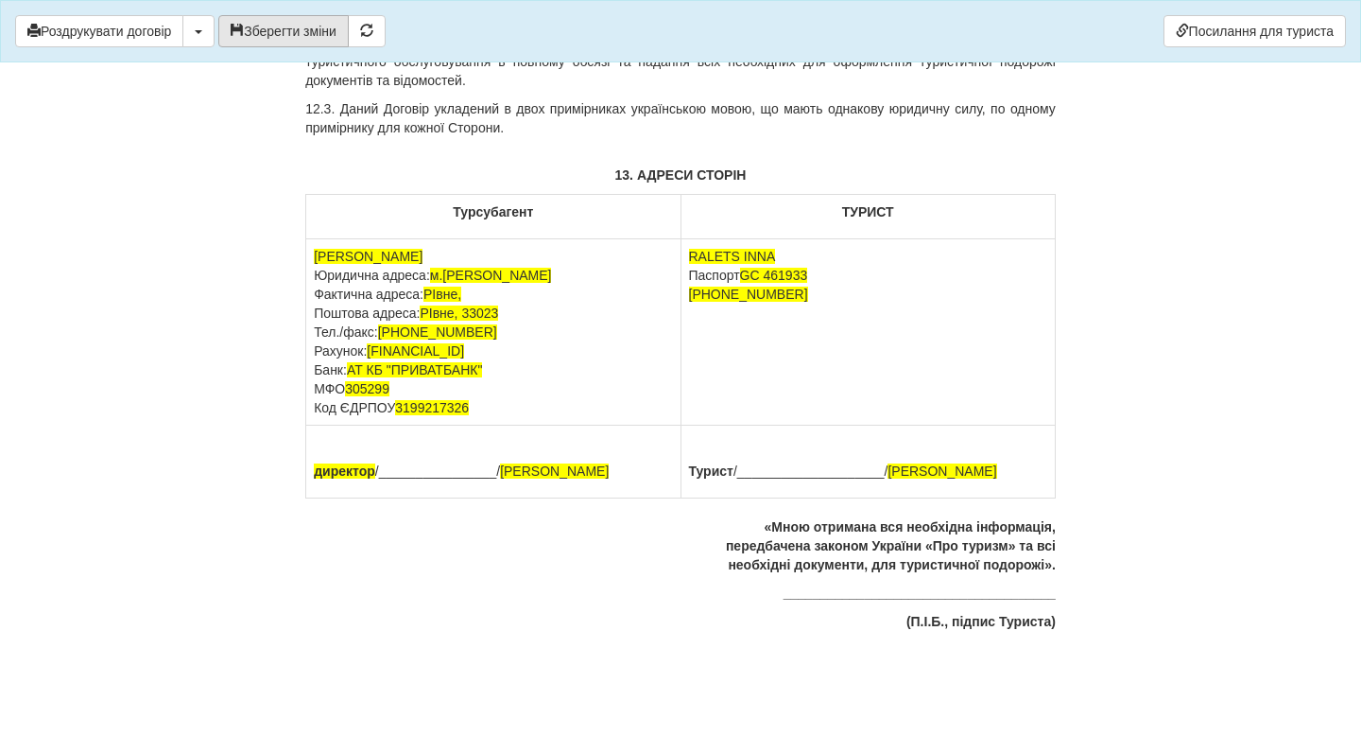
click at [288, 29] on button "Зберегти зміни" at bounding box center [283, 31] width 130 height 32
drag, startPoint x: 1005, startPoint y: 471, endPoint x: 892, endPoint y: 474, distance: 112.5
click at [892, 474] on p "Турист /____________________/ YURCHUK SERHII" at bounding box center [868, 470] width 358 height 19
click at [337, 39] on button "Зберегти зміни" at bounding box center [283, 31] width 130 height 32
click at [1216, 34] on link "Посилання для туриста" at bounding box center [1255, 31] width 182 height 32
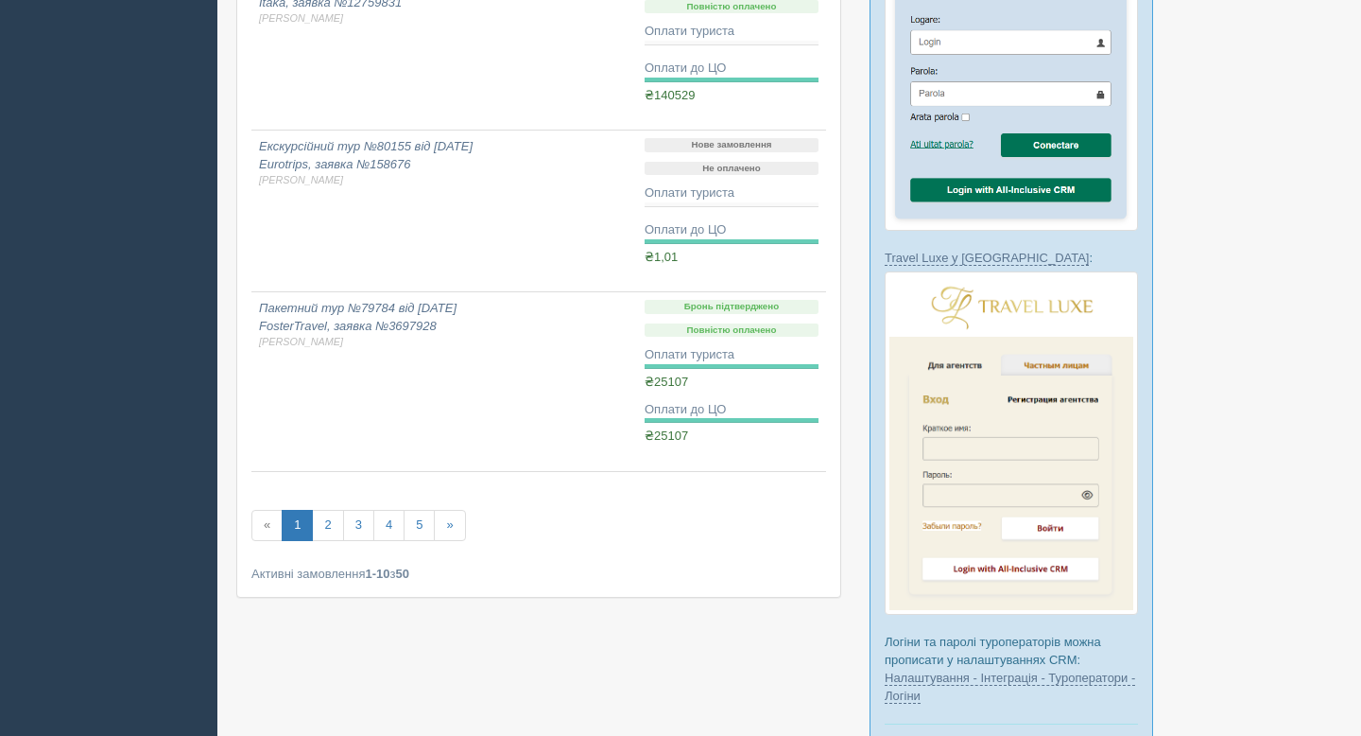
scroll to position [1614, 0]
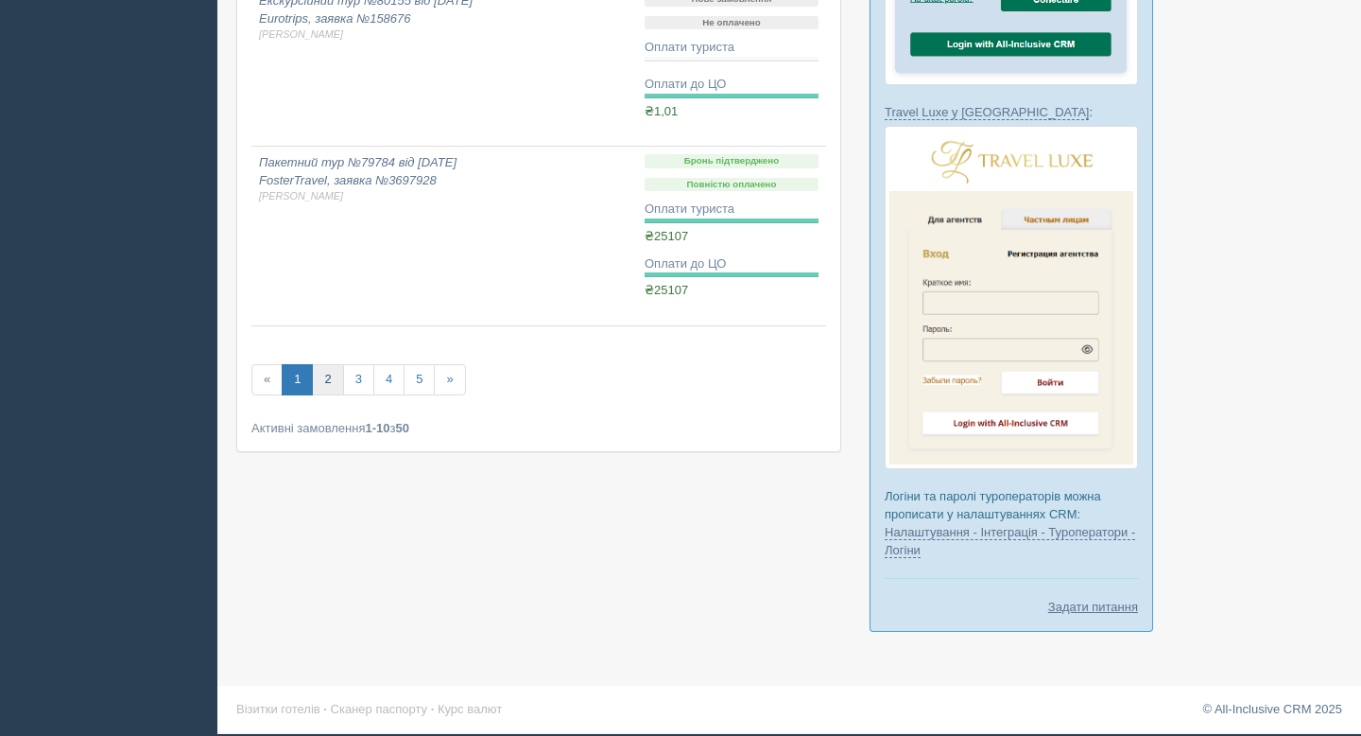
click at [321, 390] on link "2" at bounding box center [327, 379] width 31 height 31
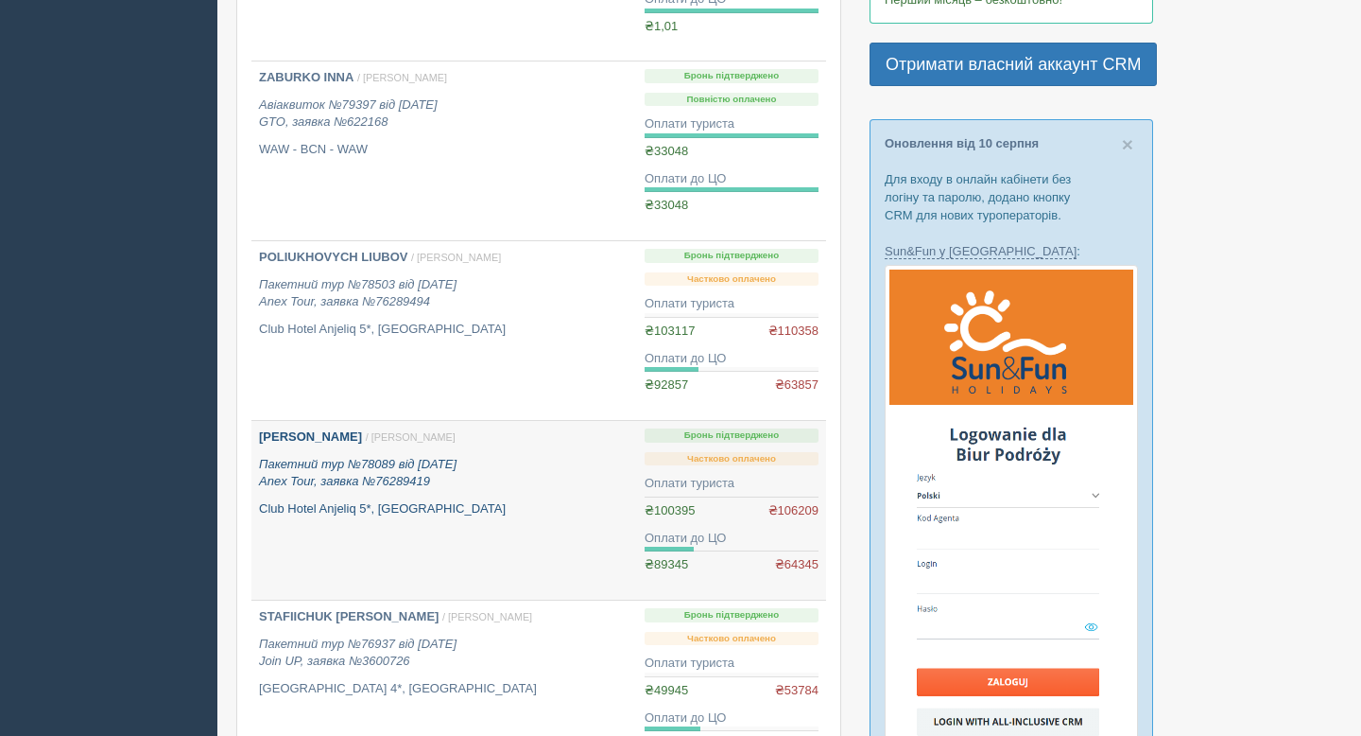
scroll to position [510, 0]
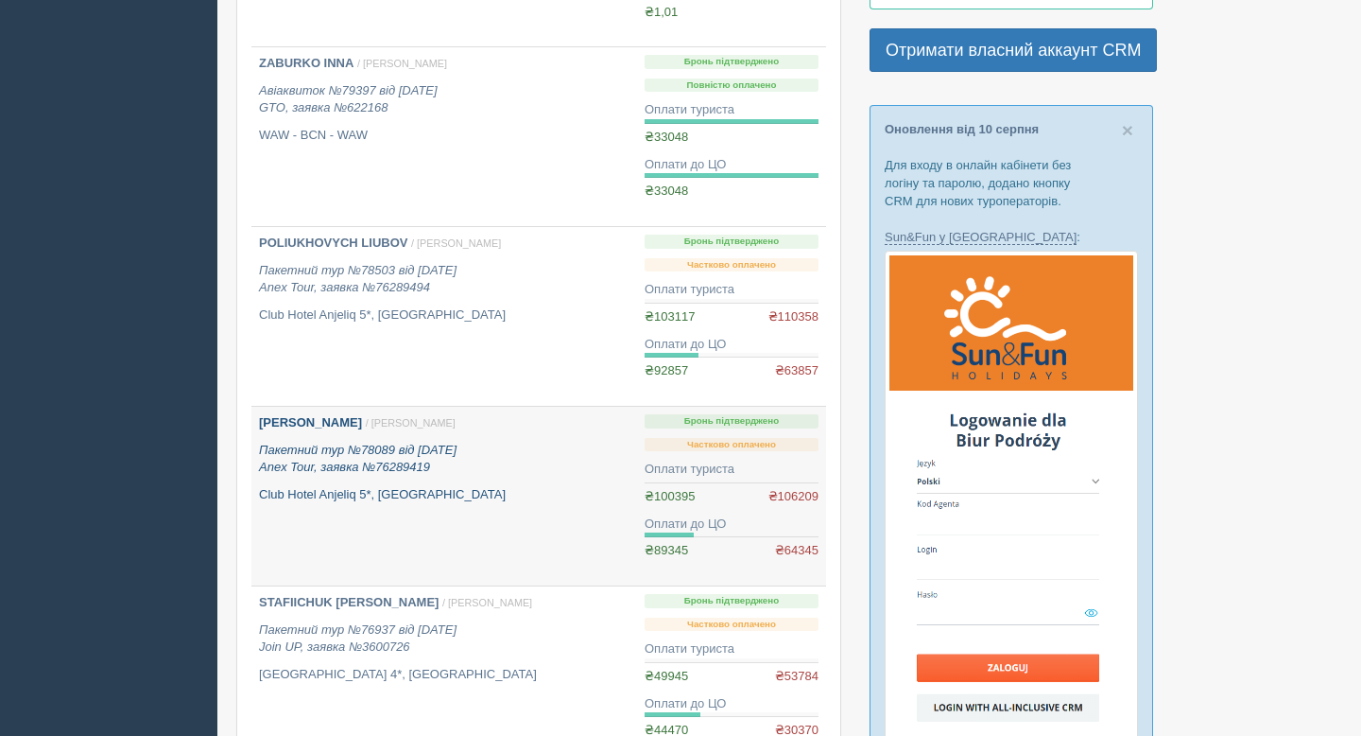
click at [320, 423] on b "[PERSON_NAME]" at bounding box center [310, 422] width 103 height 14
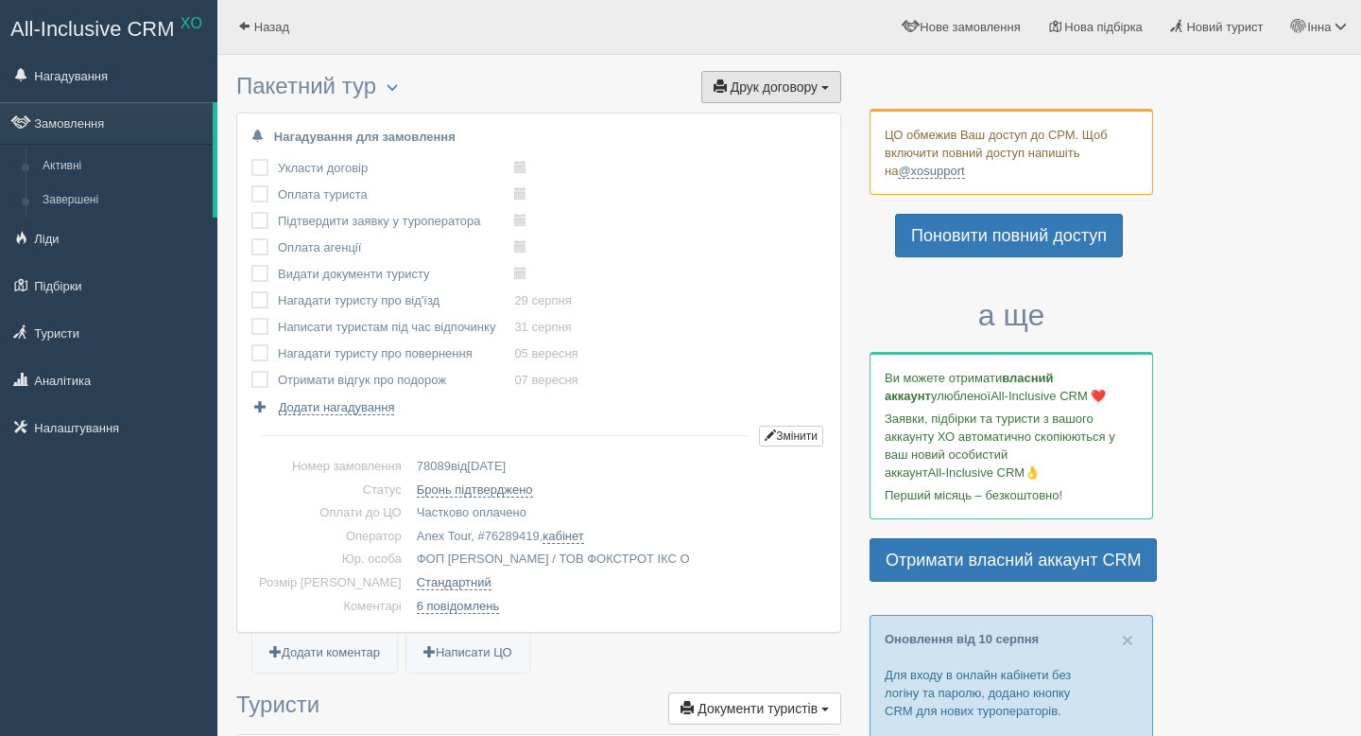
click at [731, 93] on span "Друк договору" at bounding box center [774, 86] width 87 height 15
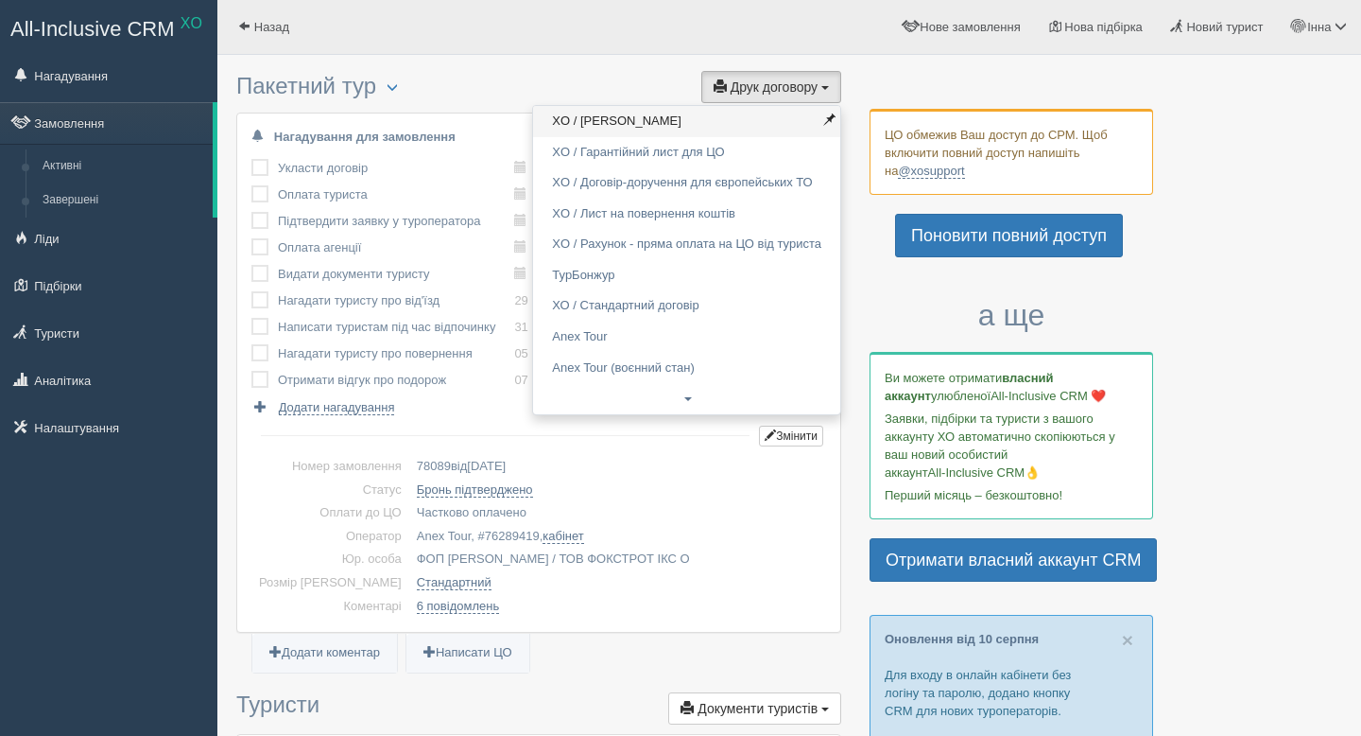
click at [695, 117] on link "XO / Анекс Тур" at bounding box center [686, 121] width 307 height 31
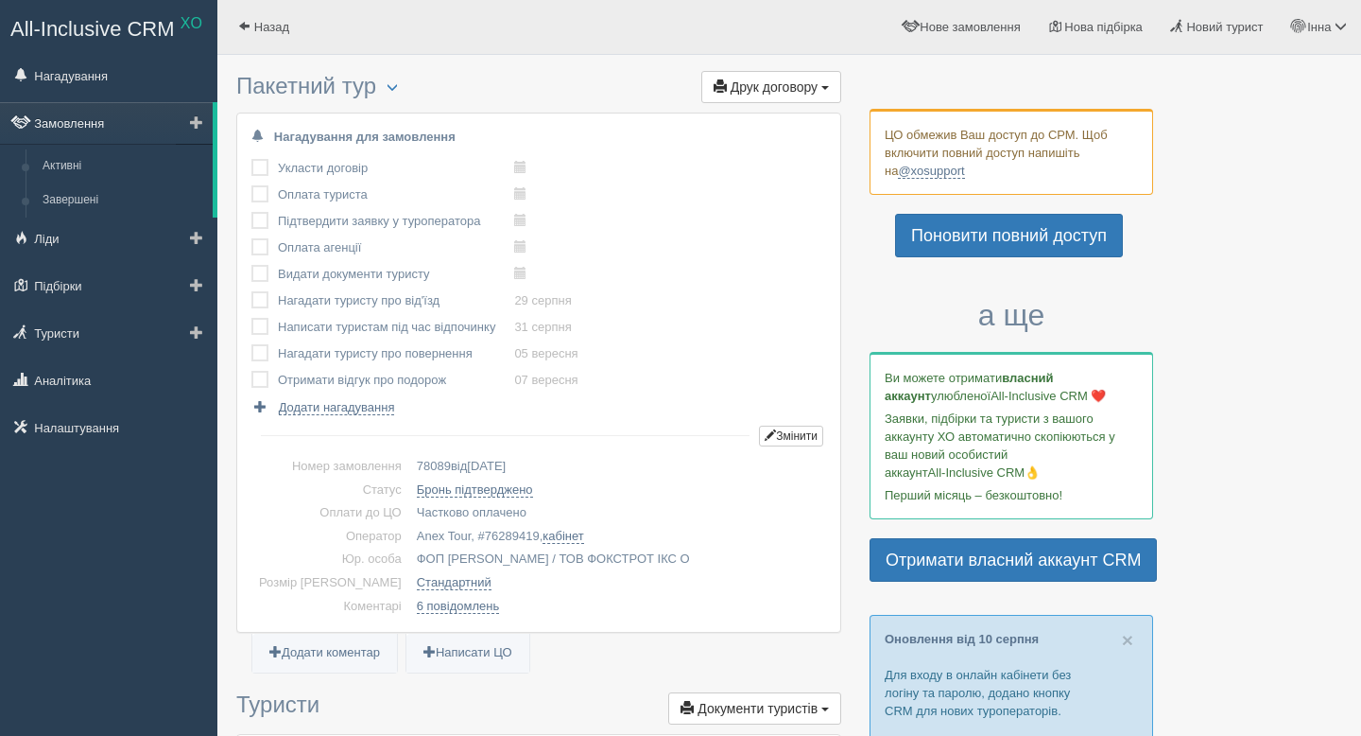
click at [88, 129] on link "Замовлення" at bounding box center [106, 123] width 213 height 42
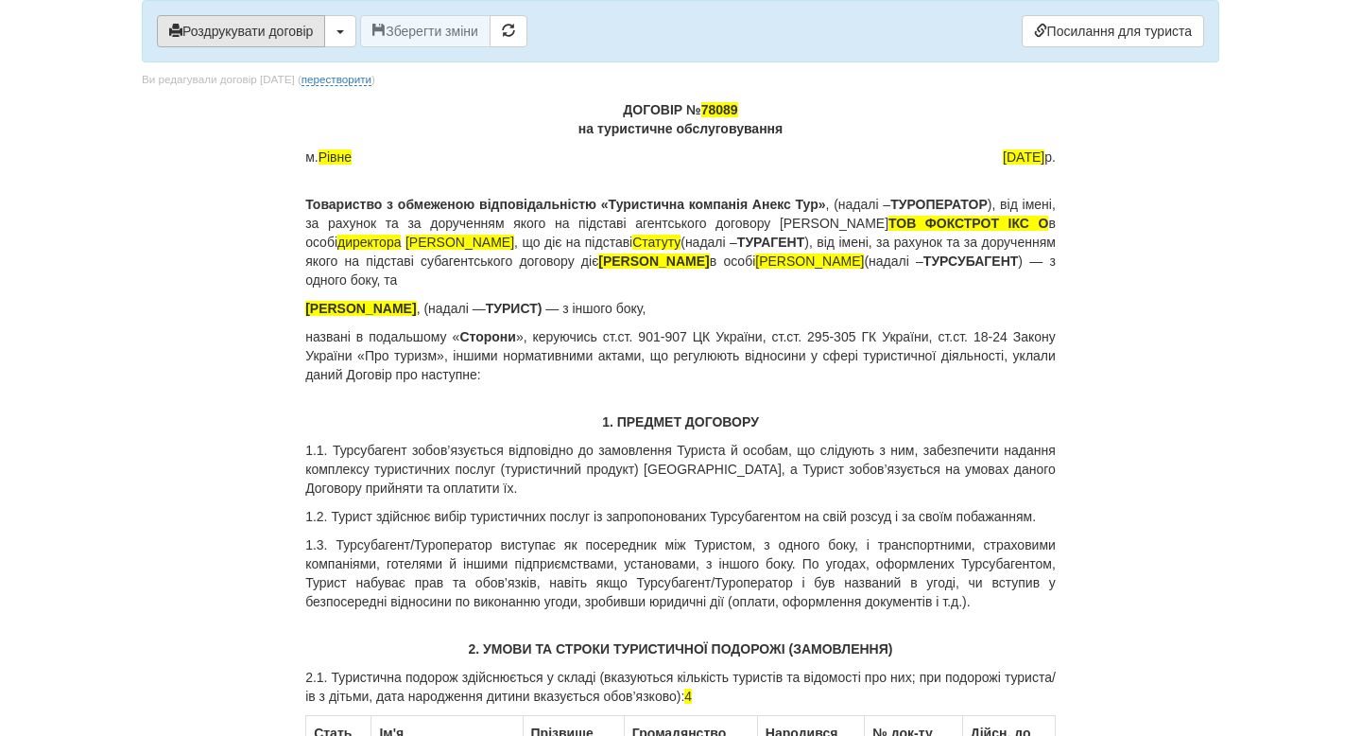
click at [317, 33] on button "Роздрукувати договір" at bounding box center [241, 31] width 168 height 32
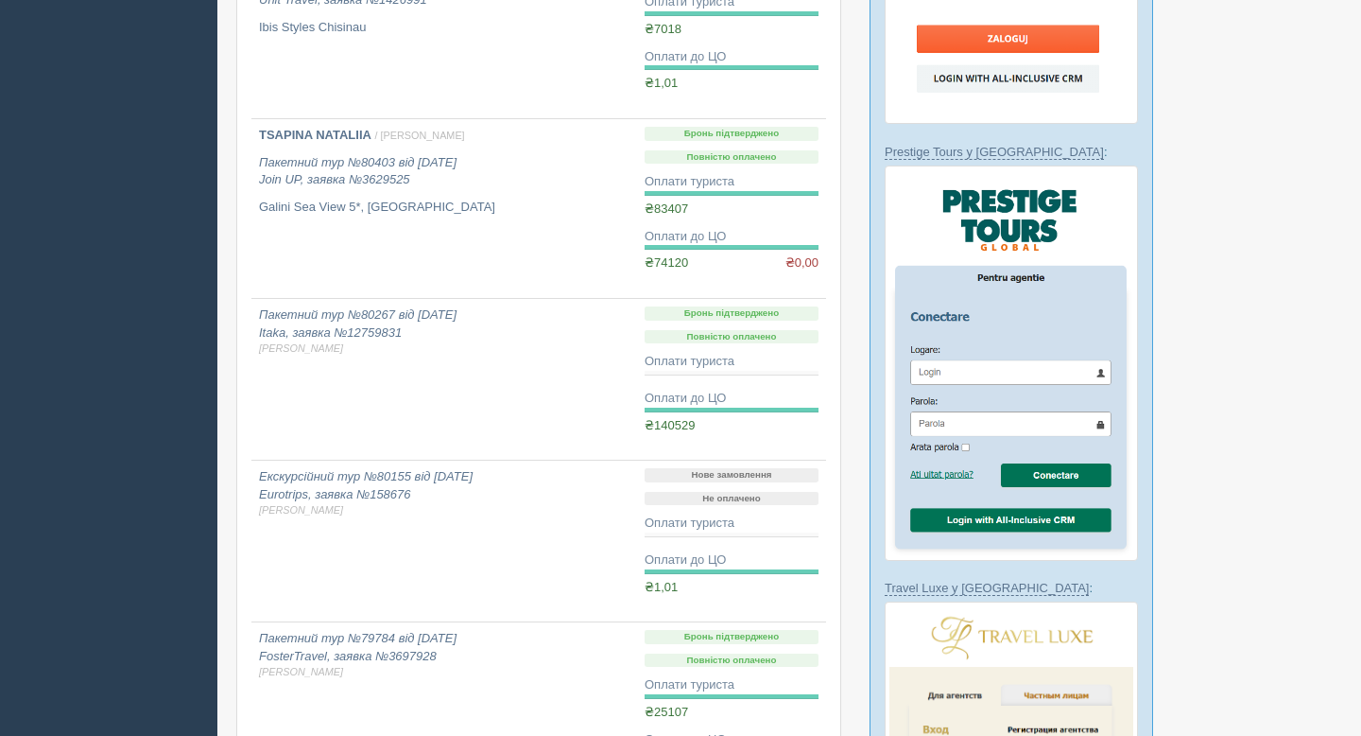
scroll to position [1335, 0]
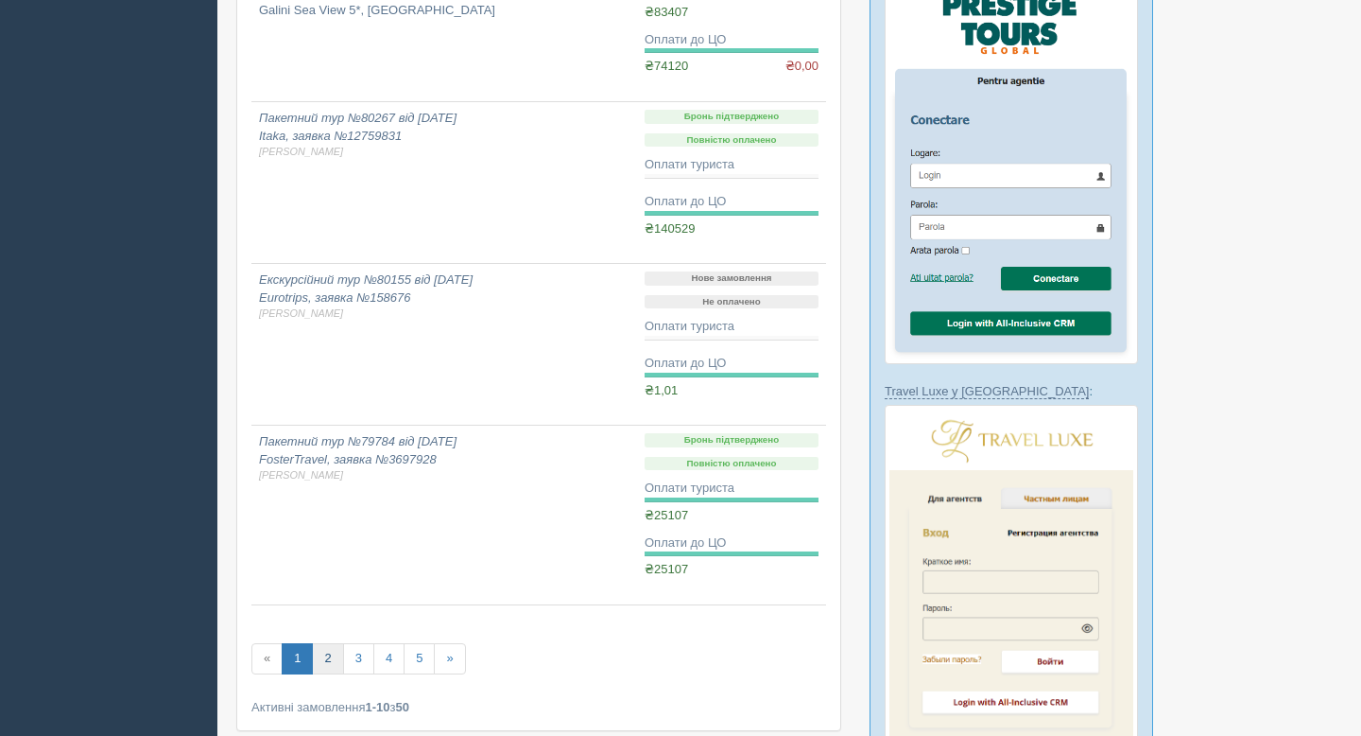
click at [330, 654] on link "2" at bounding box center [327, 658] width 31 height 31
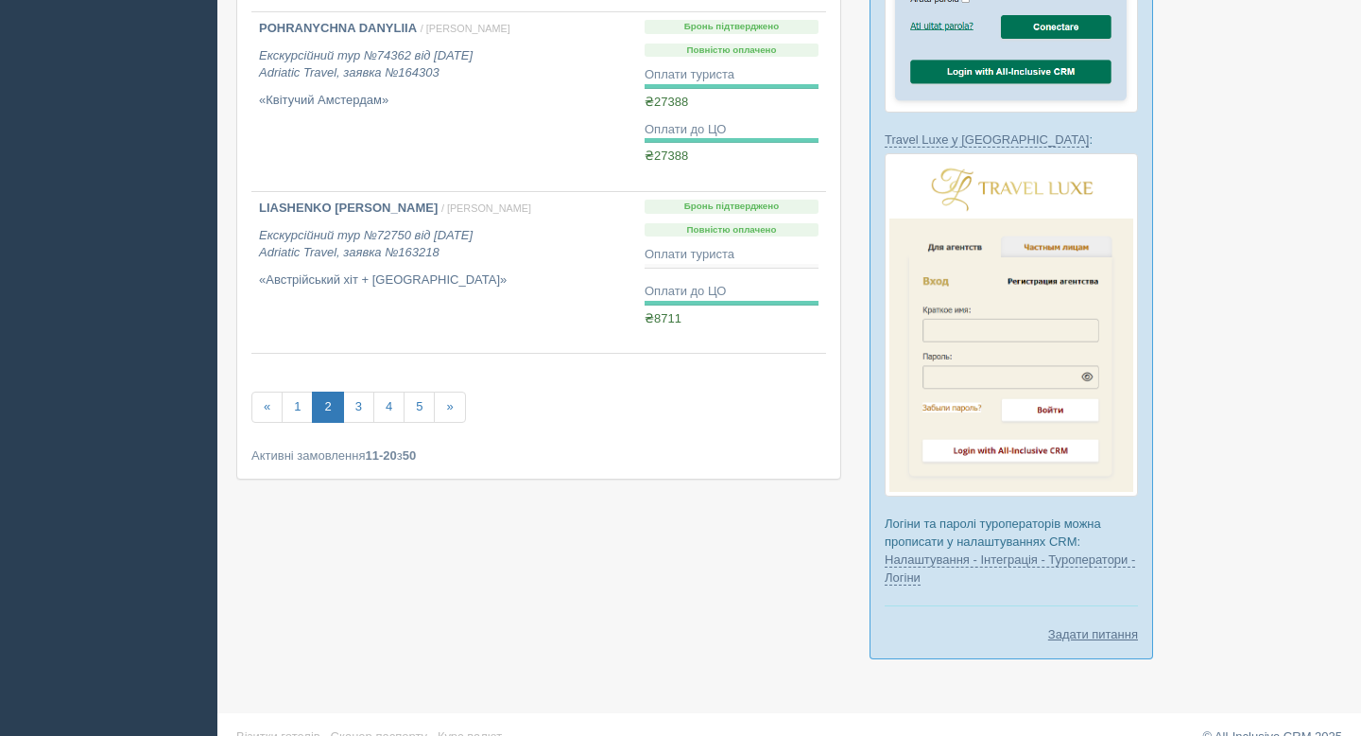
scroll to position [1614, 0]
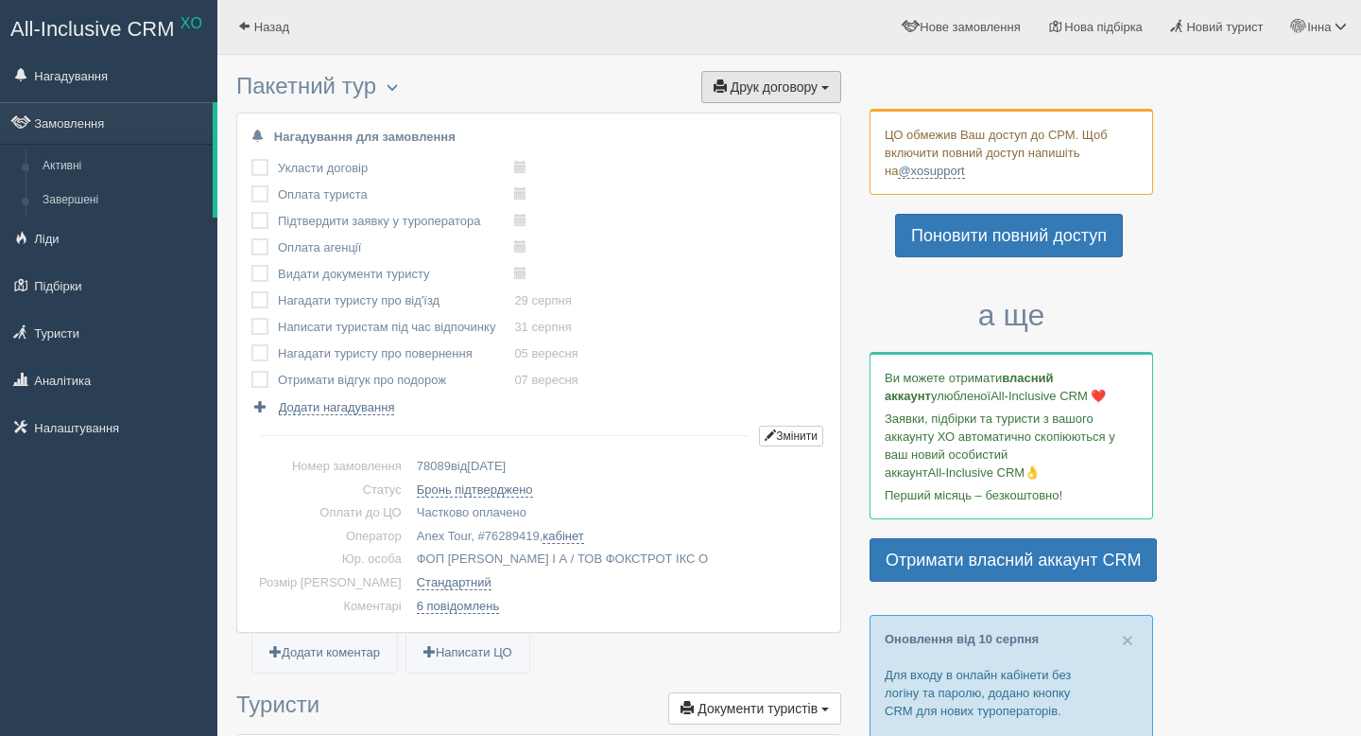
click at [759, 92] on span "Друк договору" at bounding box center [774, 86] width 87 height 15
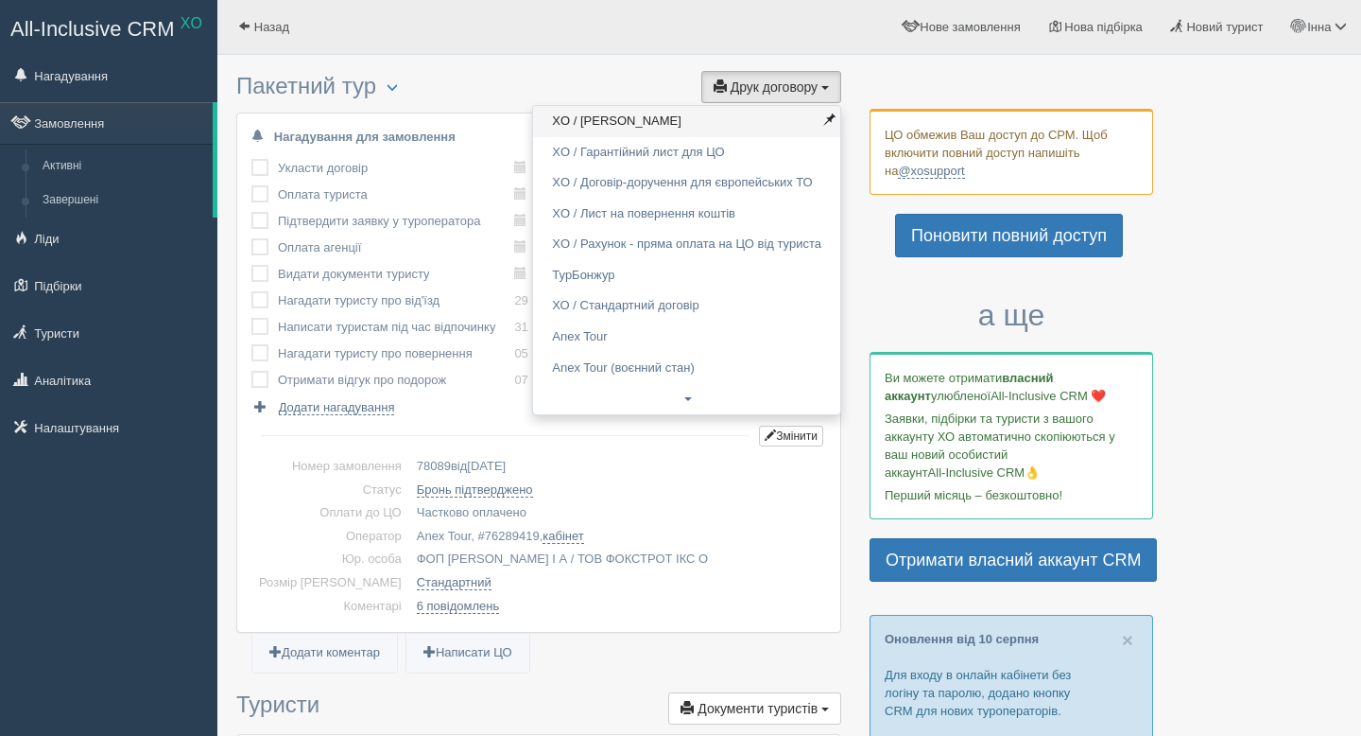
click at [715, 117] on link "XO / Анекс Тур" at bounding box center [686, 121] width 307 height 31
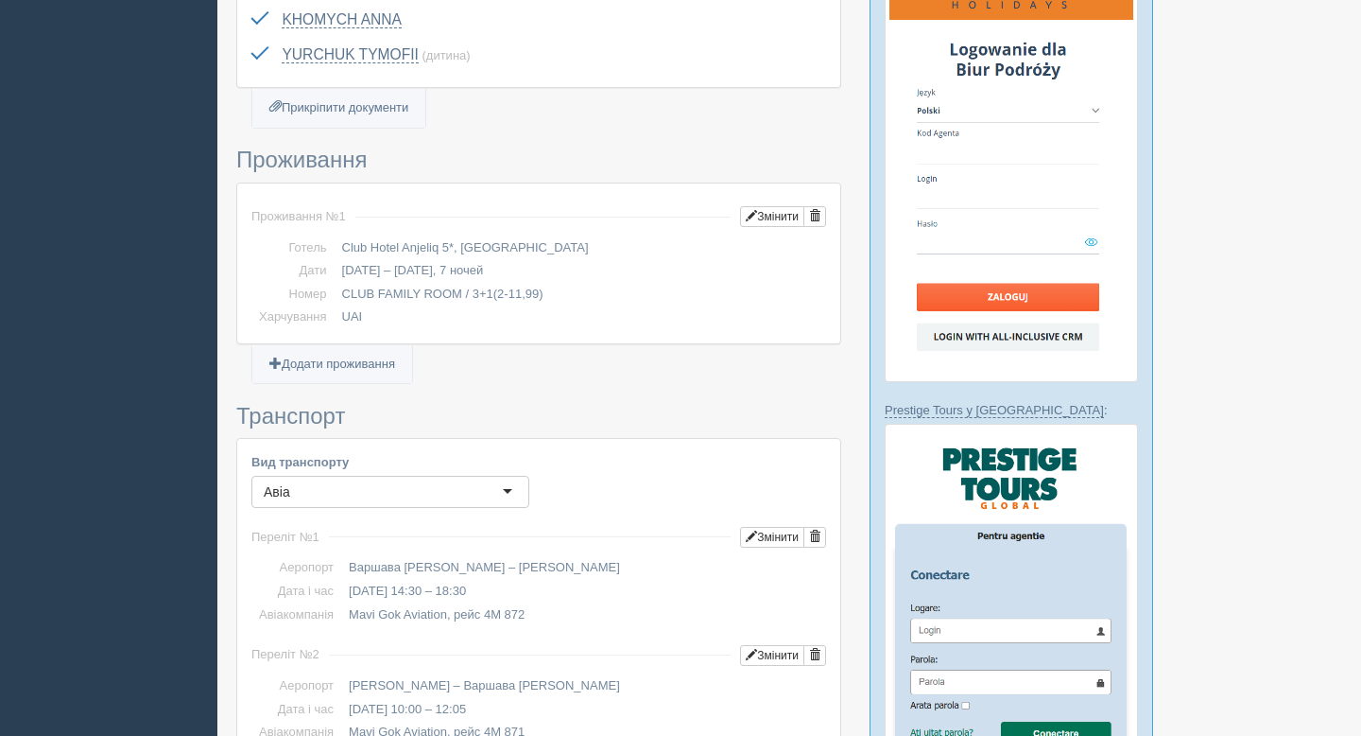
scroll to position [949, 0]
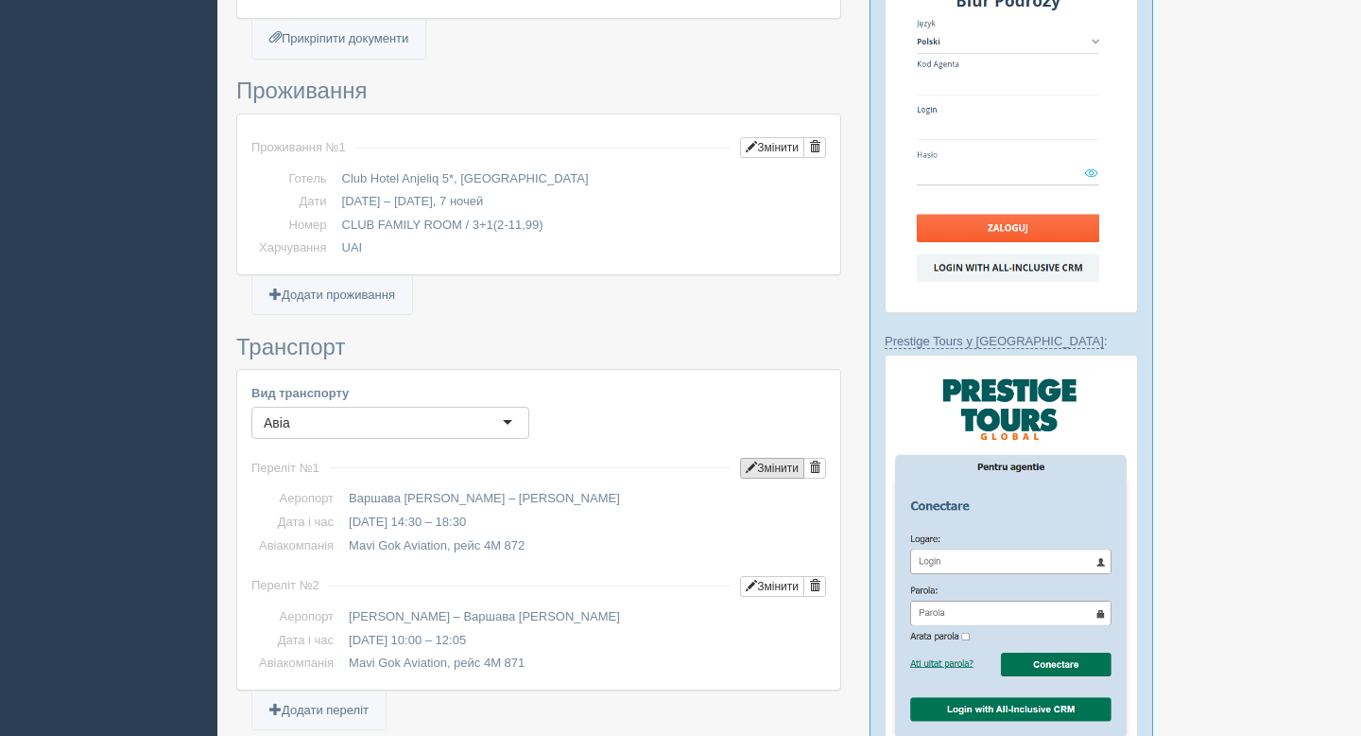
click at [746, 467] on span "button" at bounding box center [751, 466] width 11 height 11
type input "14:30"
type input "18:30"
type input "4M 872"
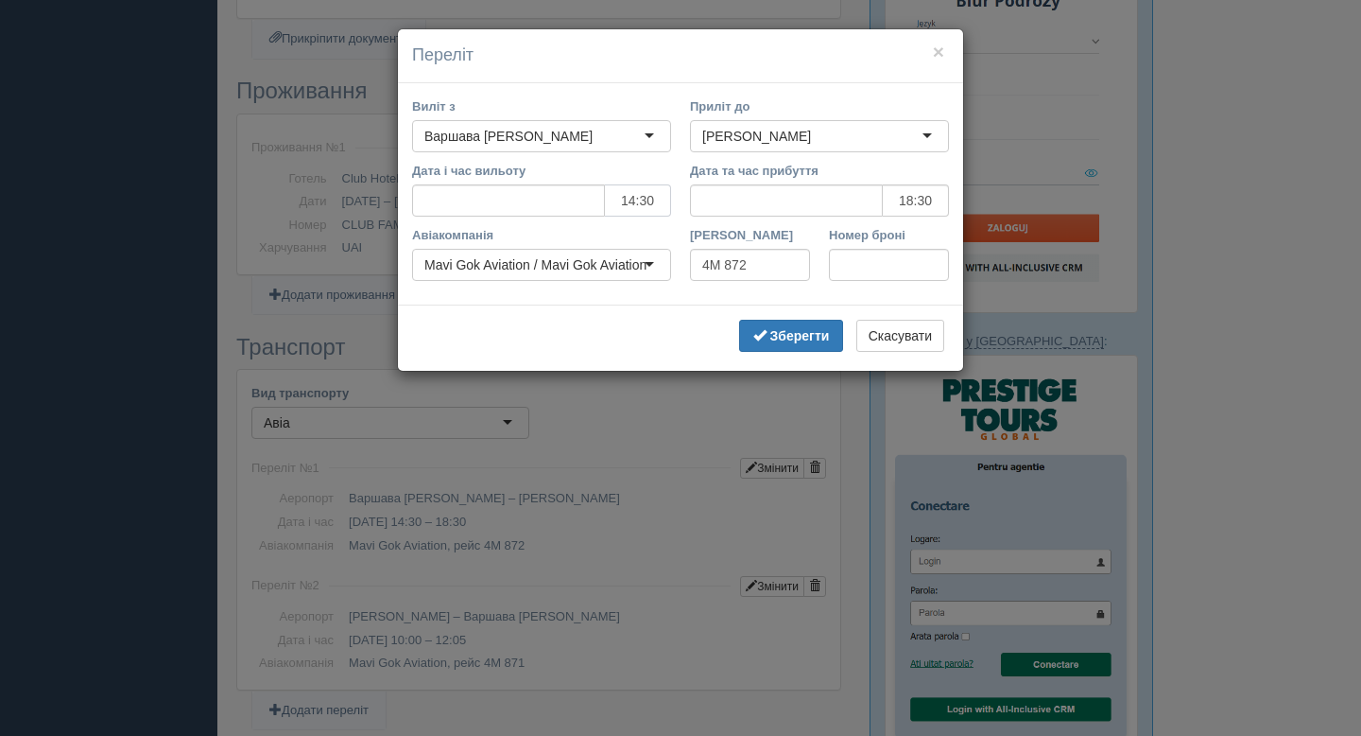
click at [656, 197] on input "14:30" at bounding box center [638, 200] width 66 height 32
type input "1г:хх"
type input "12:35"
click at [939, 204] on input "18:30" at bounding box center [916, 200] width 66 height 32
type input "1г:хх"
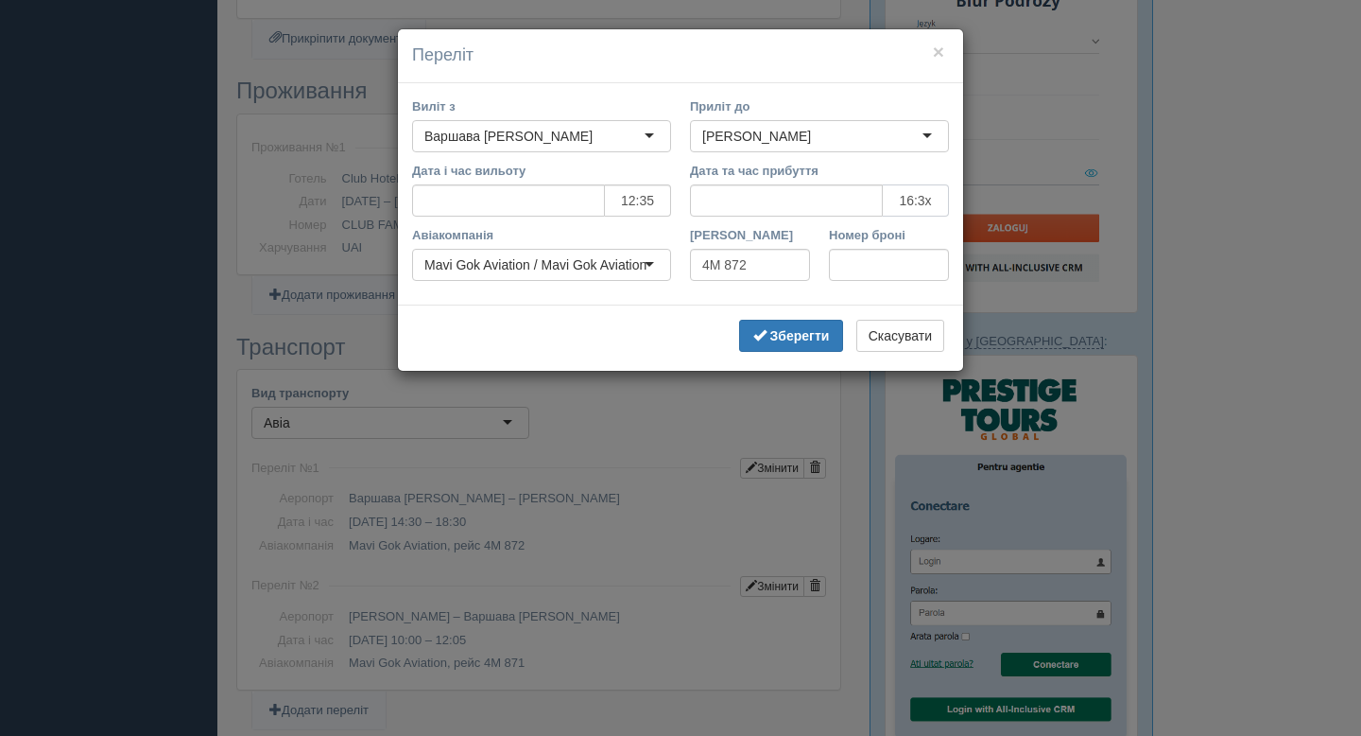
type input "16:35"
click at [818, 334] on b "Зберегти" at bounding box center [800, 335] width 60 height 15
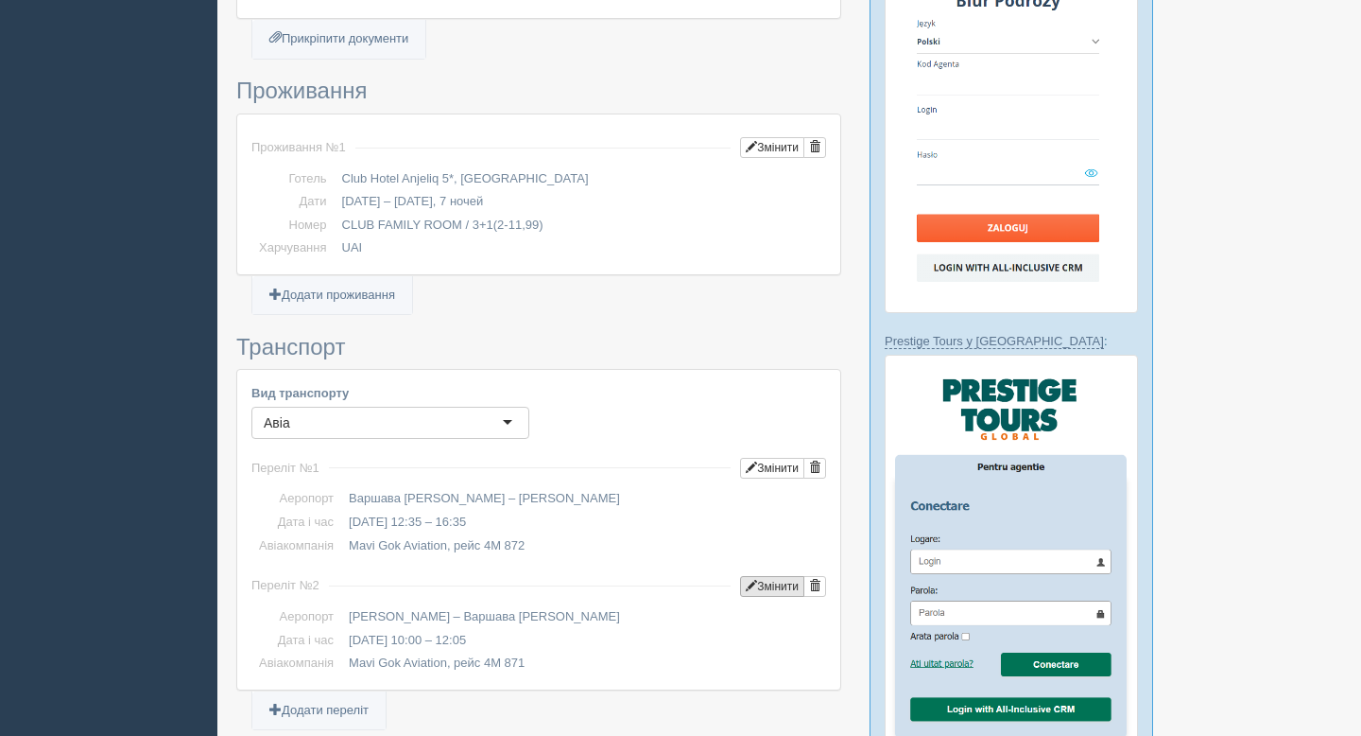
click at [746, 584] on span "button" at bounding box center [751, 585] width 11 height 11
type input "10:00"
type input "12:05"
type input "4M 871"
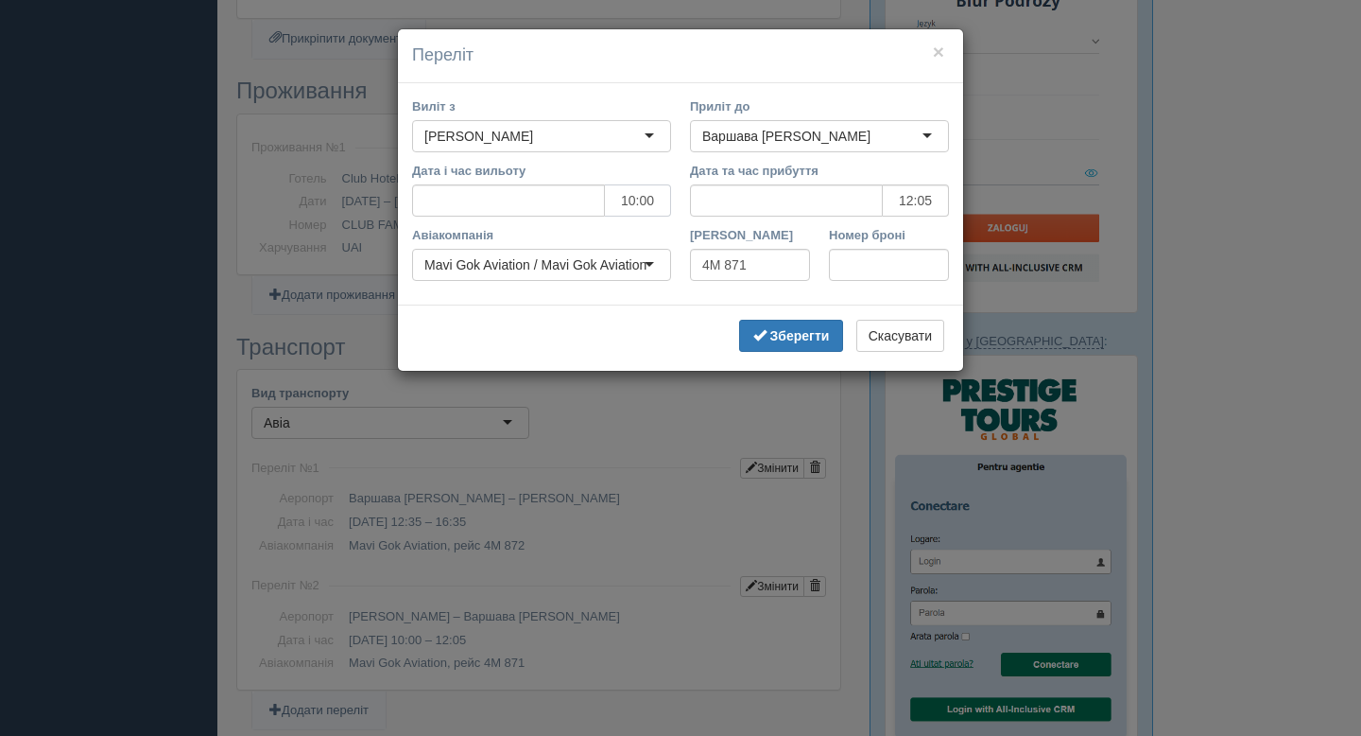
click at [658, 205] on input "10:00" at bounding box center [638, 200] width 66 height 32
type input "10:45"
click at [933, 201] on input "12:05" at bounding box center [916, 200] width 66 height 32
type input "12:50"
click at [812, 335] on b "Зберегти" at bounding box center [800, 335] width 60 height 15
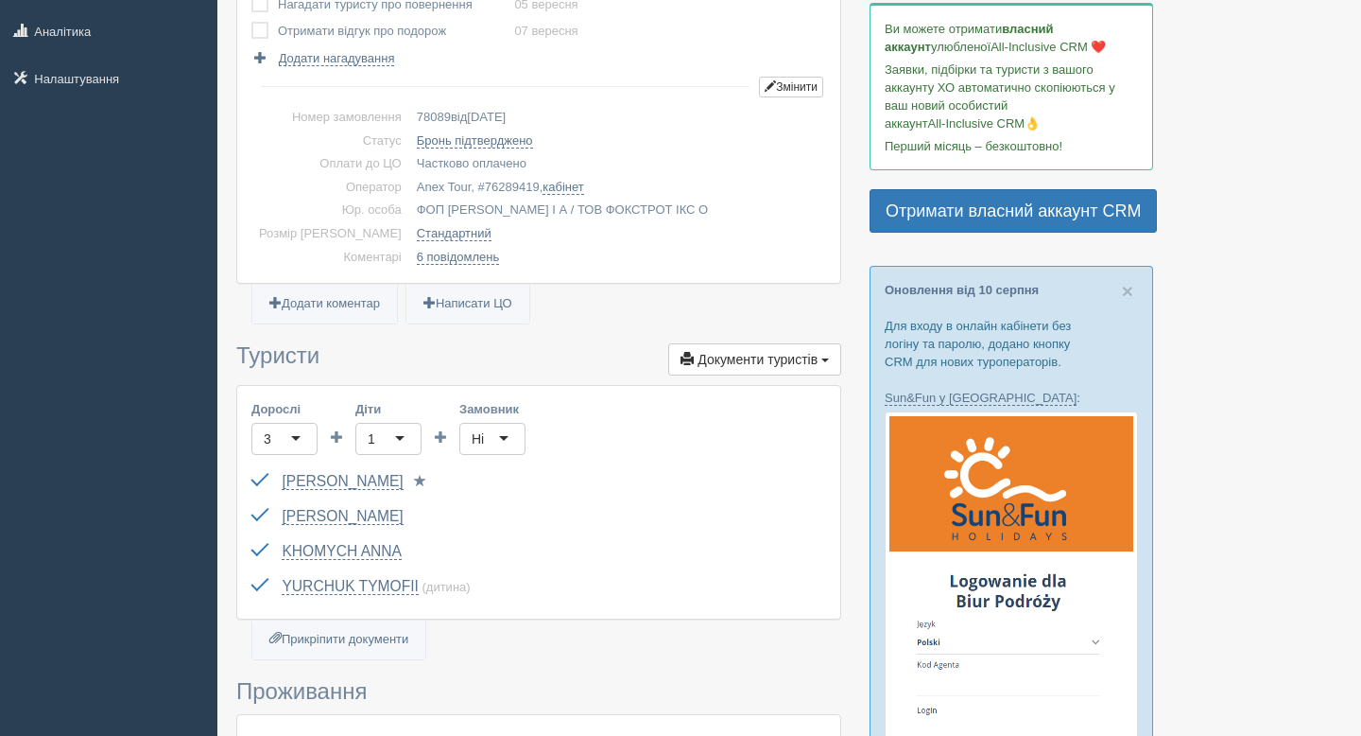
scroll to position [0, 0]
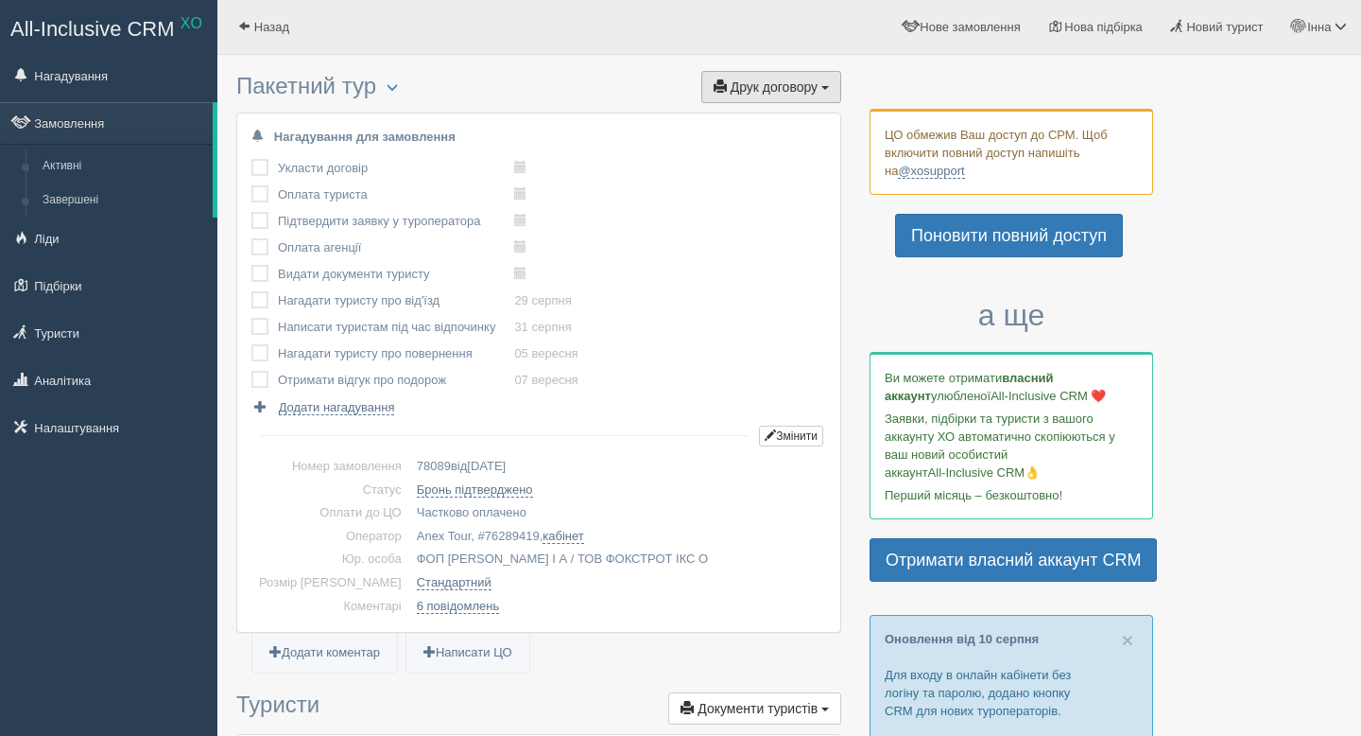
click at [777, 88] on span "Друк договору" at bounding box center [774, 86] width 87 height 15
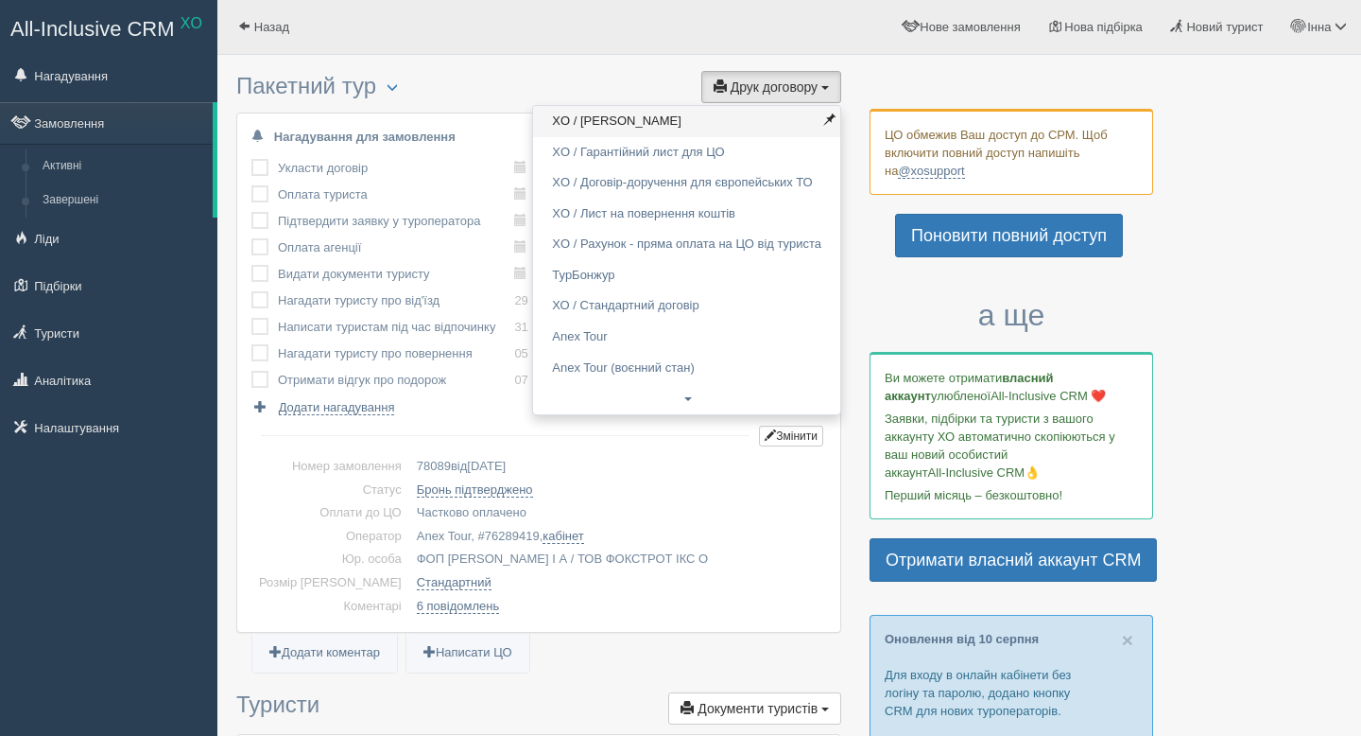
click at [649, 115] on link "XO / Анекс Тур" at bounding box center [686, 121] width 307 height 31
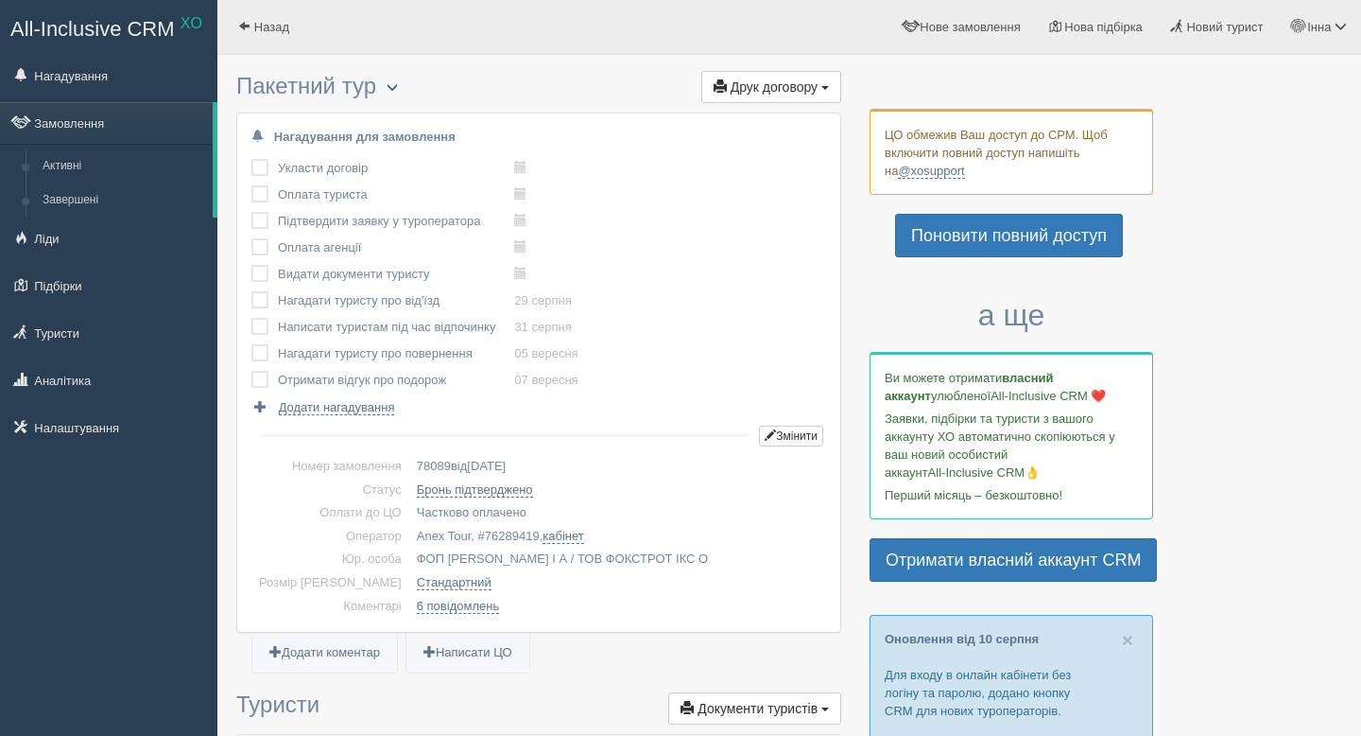
click at [398, 89] on span "button" at bounding box center [392, 86] width 11 height 11
click at [401, 61] on div at bounding box center [789, 36] width 1106 height 55
click at [395, 92] on span "button" at bounding box center [392, 86] width 11 height 11
click at [598, 169] on td at bounding box center [556, 168] width 84 height 26
click at [398, 93] on span "button" at bounding box center [392, 86] width 11 height 11
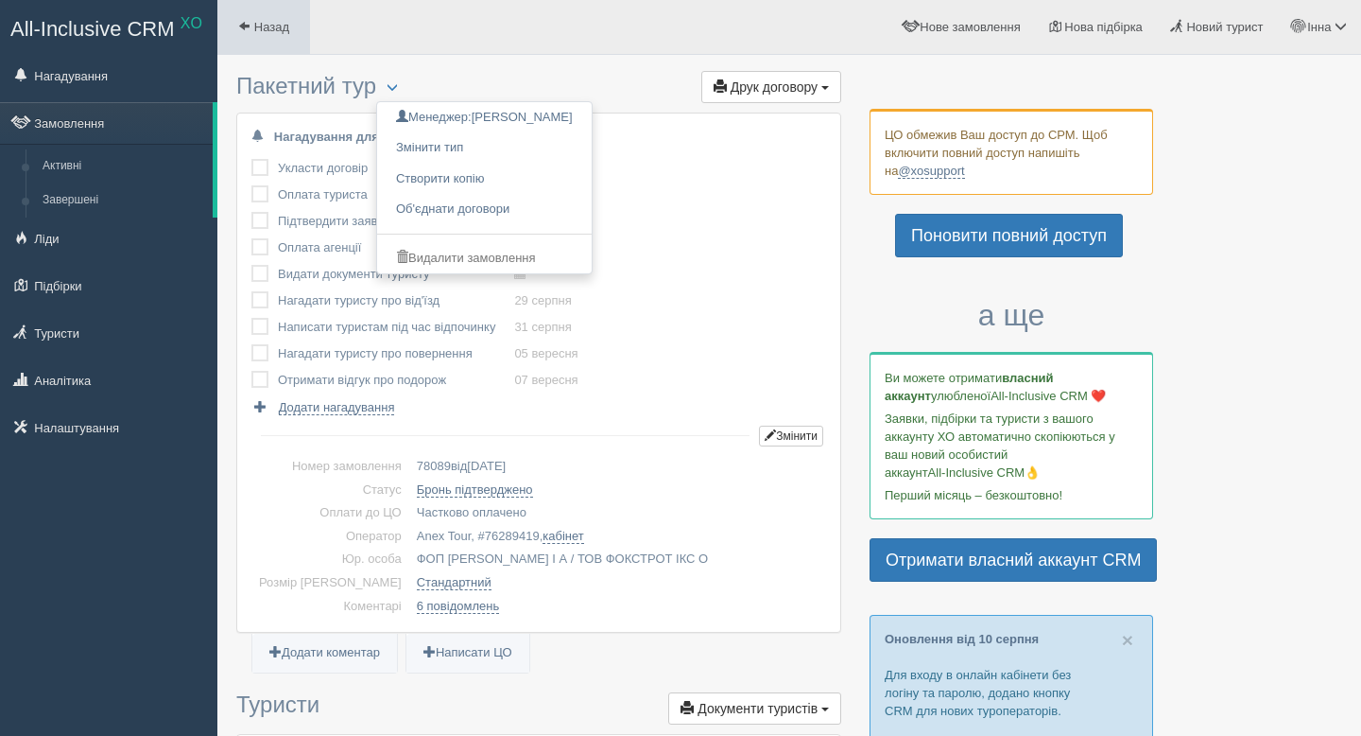
click at [242, 32] on span at bounding box center [244, 26] width 12 height 12
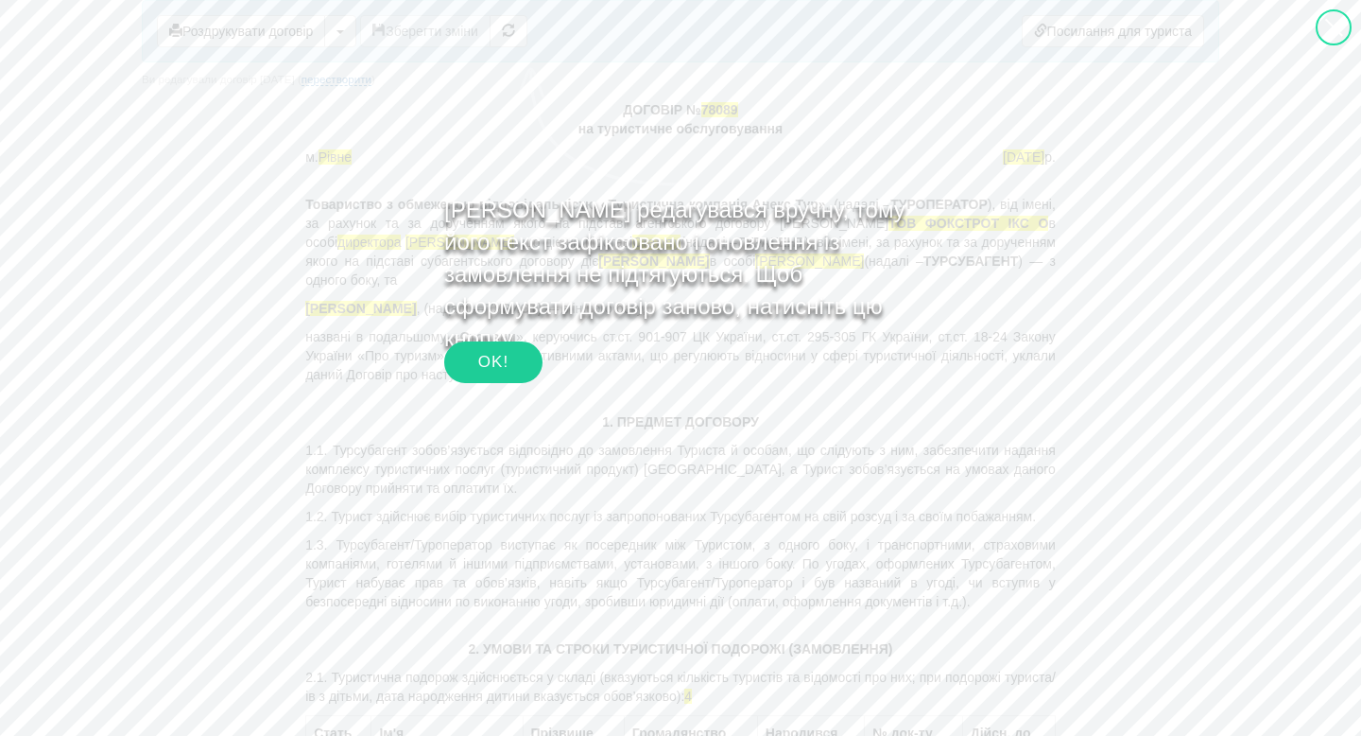
click at [511, 367] on div "OK!" at bounding box center [493, 362] width 98 height 42
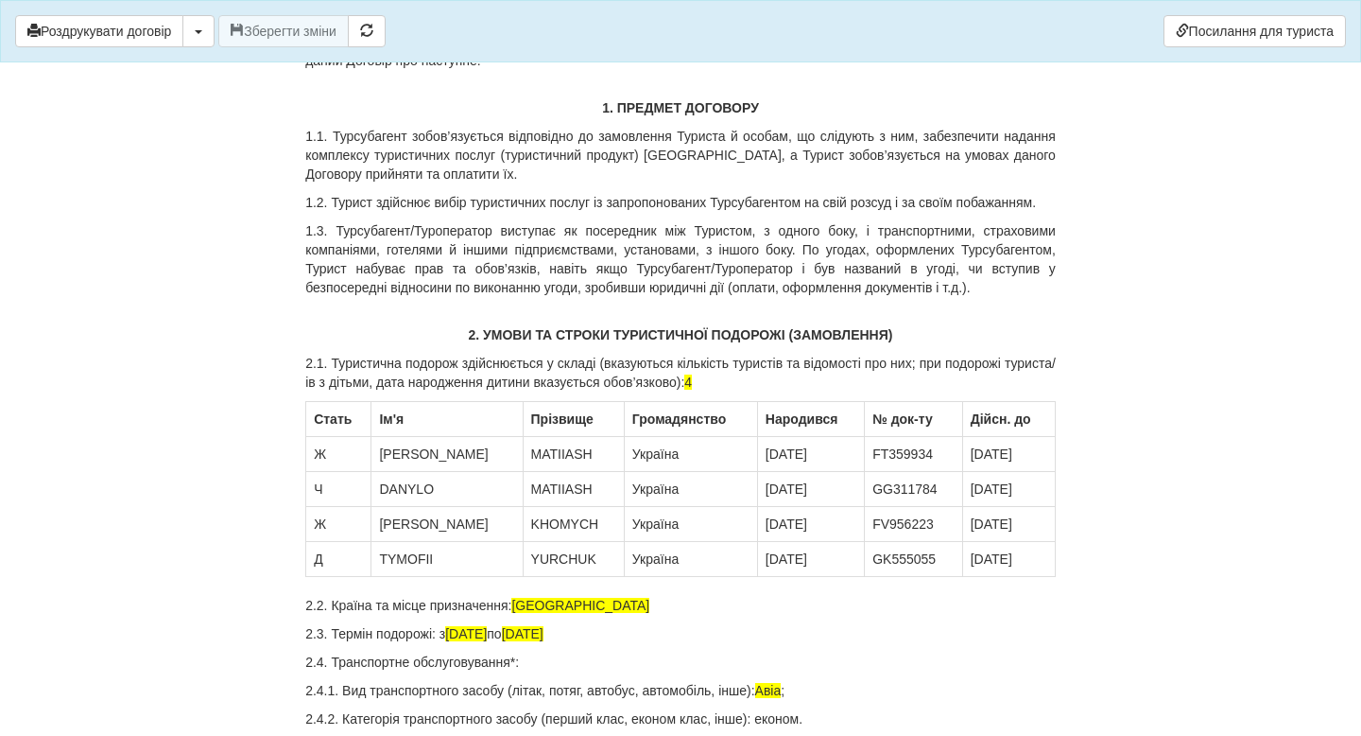
scroll to position [444, 0]
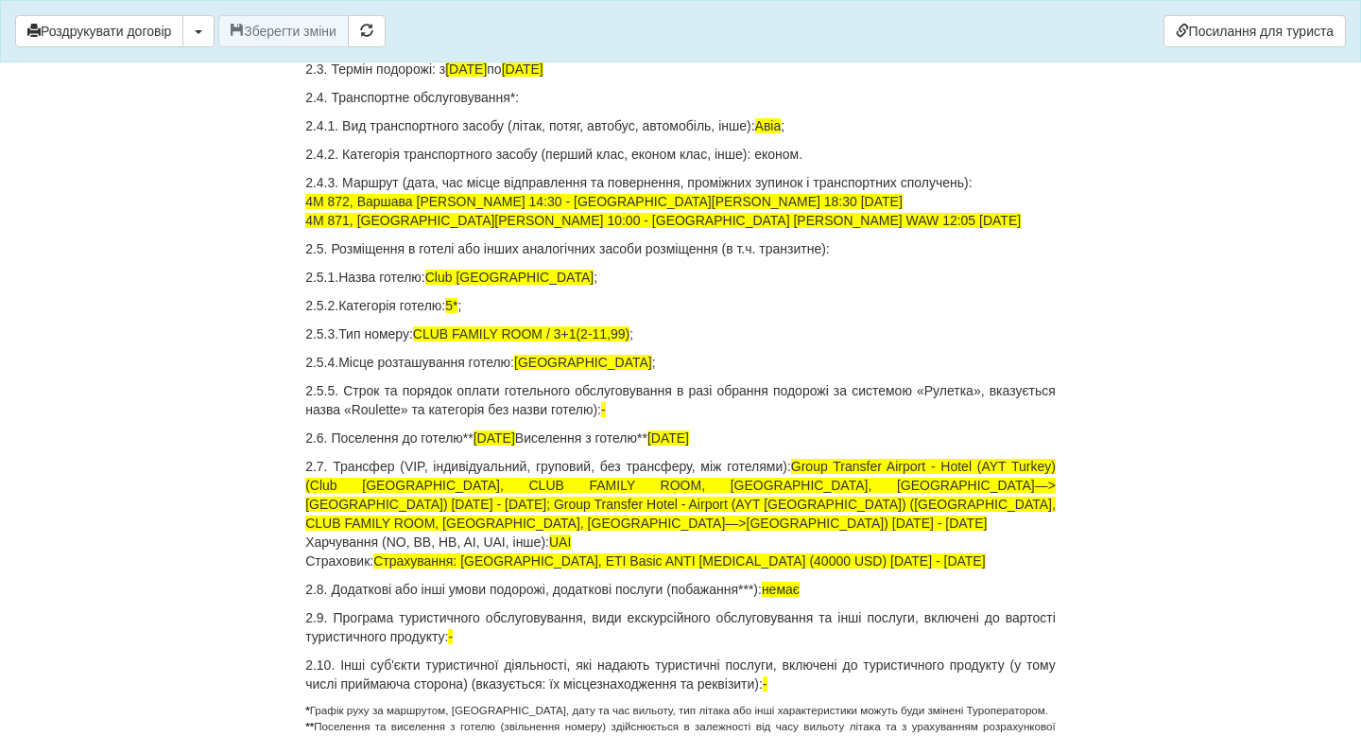
scroll to position [799, 0]
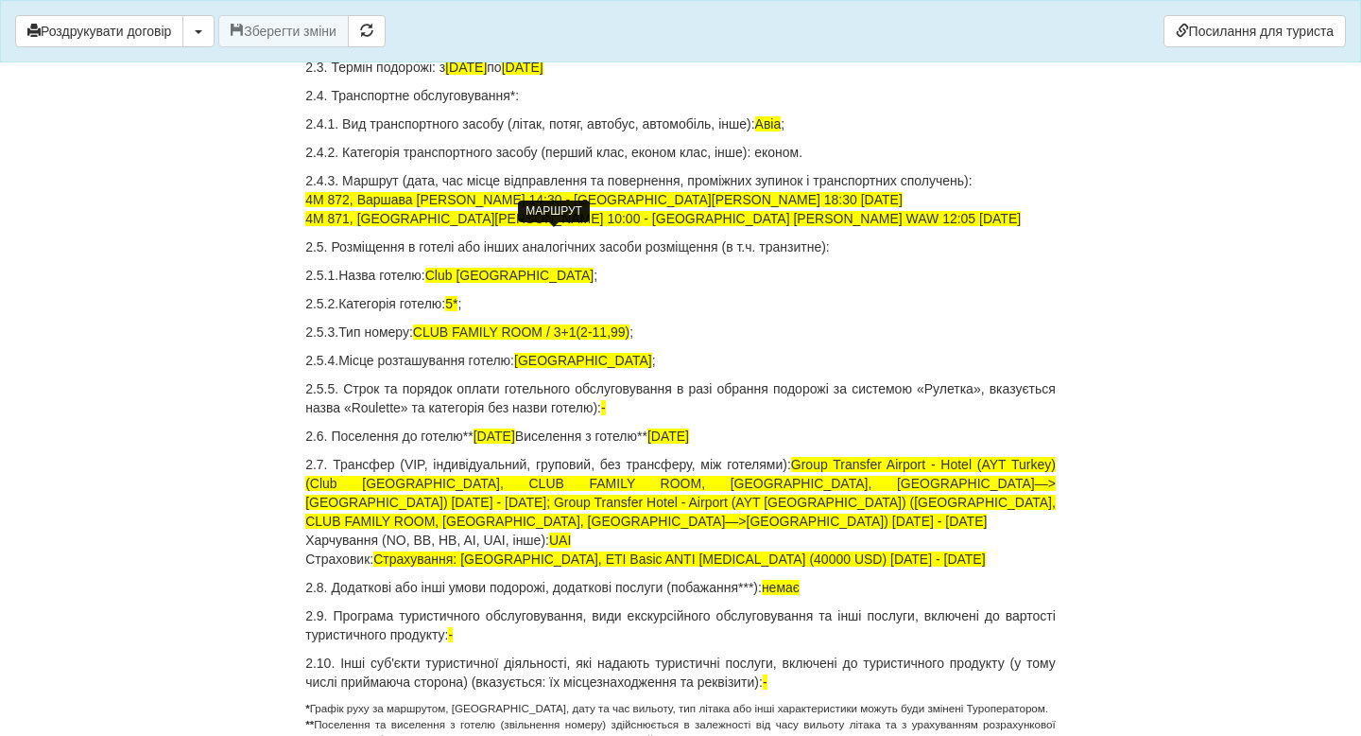
click at [597, 226] on span "4M 872, Варшава Фредерік Шопен WAW 14:30 - Анталія AYT 18:30 30.08.2025 4M 871,…" at bounding box center [663, 209] width 716 height 34
click at [602, 226] on span "4M 872, Варшава Фредерік Шопен WAW 14:30 - Анталія AYT 18:30 30.08.2025 4M 871,…" at bounding box center [663, 209] width 716 height 34
click at [726, 226] on span "4M 872, Варшава Фредерік Шопен WAW 12:35 - Анталія AYT 18:30 30.08.2025 4M 871,…" at bounding box center [663, 209] width 716 height 34
click at [474, 226] on span "4M 872, Варшава Фредерік Шопен WAW 12:35 - Анталія AYT 16:35 30.08.2025 4M 871,…" at bounding box center [663, 209] width 716 height 34
click at [723, 226] on span "4M 872, Варшава Фредерік Шопен WAW 12:35 - Анталія AYT 16:35 30.08.2025 4M 871,…" at bounding box center [663, 209] width 716 height 34
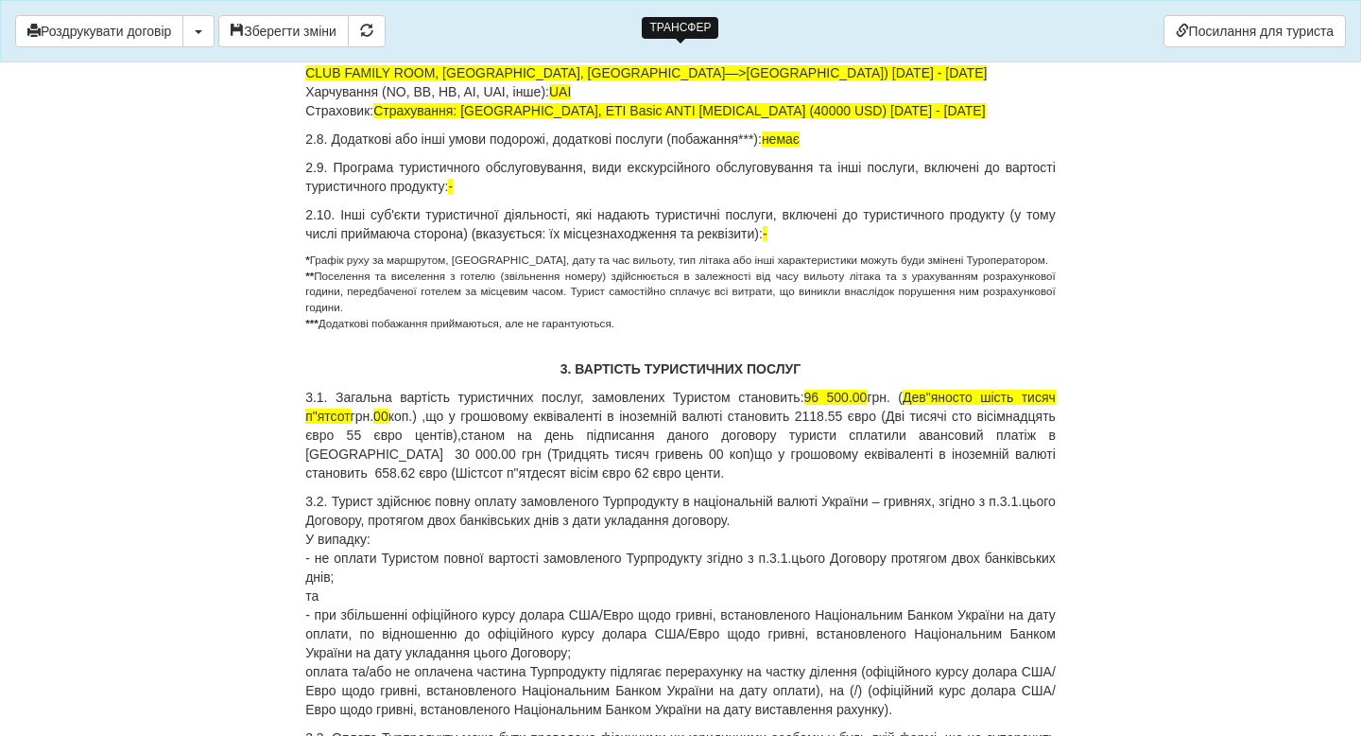
scroll to position [1253, 0]
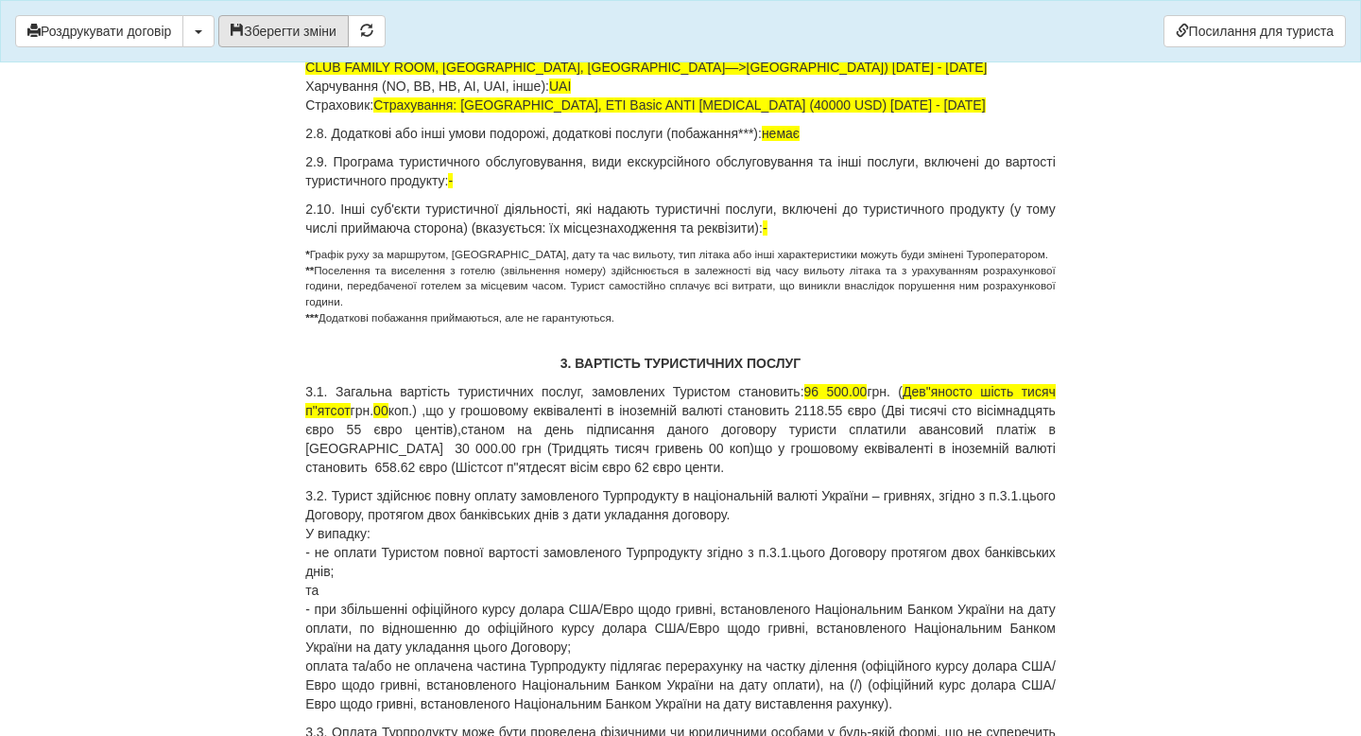
click at [281, 36] on button "Зберегти зміни" at bounding box center [283, 31] width 130 height 32
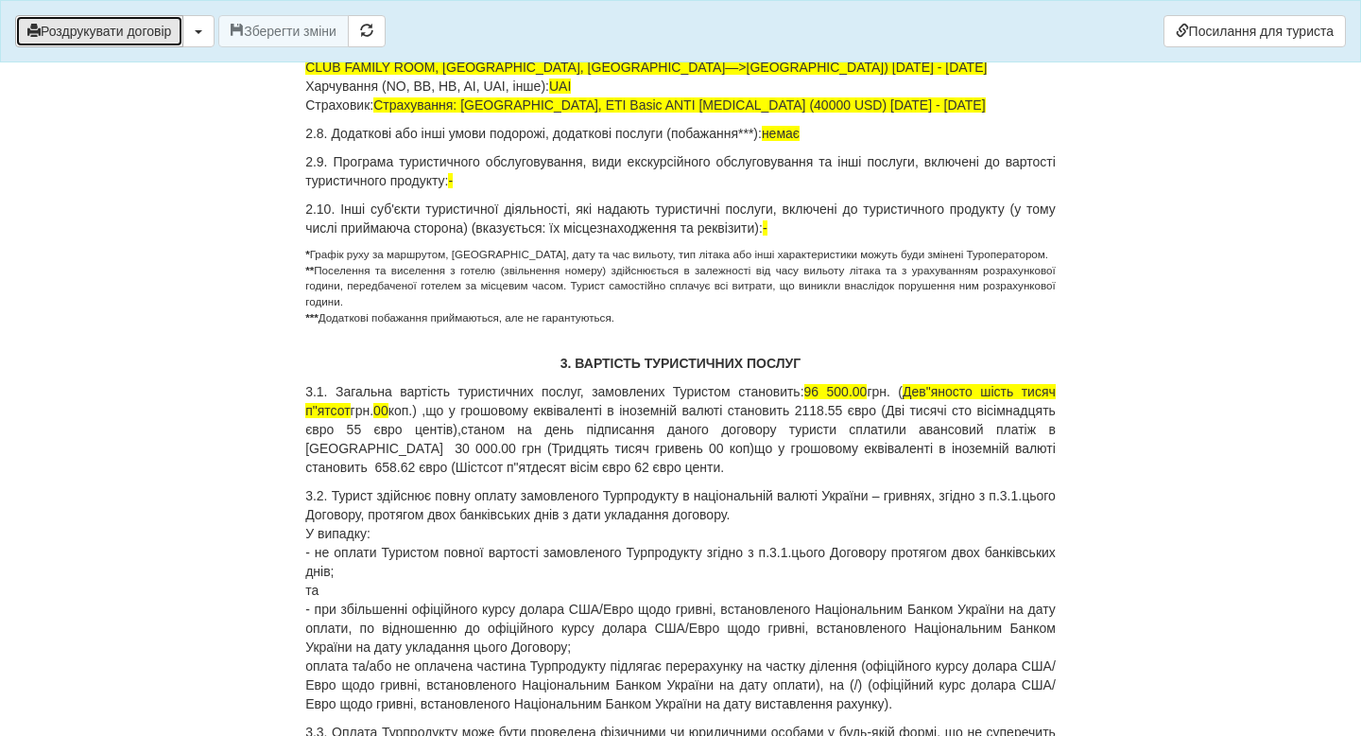
click at [158, 34] on button "Роздрукувати договір" at bounding box center [99, 31] width 168 height 32
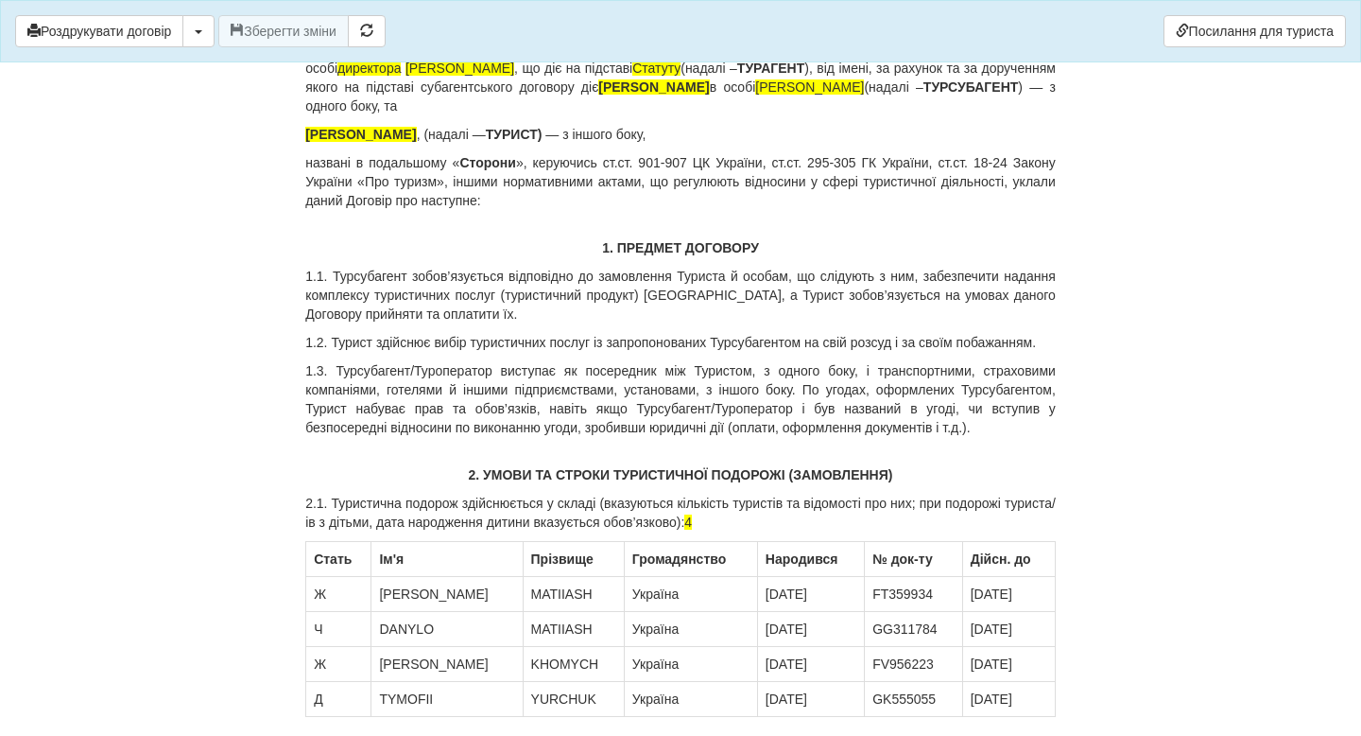
scroll to position [0, 0]
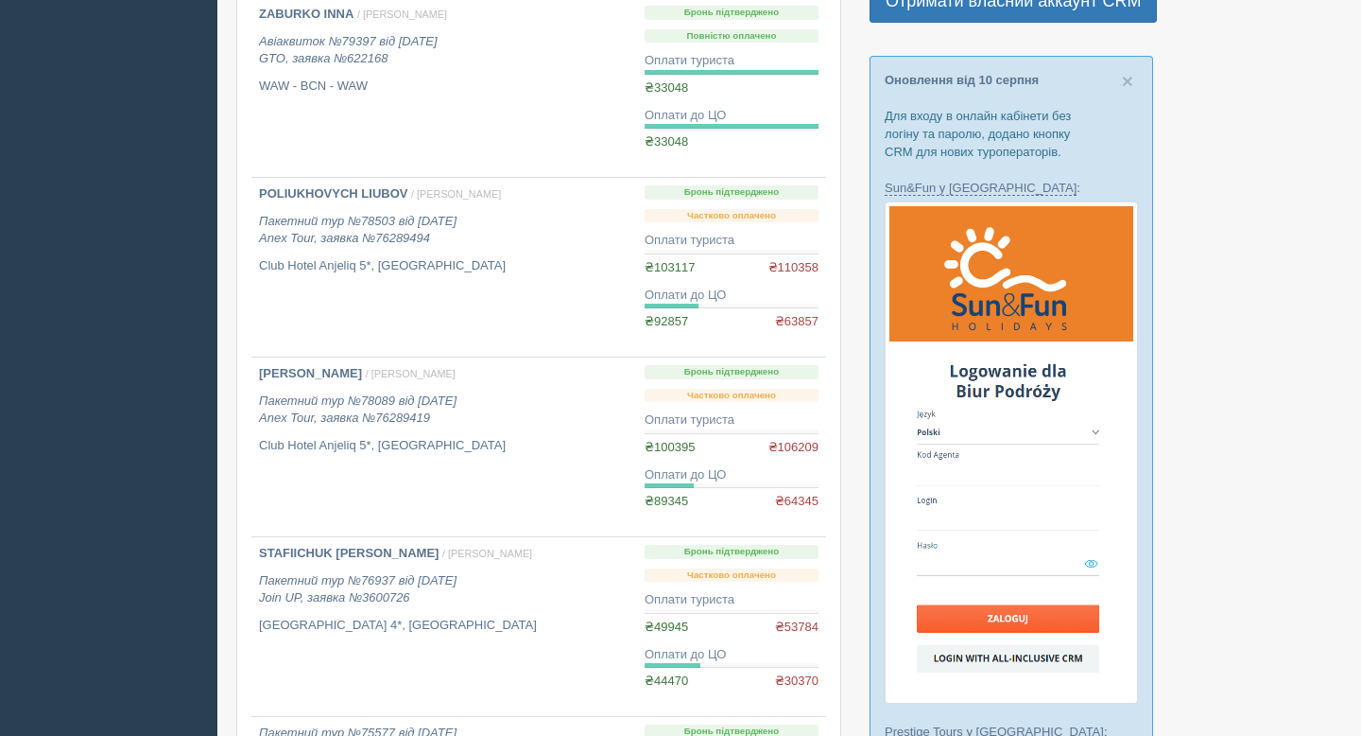
scroll to position [1614, 0]
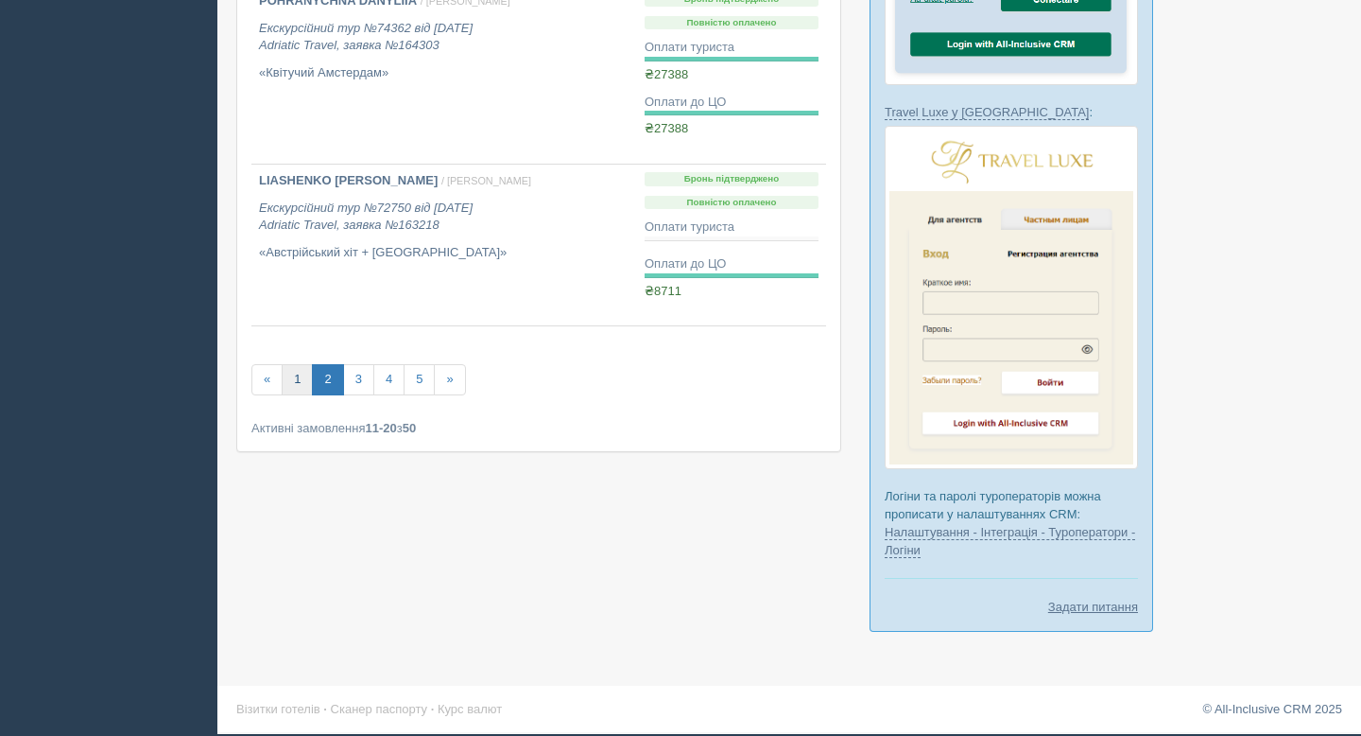
click at [302, 374] on link "1" at bounding box center [297, 379] width 31 height 31
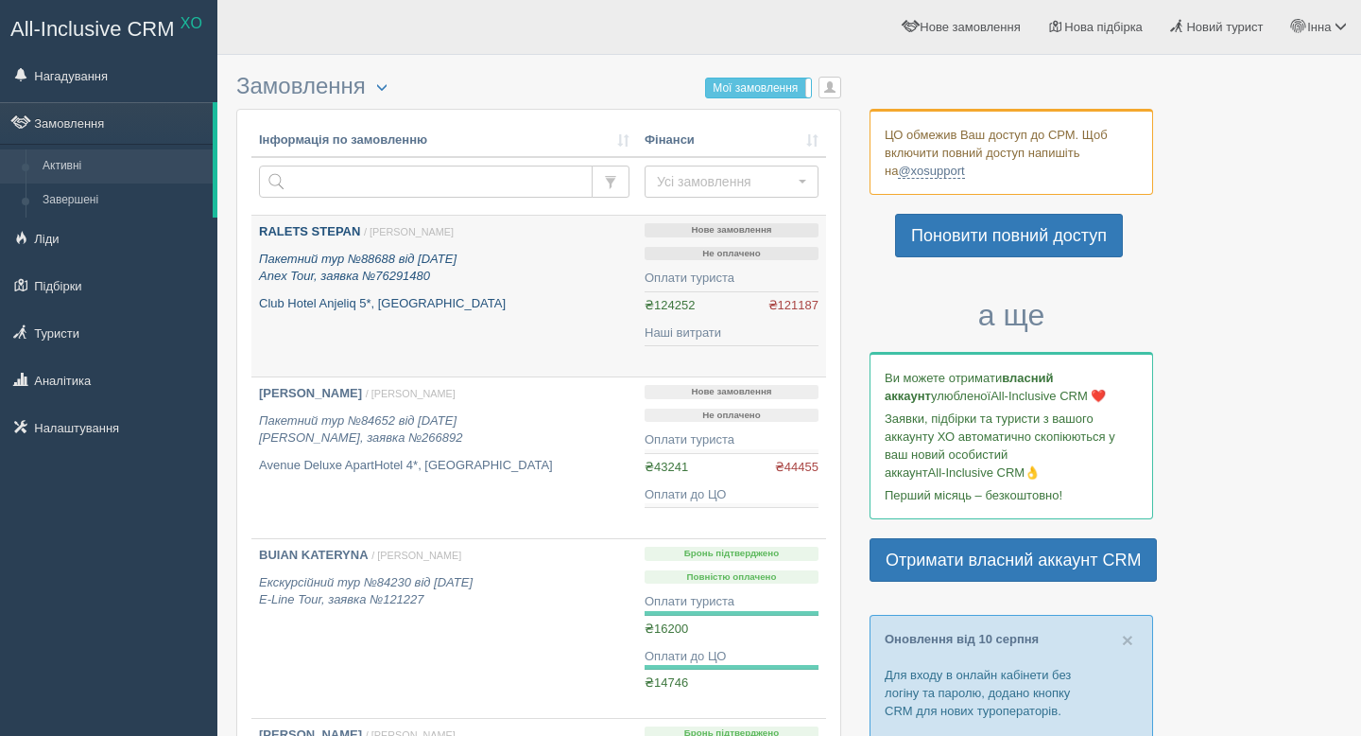
click at [307, 234] on b "RALETS STEPAN" at bounding box center [309, 231] width 101 height 14
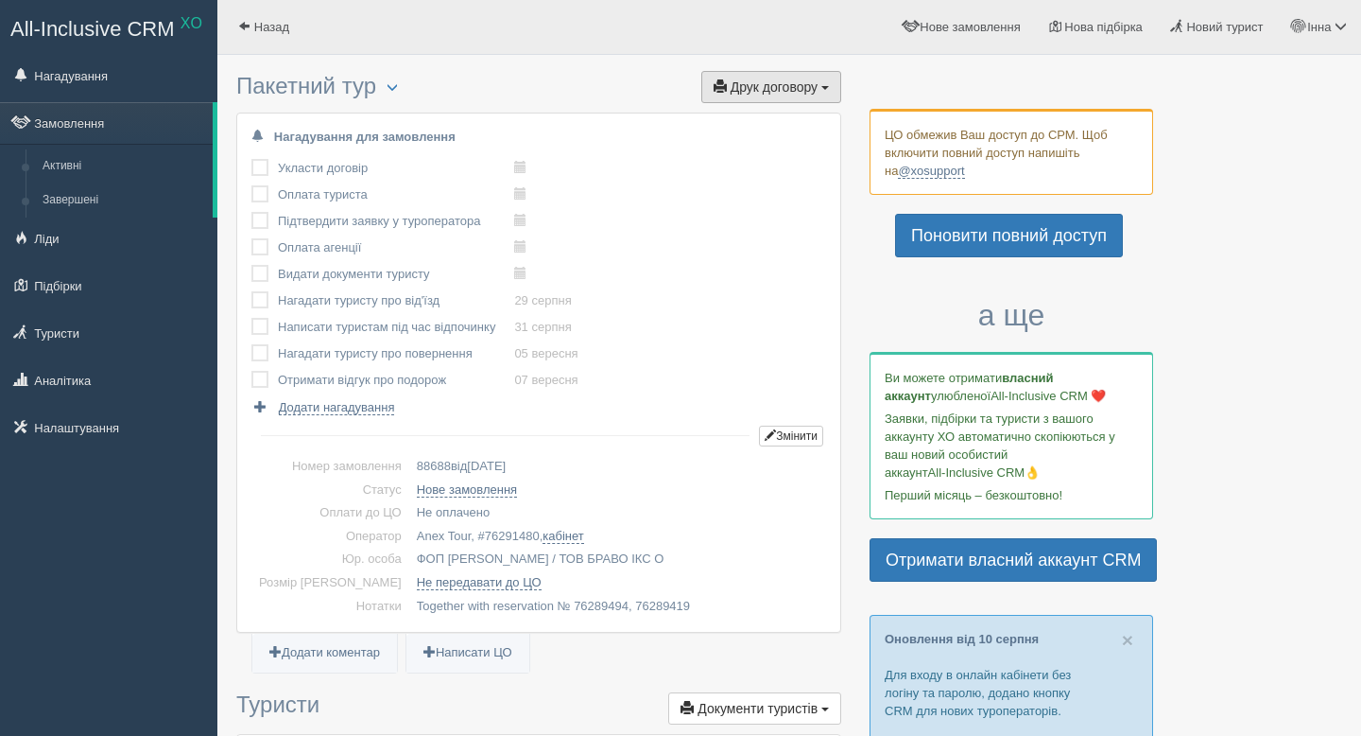
click at [738, 99] on button "Друк договору Друк" at bounding box center [771, 87] width 140 height 32
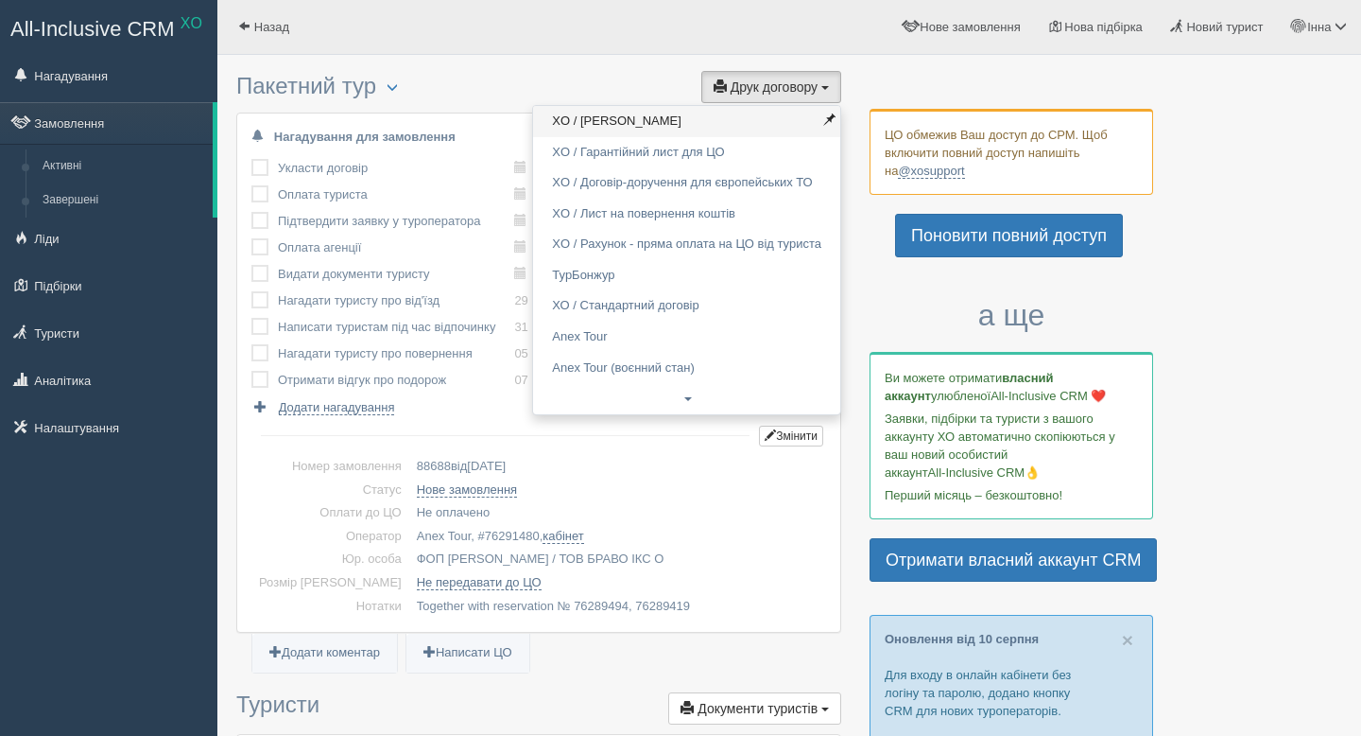
click at [670, 115] on link "XO / Анекс Тур" at bounding box center [686, 121] width 307 height 31
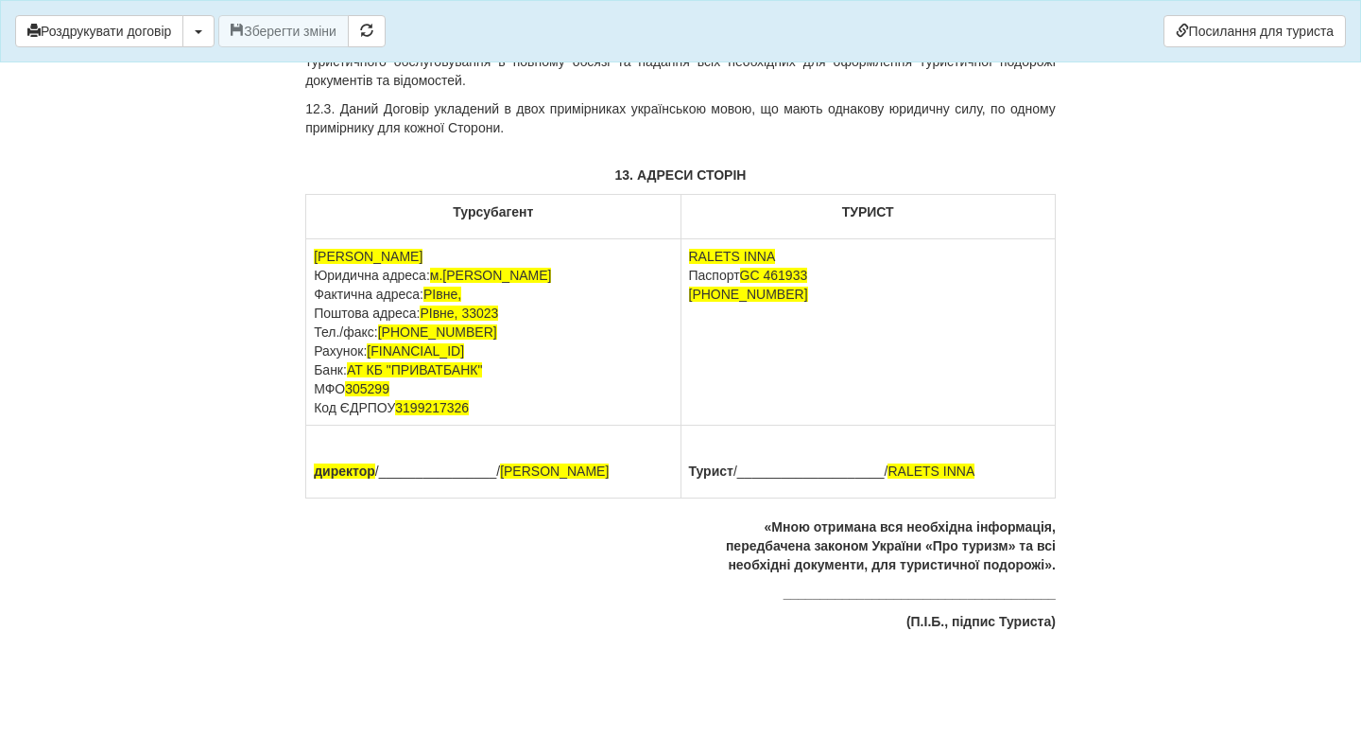
scroll to position [8862, 0]
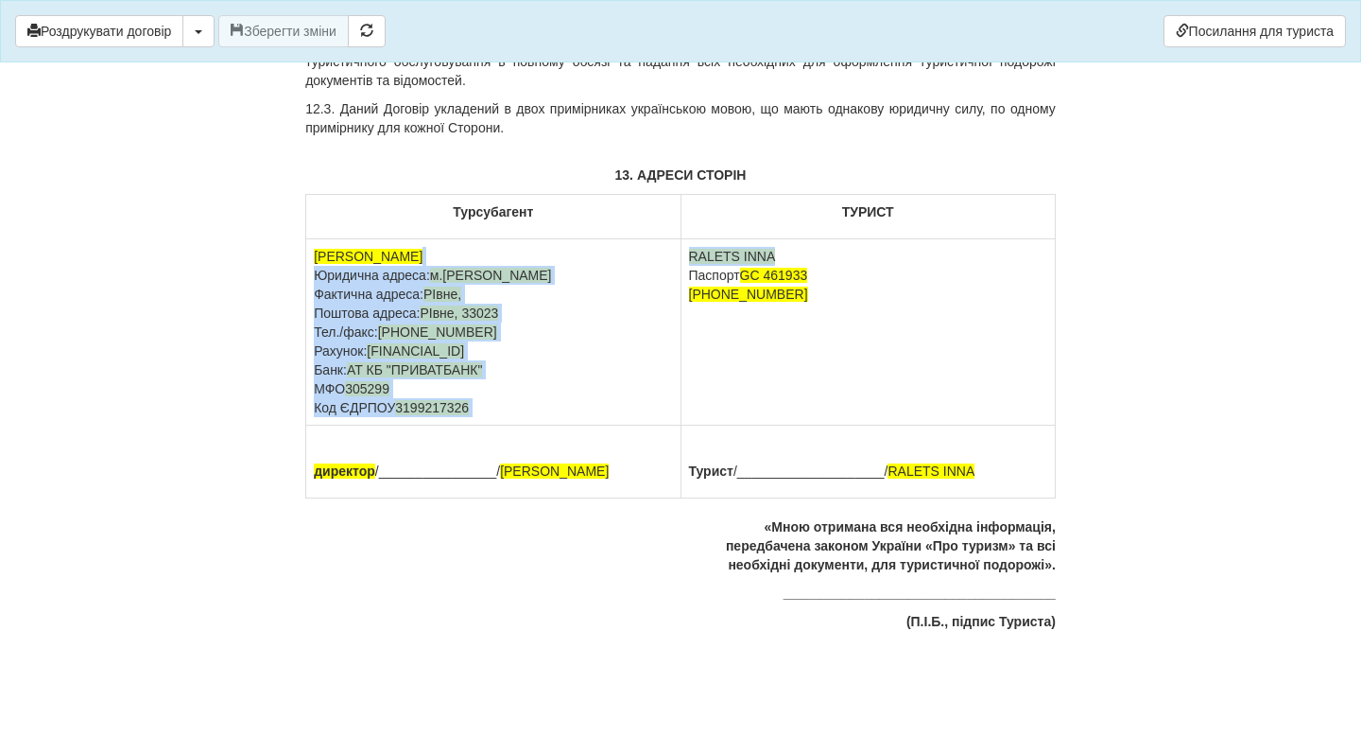
drag, startPoint x: 781, startPoint y: 252, endPoint x: 680, endPoint y: 251, distance: 101.2
click at [680, 251] on tr "[PERSON_NAME] Юридична адреса: м.[PERSON_NAME] Фактична адреса: РІвне, Поштова …" at bounding box center [681, 332] width 750 height 186
copy tr "Юридична адреса: м.[PERSON_NAME] адреса: РІвне, Поштова адреса: [STREET_ADDRESS…"
click at [642, 309] on td "[PERSON_NAME] Юридична адреса: м.[PERSON_NAME] Фактична адреса: РІвне, Поштова …" at bounding box center [493, 332] width 374 height 186
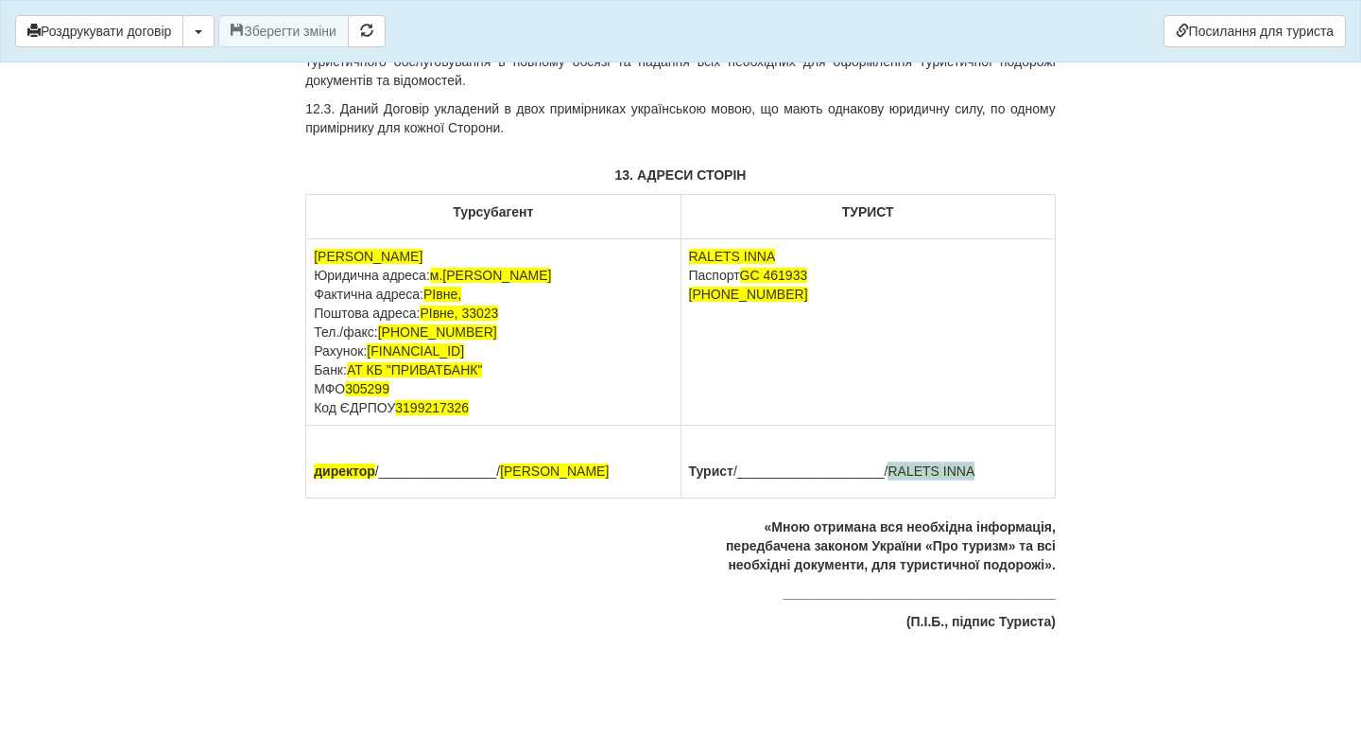
drag, startPoint x: 980, startPoint y: 476, endPoint x: 892, endPoint y: 469, distance: 89.1
click at [892, 469] on p "Турист /____________________/ RALETS INNA" at bounding box center [868, 470] width 358 height 19
copy span "RALETS INNA"
click at [202, 30] on span "button" at bounding box center [199, 32] width 8 height 4
click at [253, 70] on link "Скачати PDF" at bounding box center [257, 70] width 149 height 31
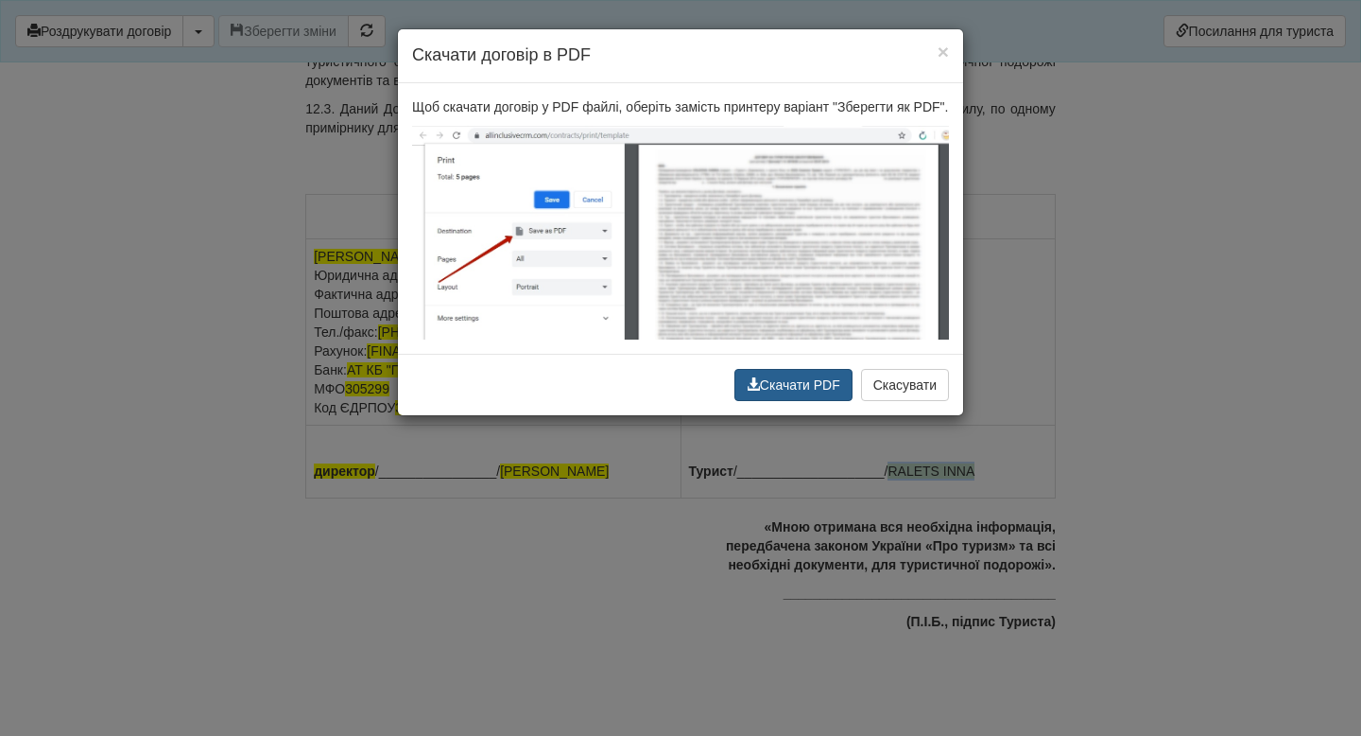
click at [796, 401] on button "Скачати PDF" at bounding box center [794, 385] width 118 height 32
